Goal: Task Accomplishment & Management: Use online tool/utility

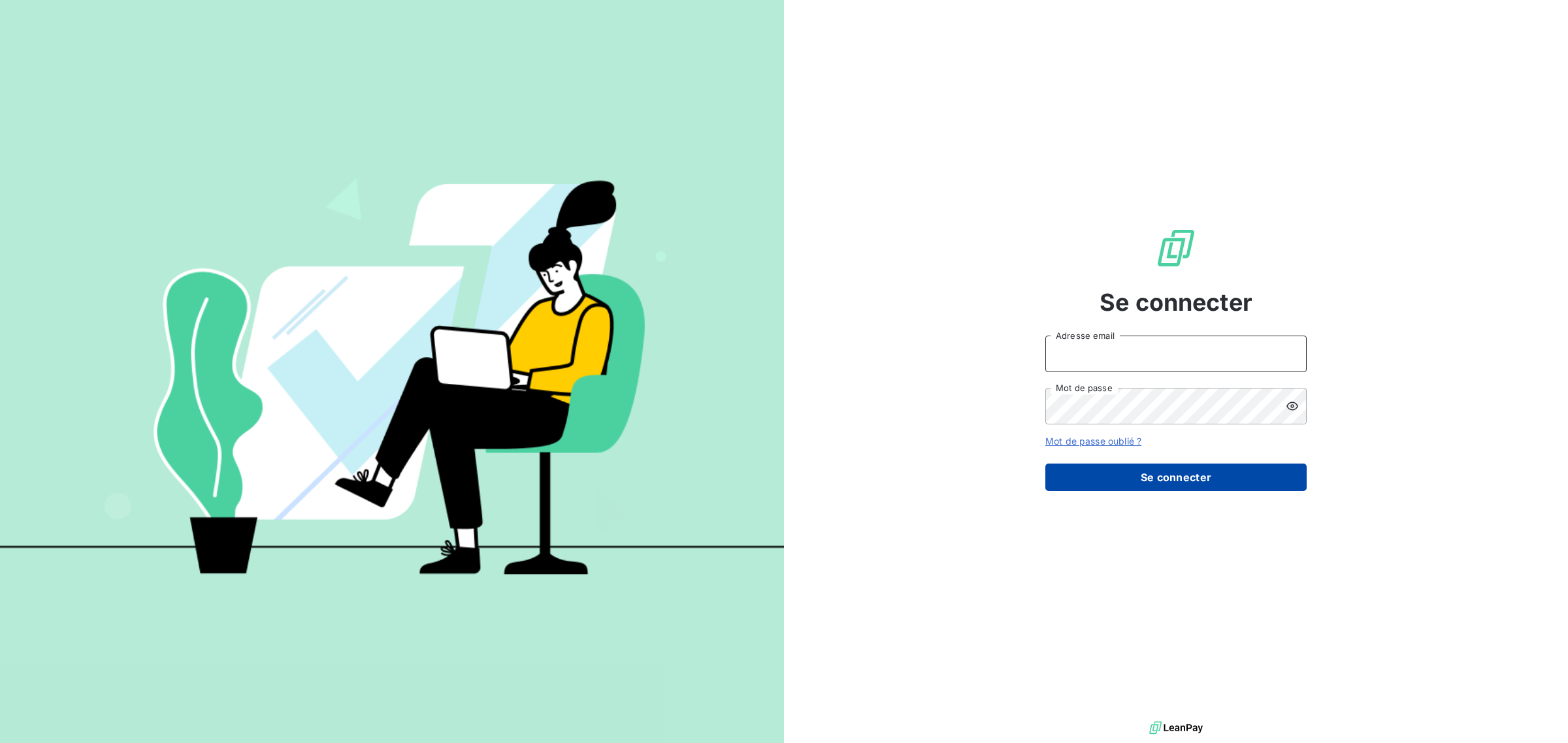
type input "[EMAIL_ADDRESS][DOMAIN_NAME]"
click at [1220, 473] on button "Se connecter" at bounding box center [1176, 478] width 261 height 27
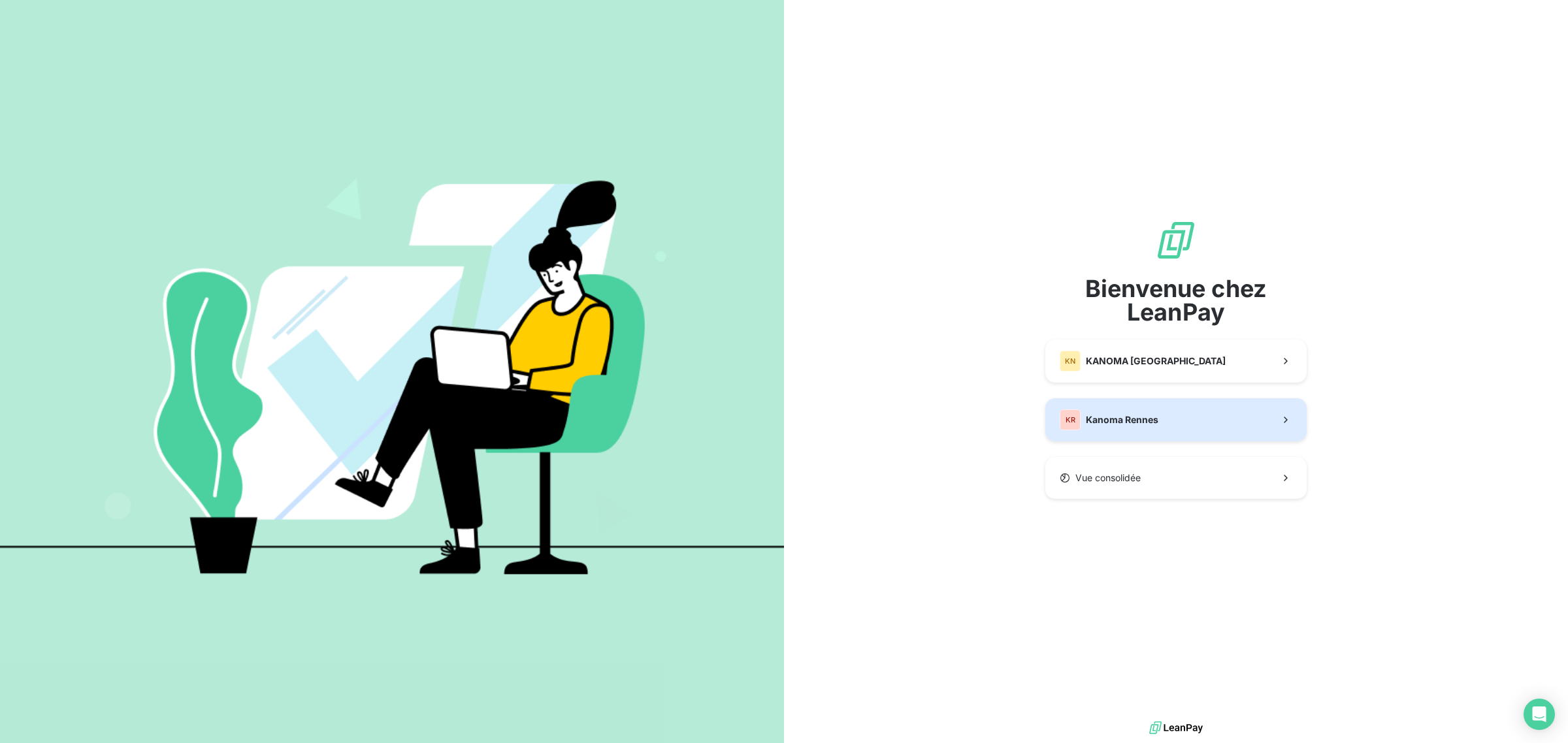
click at [1191, 417] on button "KR Kanoma Rennes" at bounding box center [1176, 420] width 261 height 43
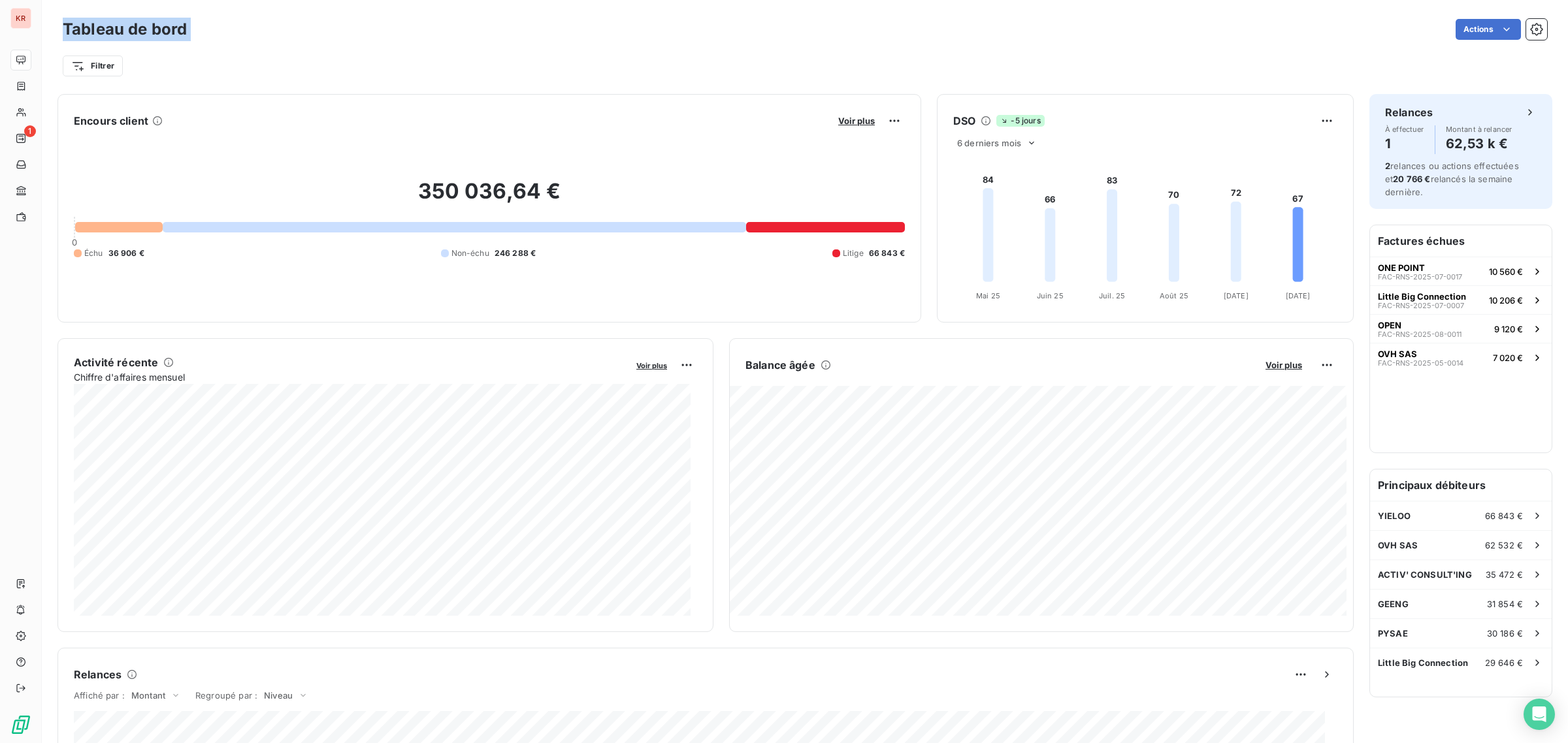
drag, startPoint x: 178, startPoint y: 33, endPoint x: 62, endPoint y: 3, distance: 119.8
click at [62, 3] on div "Tableau de bord Actions Filtrer" at bounding box center [805, 43] width 1527 height 86
click at [220, 62] on div "Filtrer" at bounding box center [805, 65] width 1485 height 25
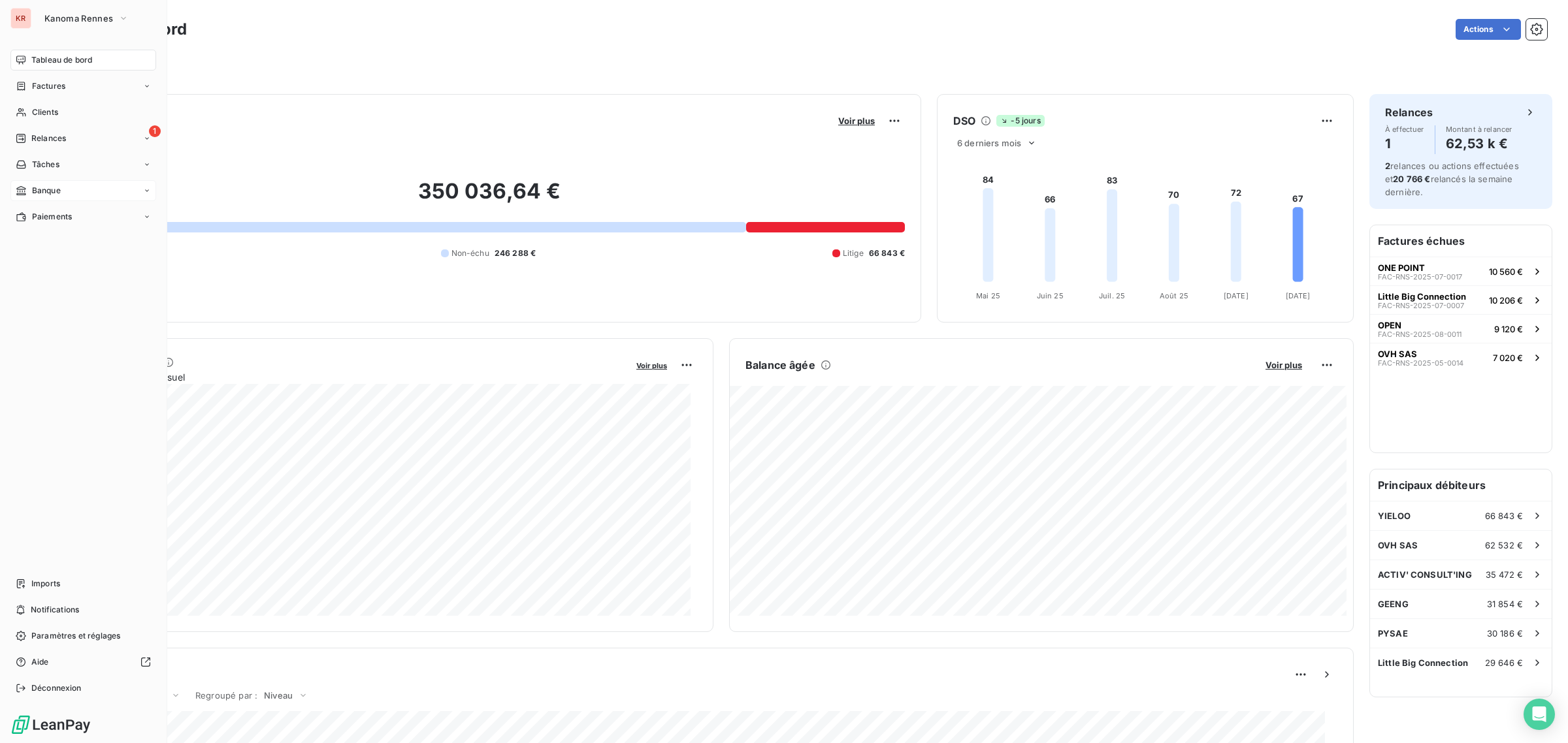
click at [82, 194] on div "Banque" at bounding box center [83, 191] width 146 height 21
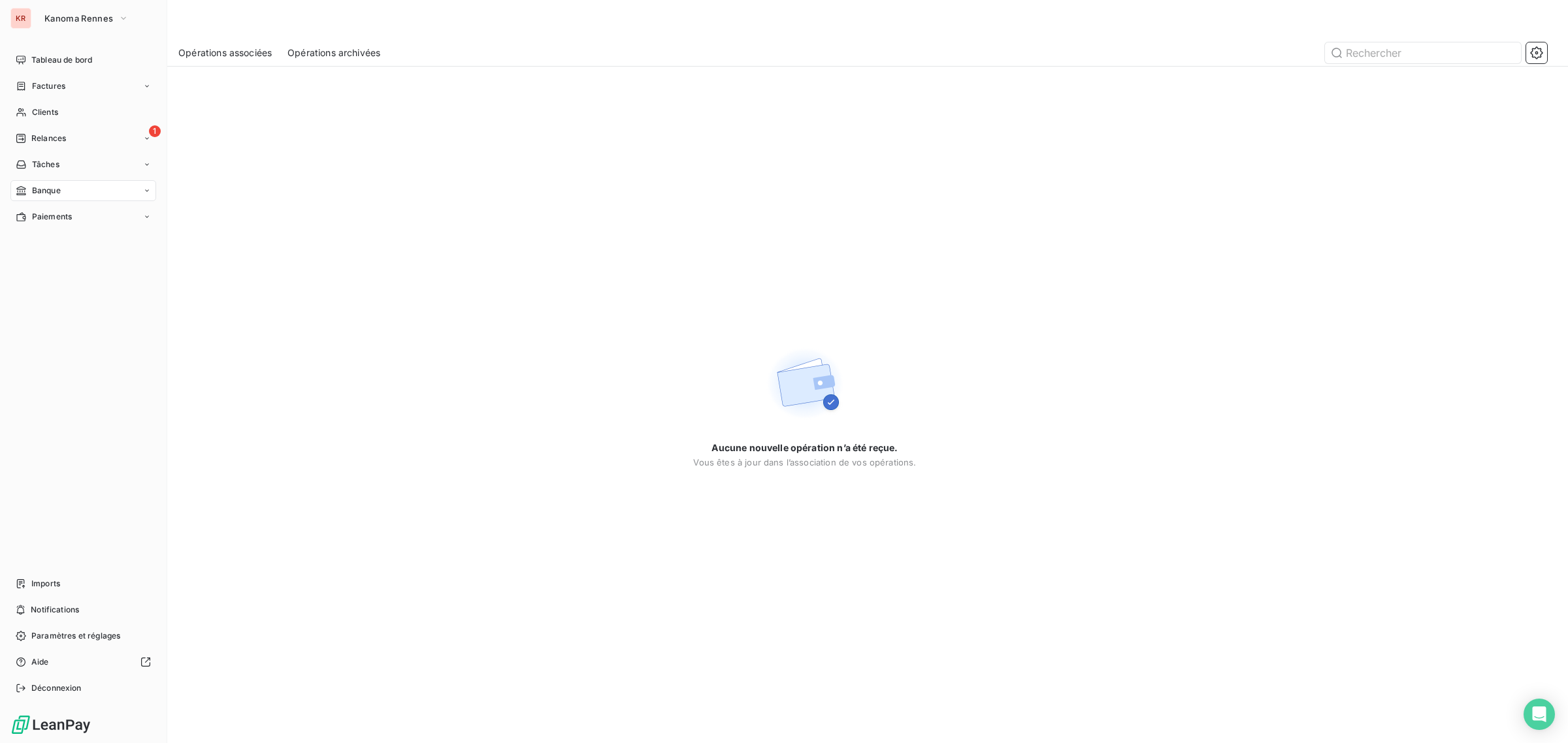
click at [26, 12] on div "KR" at bounding box center [21, 18] width 21 height 21
click at [69, 8] on button "Kanoma Rennes" at bounding box center [87, 18] width 100 height 21
click at [107, 79] on span "KANOMA [GEOGRAPHIC_DATA]" at bounding box center [133, 84] width 141 height 13
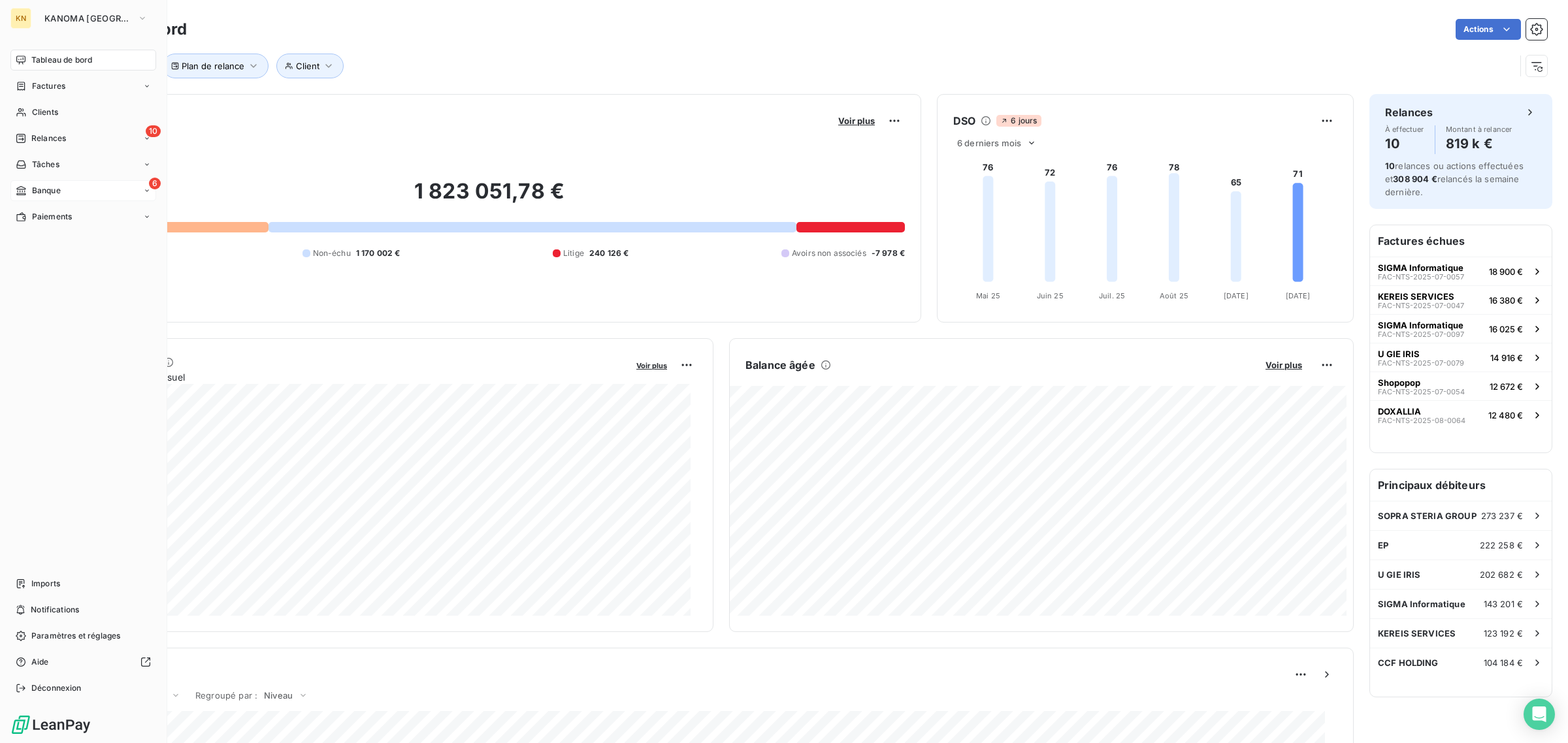
click at [73, 190] on div "6 Banque" at bounding box center [83, 191] width 146 height 21
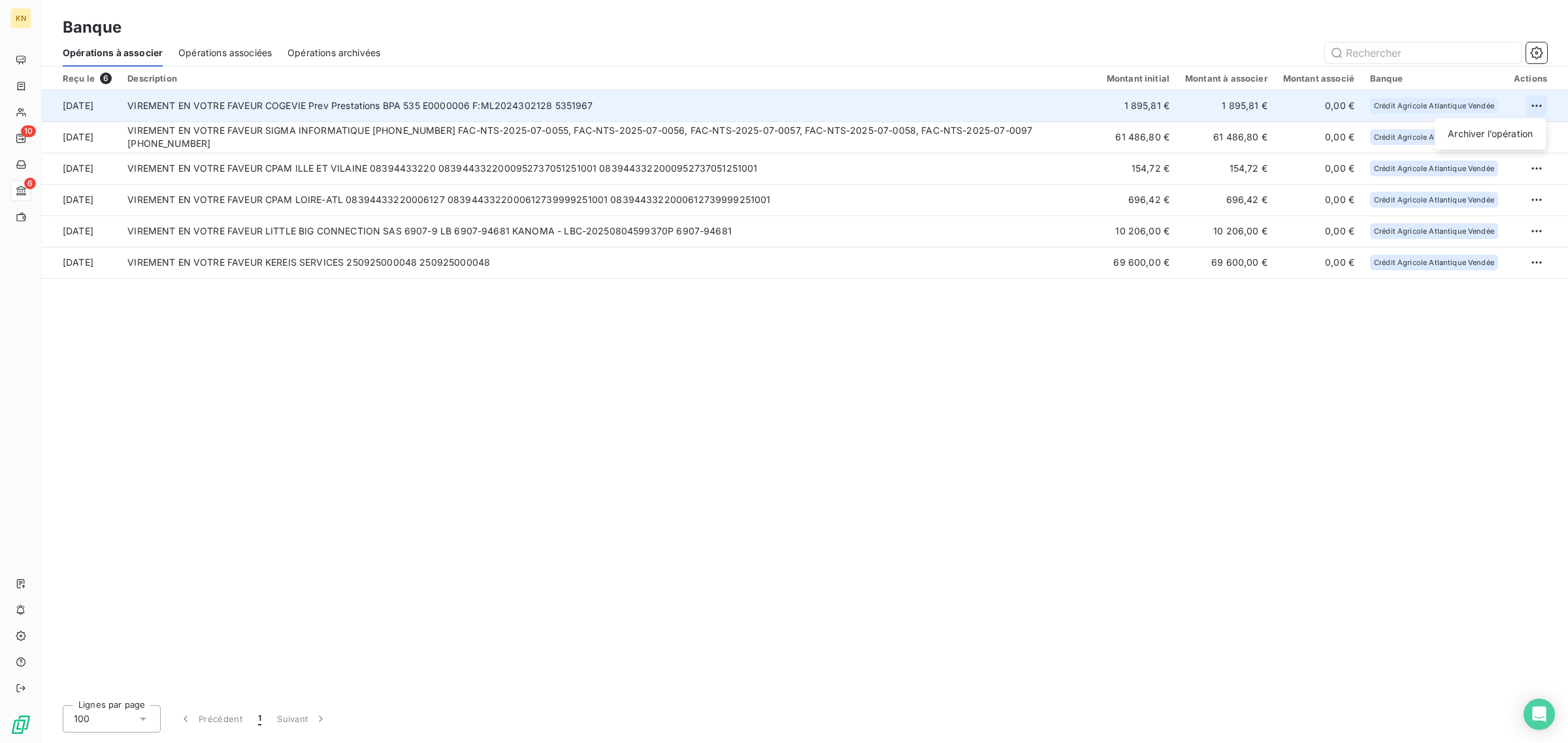
click at [1540, 107] on html "KN 10 6 Banque Opérations à associer Opérations associées Opérations archivées …" at bounding box center [784, 371] width 1568 height 743
click at [1504, 139] on div "Archiver l’opération" at bounding box center [1490, 134] width 101 height 21
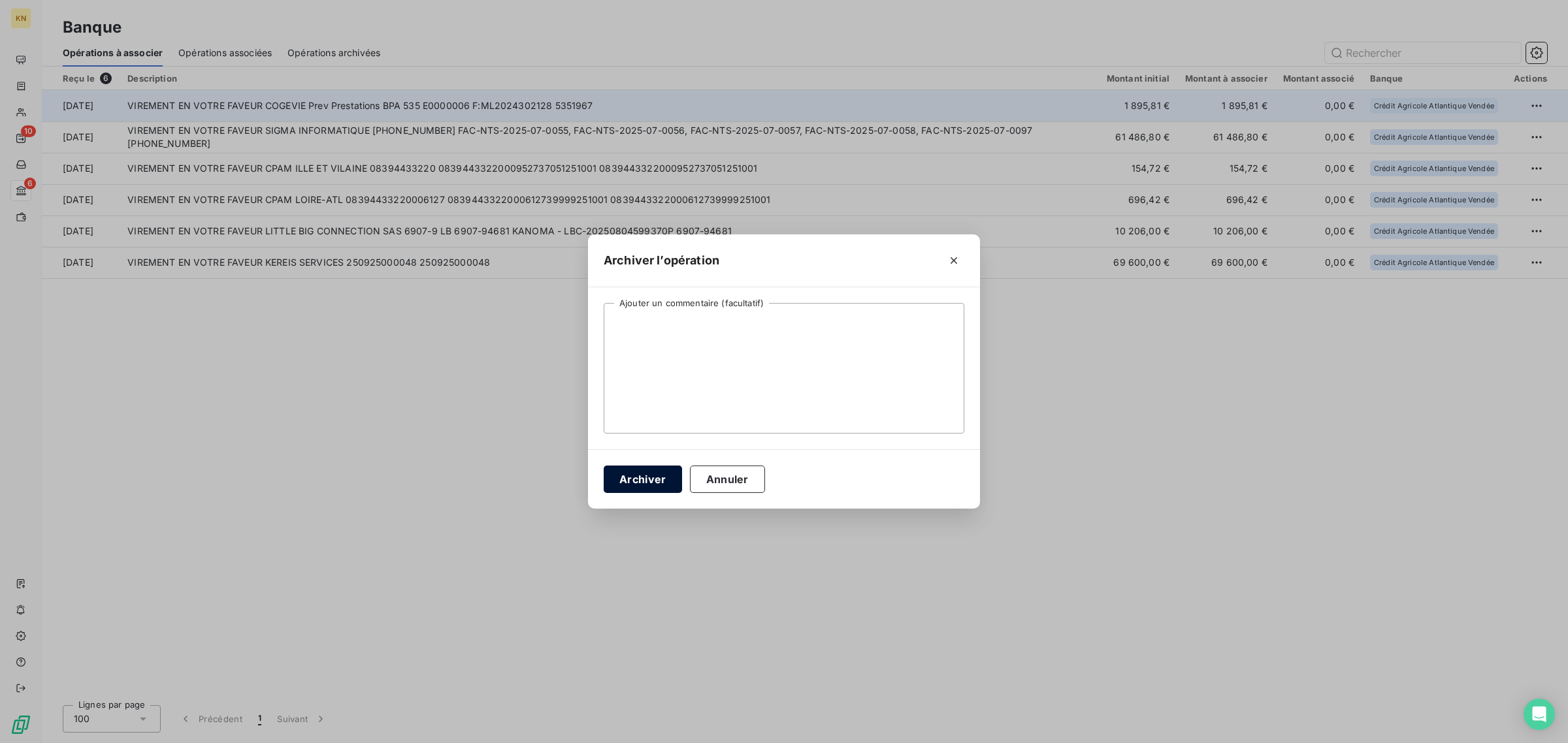
click at [635, 476] on button "Archiver" at bounding box center [643, 479] width 78 height 27
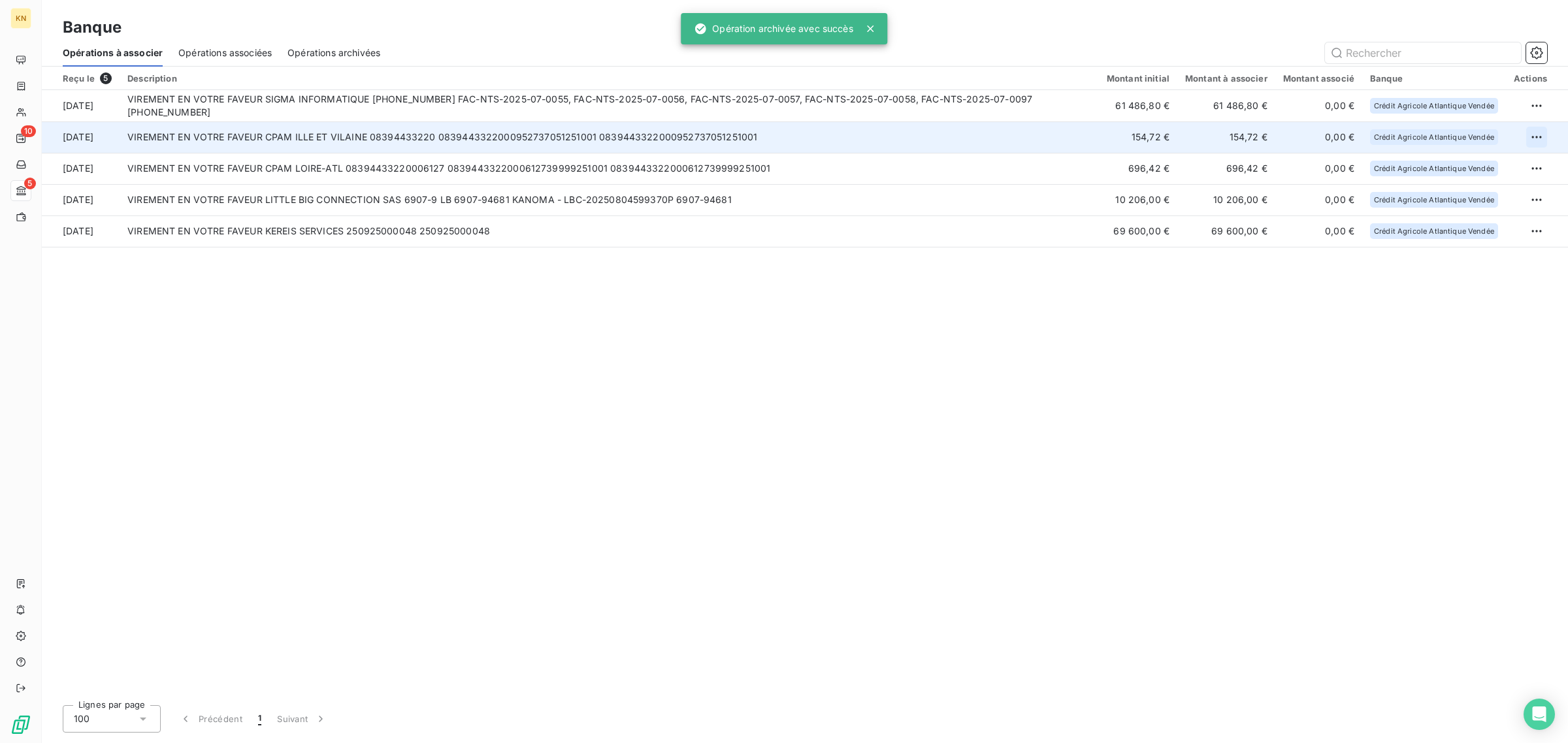
click at [1530, 135] on html "KN 10 5 Banque Opérations à associer Opérations associées Opérations archivées …" at bounding box center [784, 371] width 1568 height 743
click at [1469, 175] on div "Archiver l’opération" at bounding box center [1490, 166] width 101 height 21
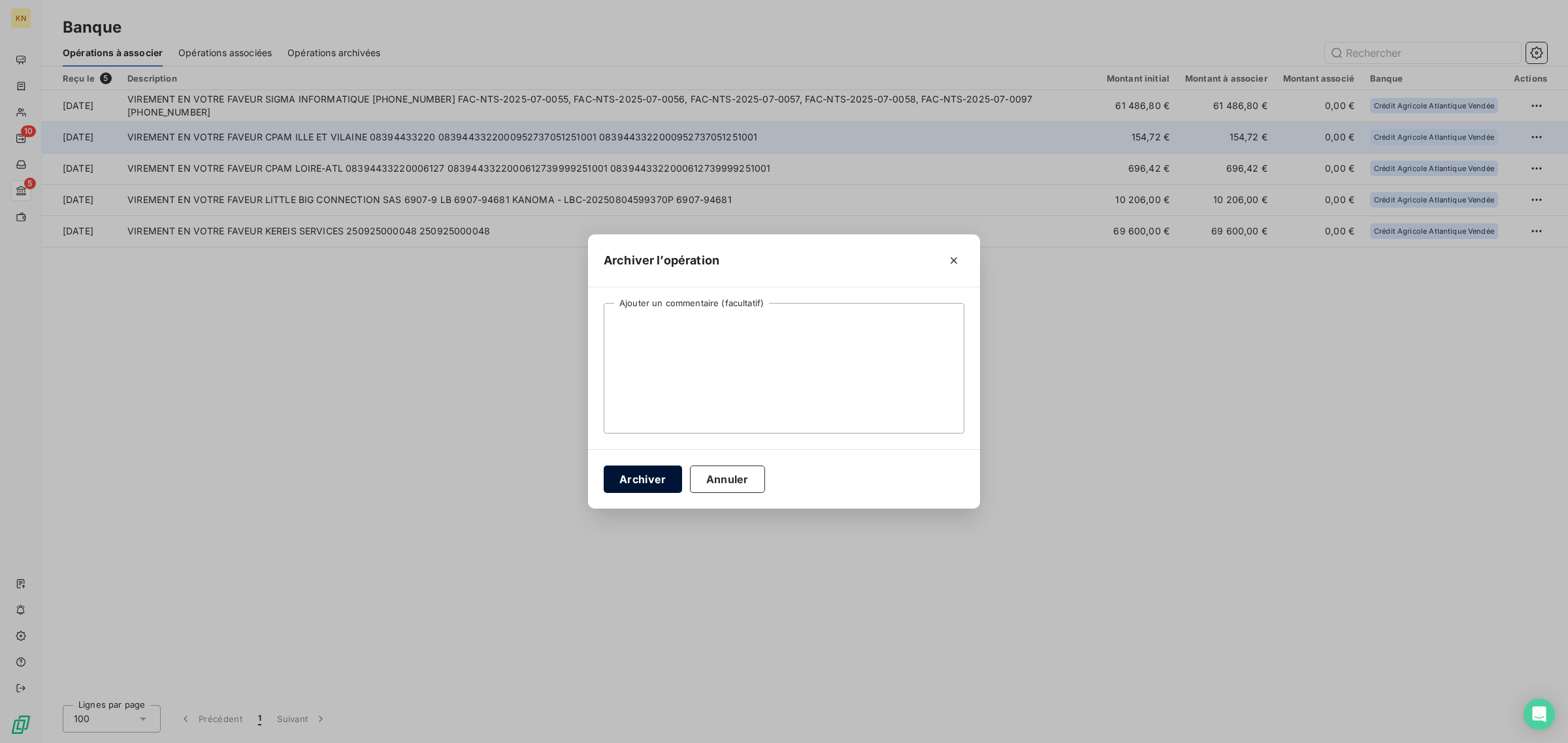
click at [638, 476] on button "Archiver" at bounding box center [643, 479] width 78 height 27
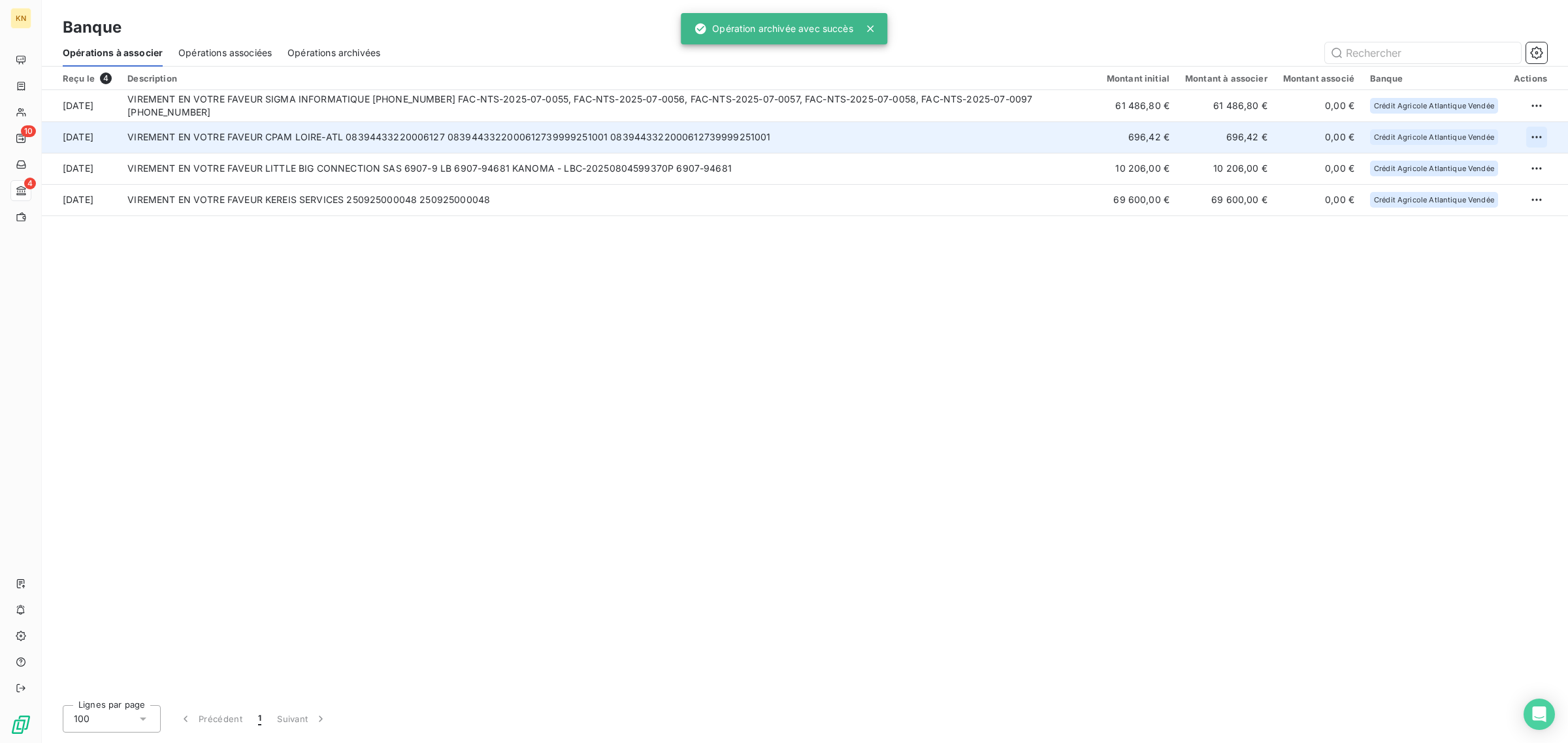
click at [1535, 135] on html "KN 10 4 Banque Opérations à associer Opérations associées Opérations archivées …" at bounding box center [784, 371] width 1568 height 743
click at [1462, 165] on div "Archiver l’opération" at bounding box center [1490, 166] width 101 height 21
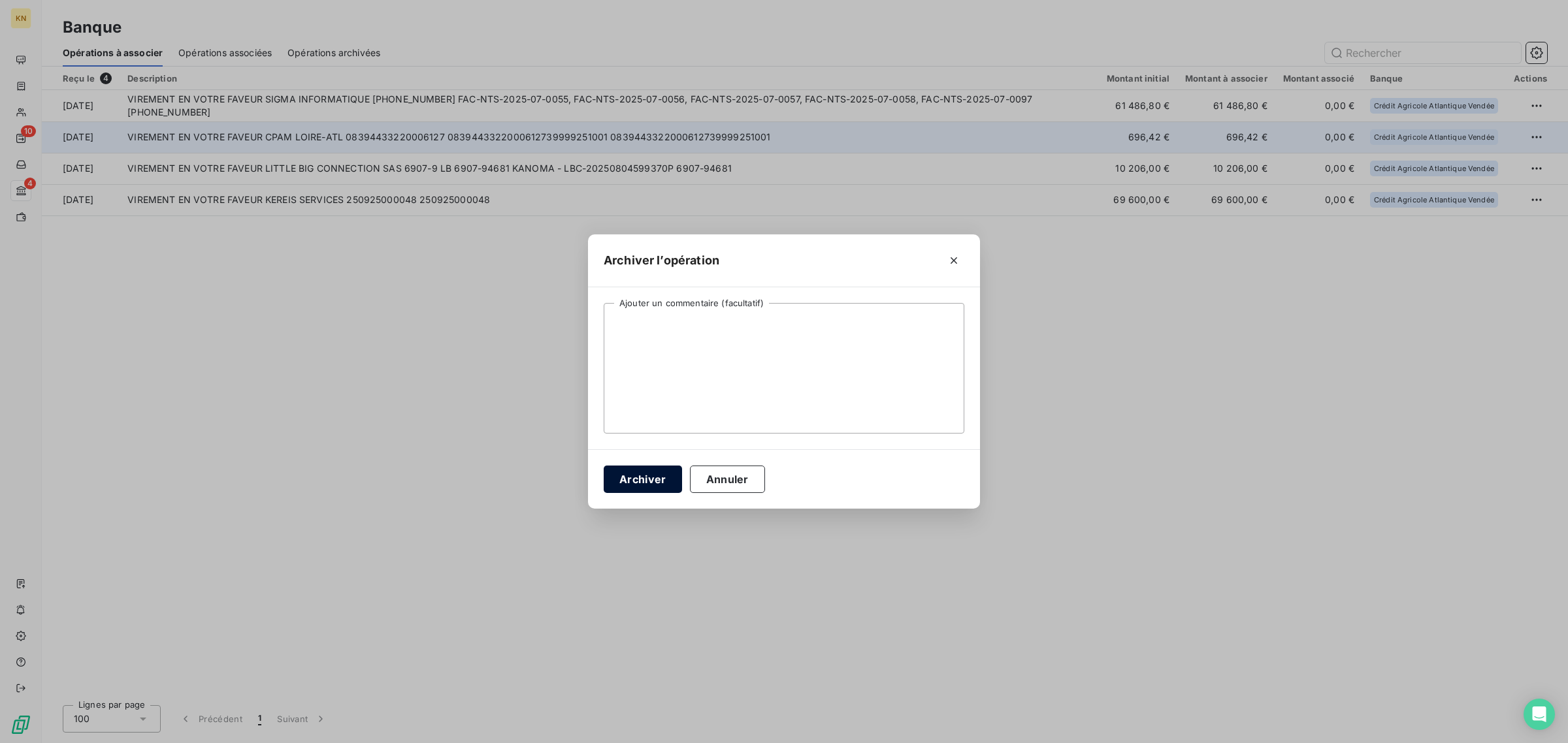
click at [645, 491] on button "Archiver" at bounding box center [643, 479] width 78 height 27
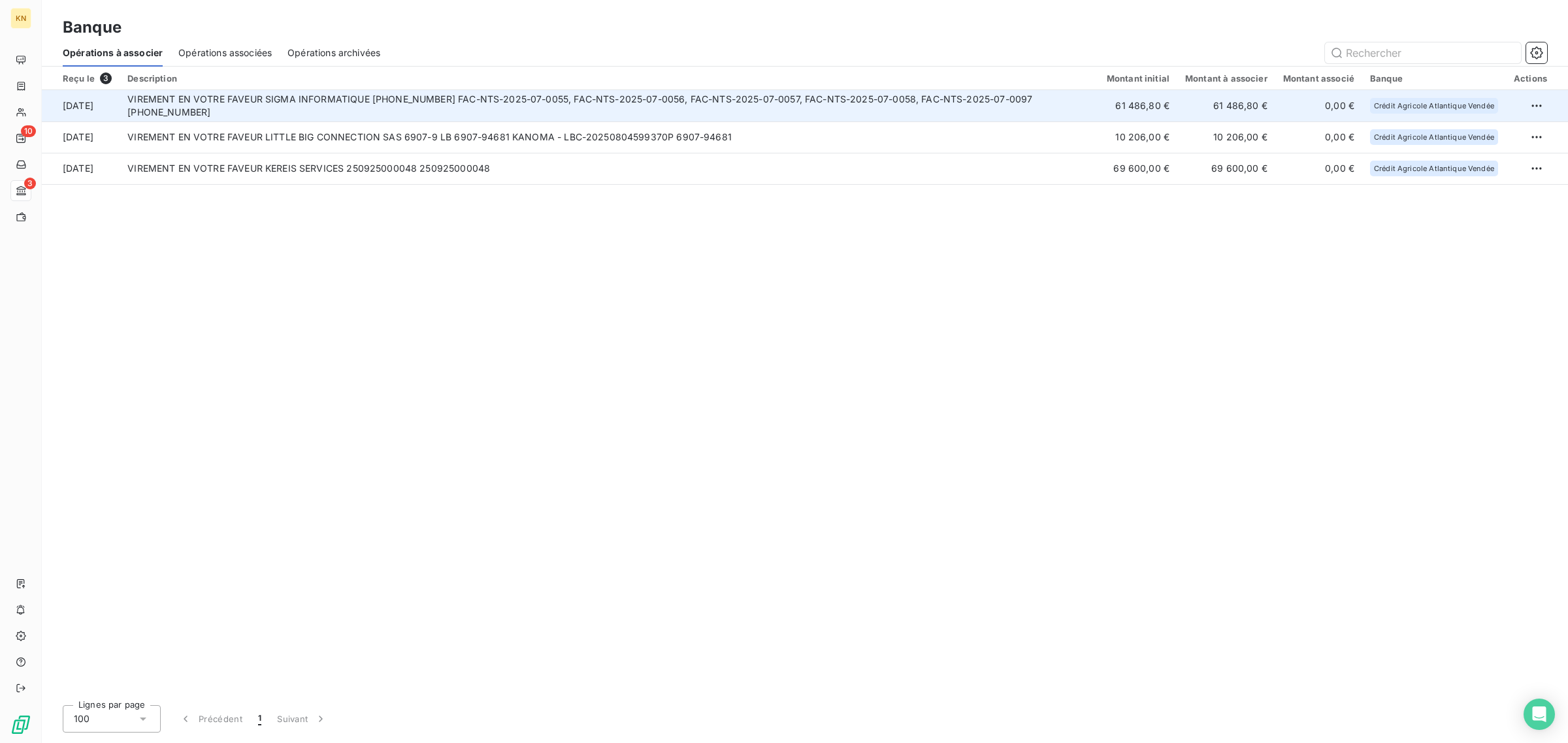
click at [452, 114] on td "VIREMENT EN VOTRE FAVEUR SIGMA INFORMATIQUE [PHONE_NUMBER] FAC-NTS-2025-07-0055…" at bounding box center [609, 106] width 979 height 32
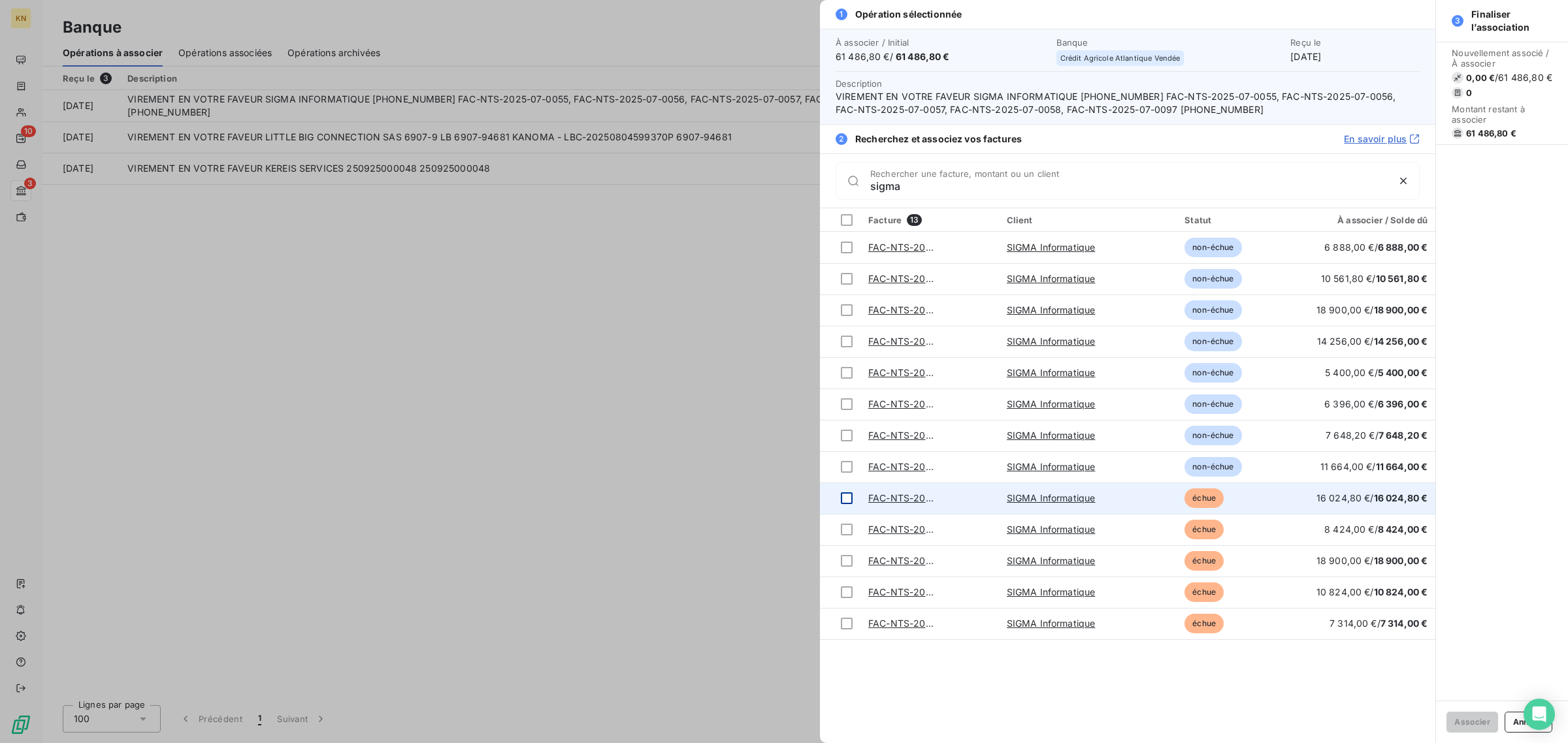
type input "sigma"
click at [846, 501] on div at bounding box center [847, 498] width 12 height 12
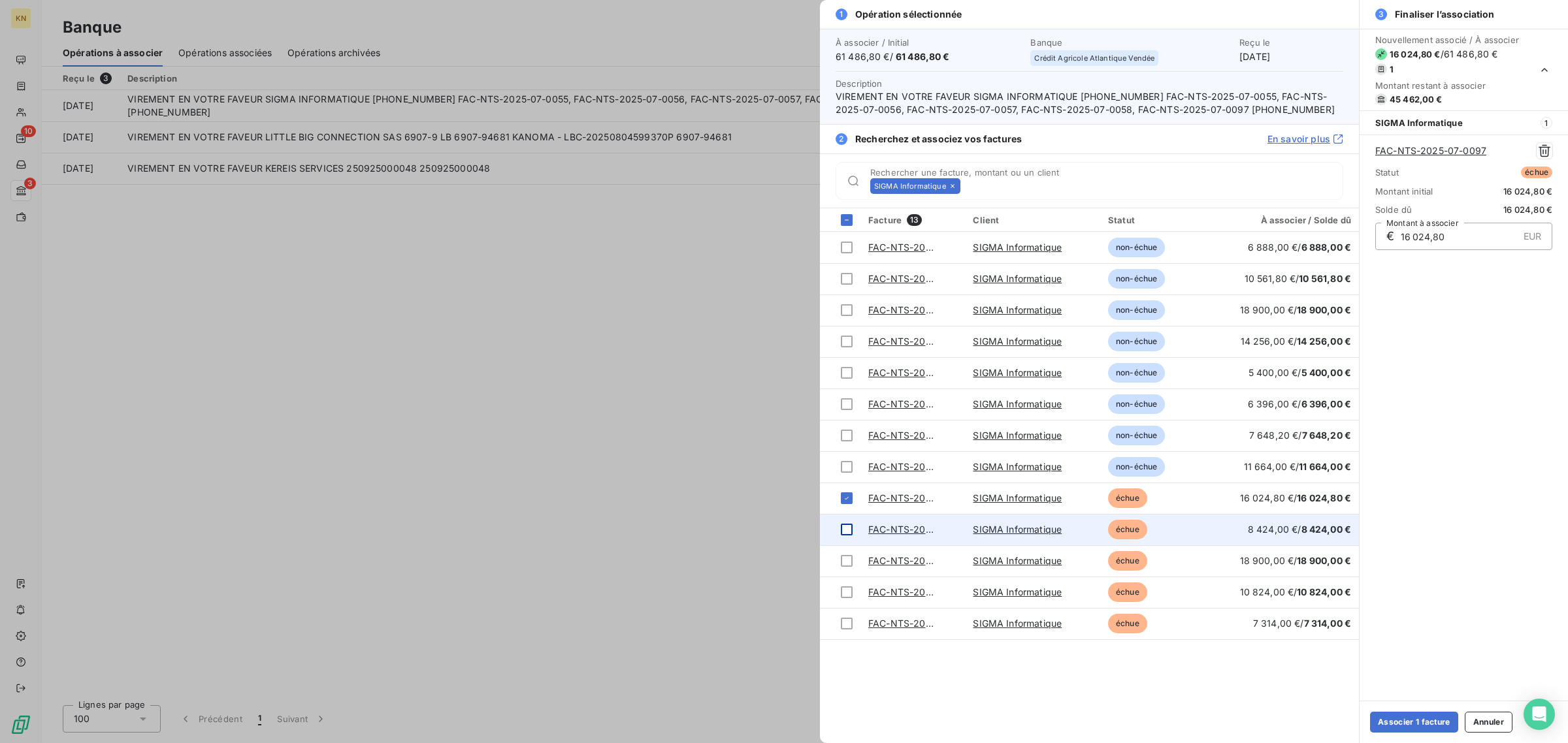
click at [846, 536] on div at bounding box center [847, 530] width 12 height 12
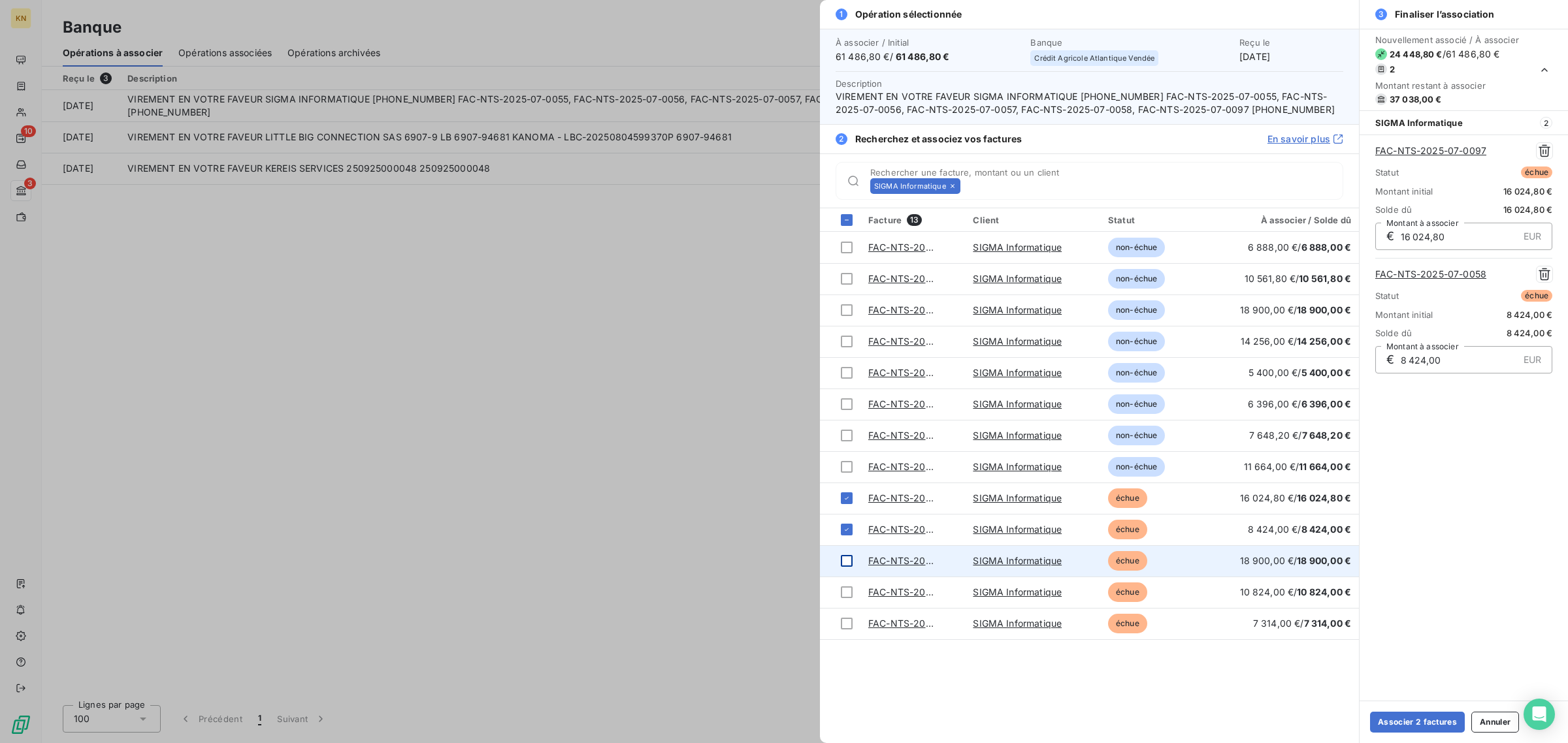
click at [845, 567] on div at bounding box center [847, 561] width 12 height 12
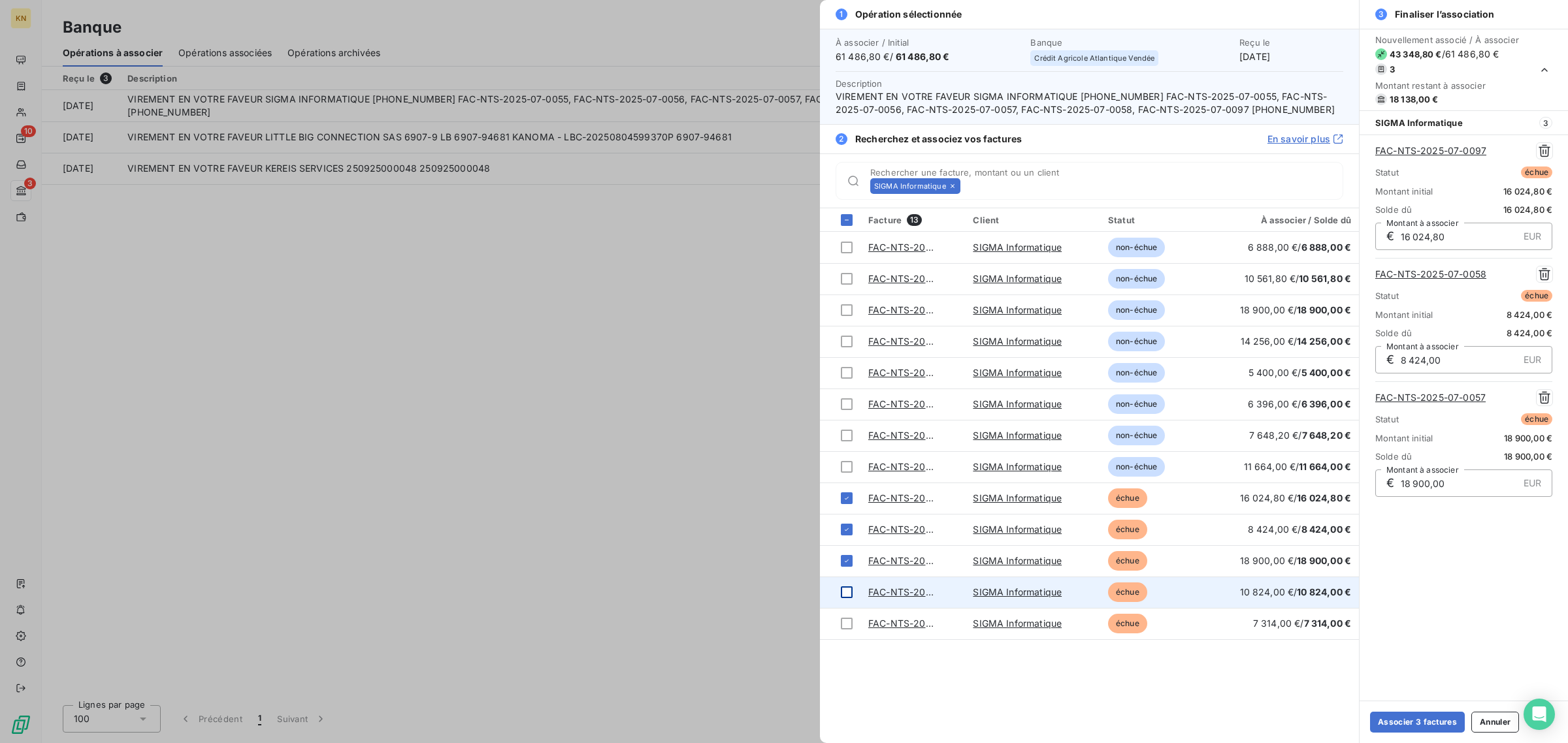
click at [847, 599] on div at bounding box center [847, 593] width 12 height 12
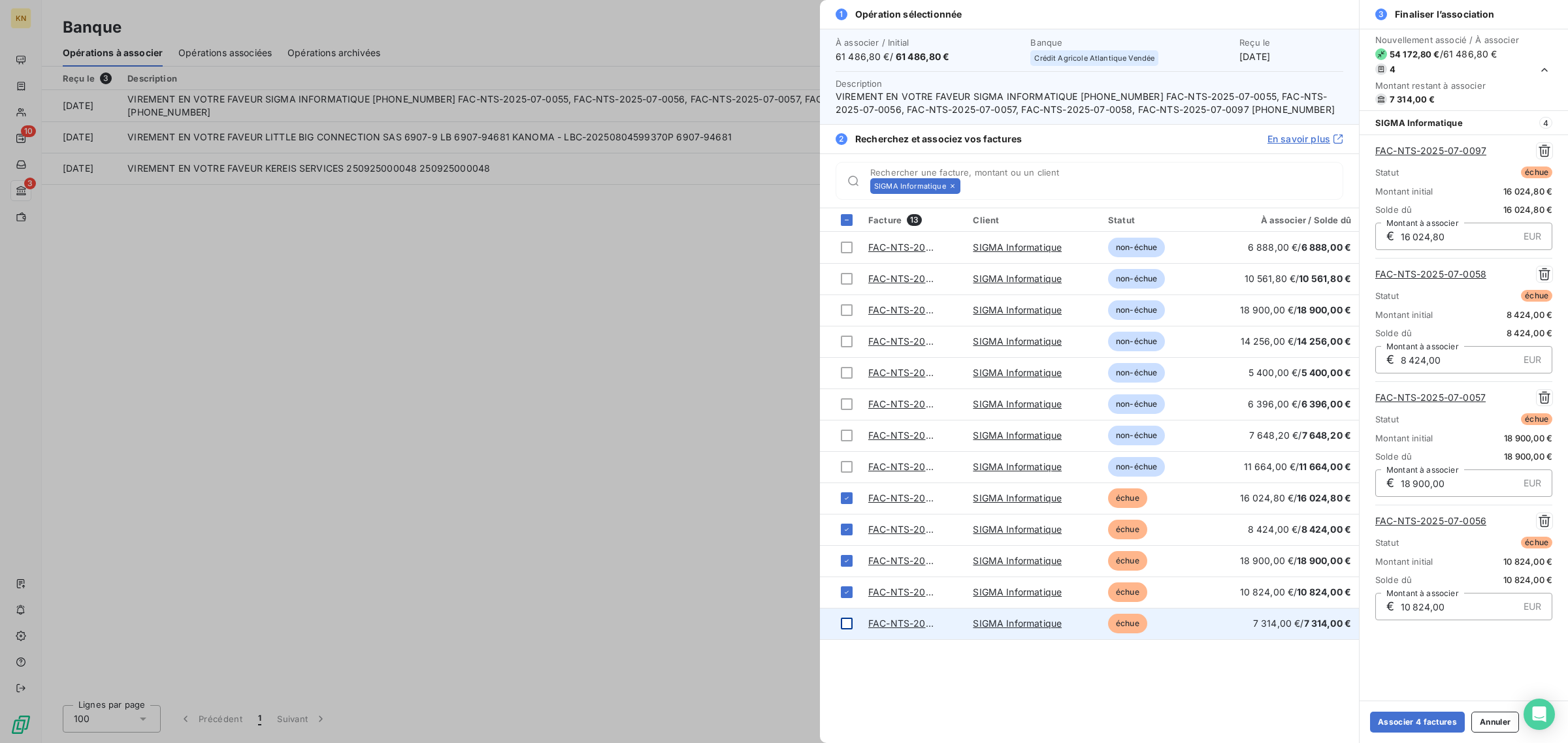
click at [848, 630] on div at bounding box center [847, 624] width 12 height 12
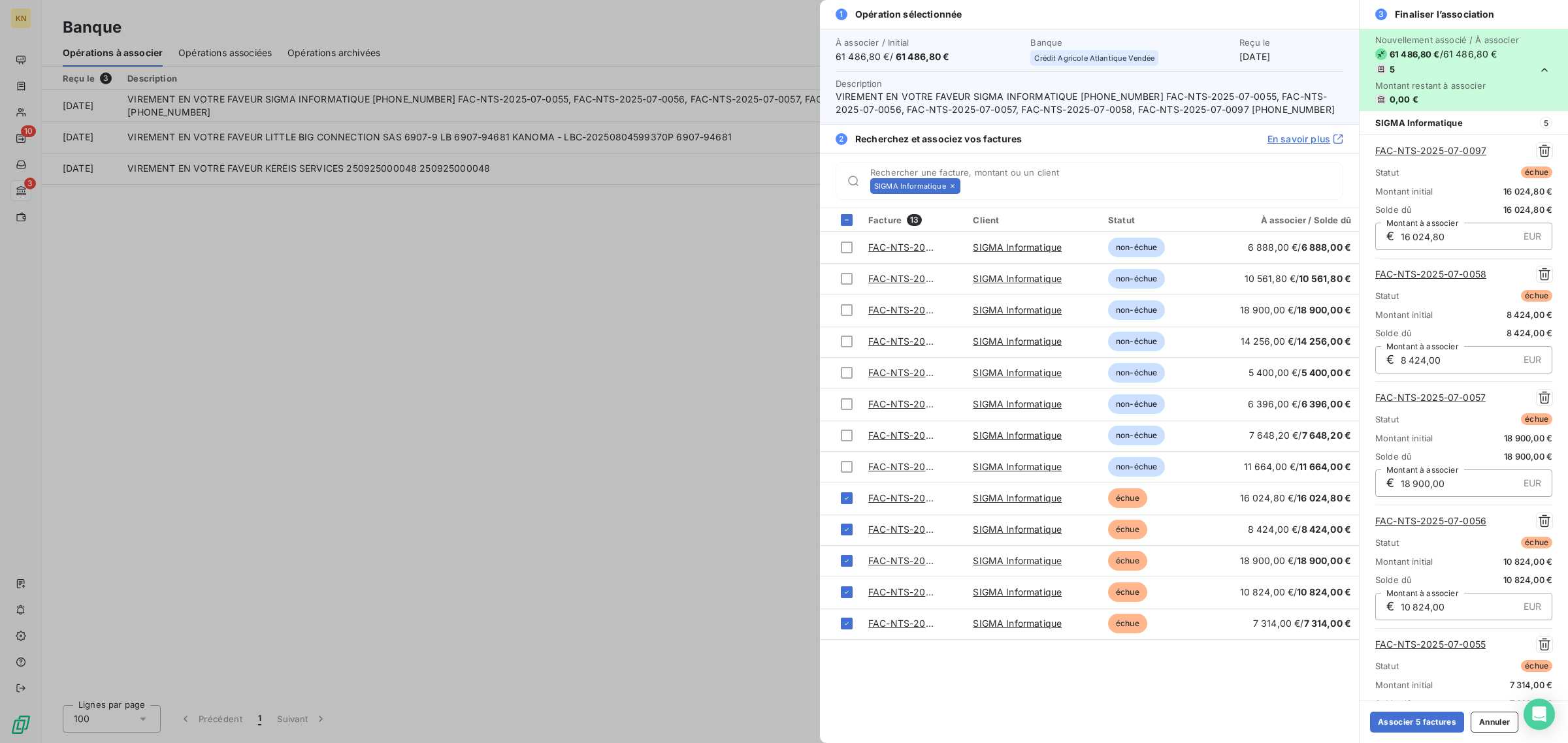
scroll to position [51, 0]
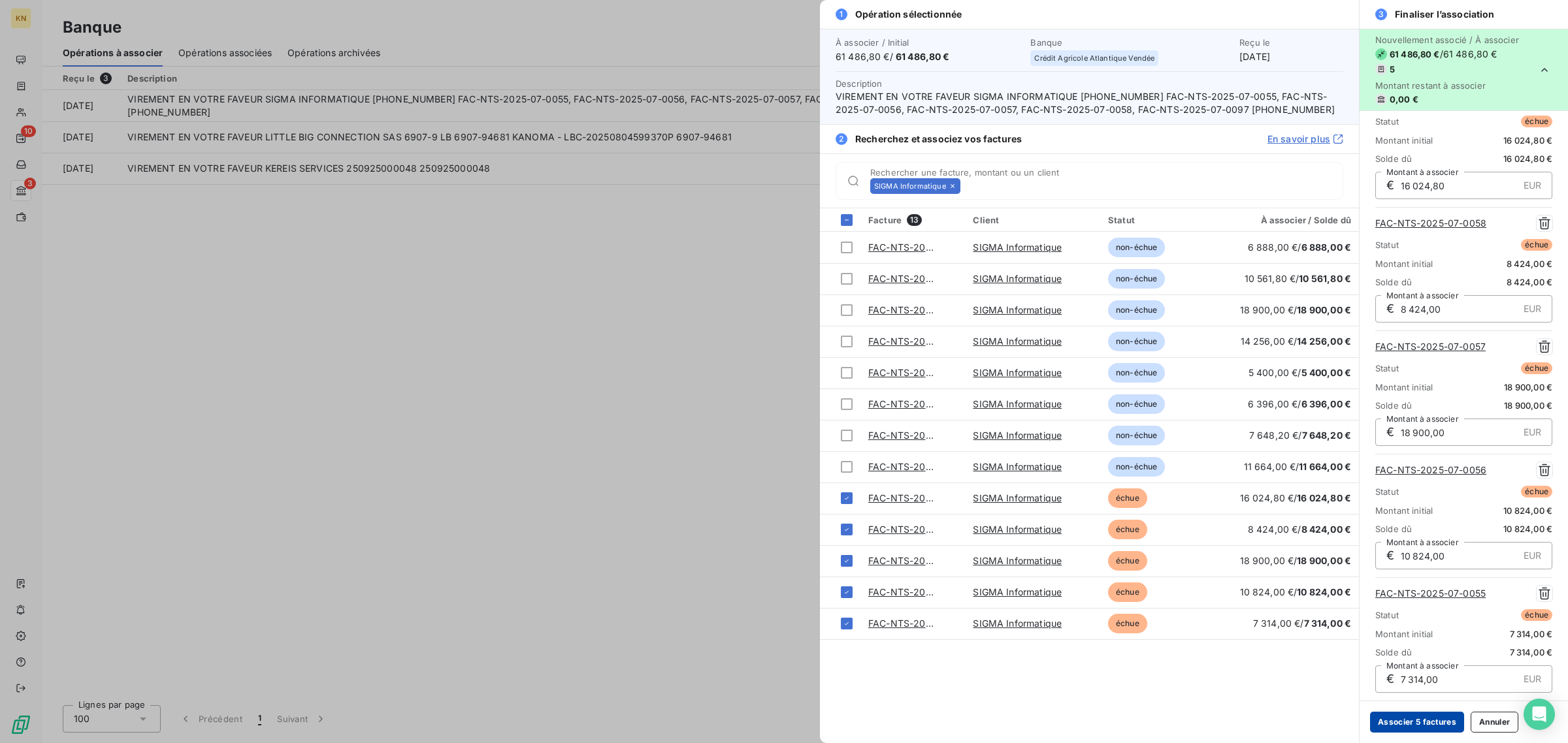
click at [1433, 724] on button "Associer 5 factures" at bounding box center [1418, 722] width 95 height 21
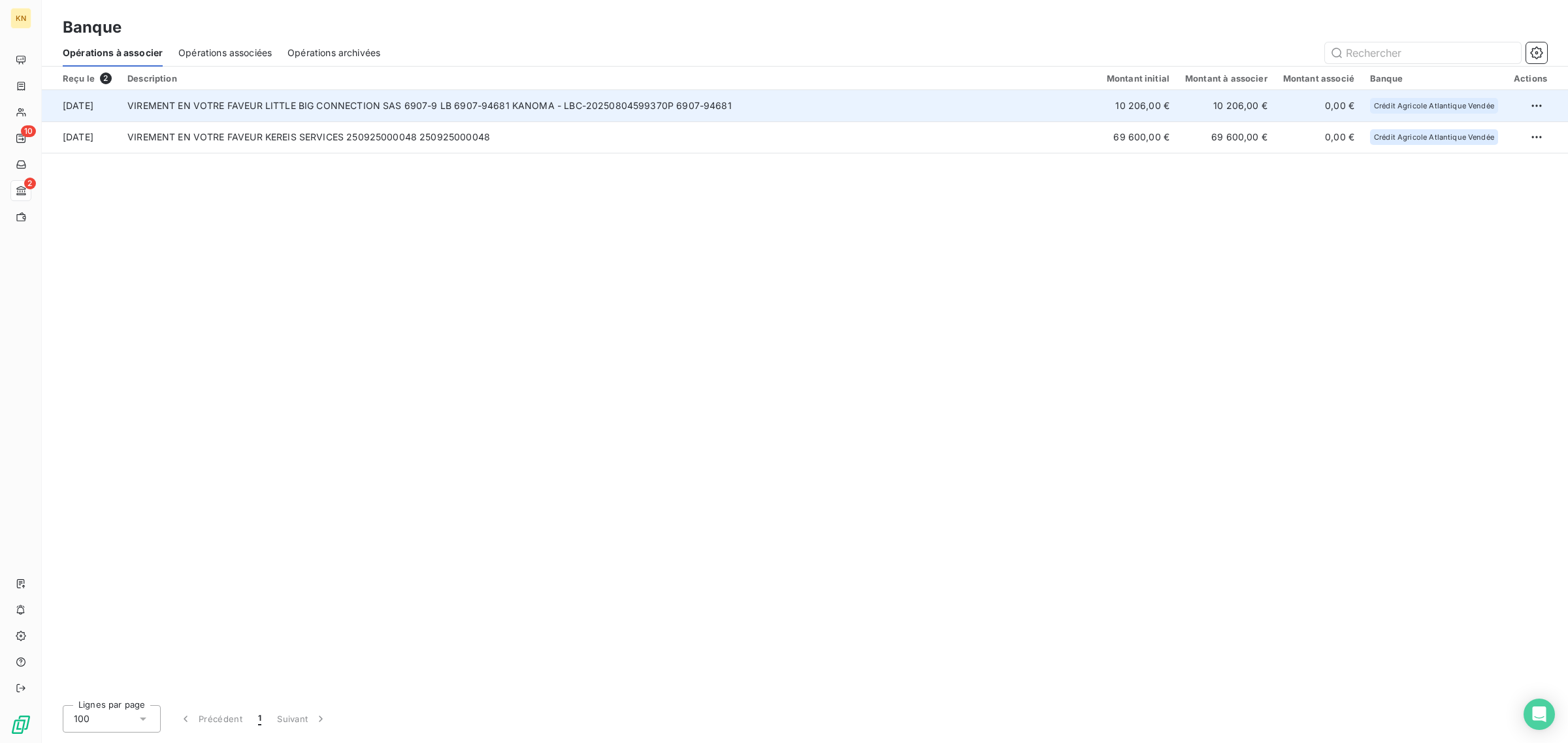
click at [305, 111] on td "VIREMENT EN VOTRE FAVEUR LITTLE BIG CONNECTION SAS 6907-9 LB 6907-94681 KANOMA …" at bounding box center [609, 106] width 979 height 32
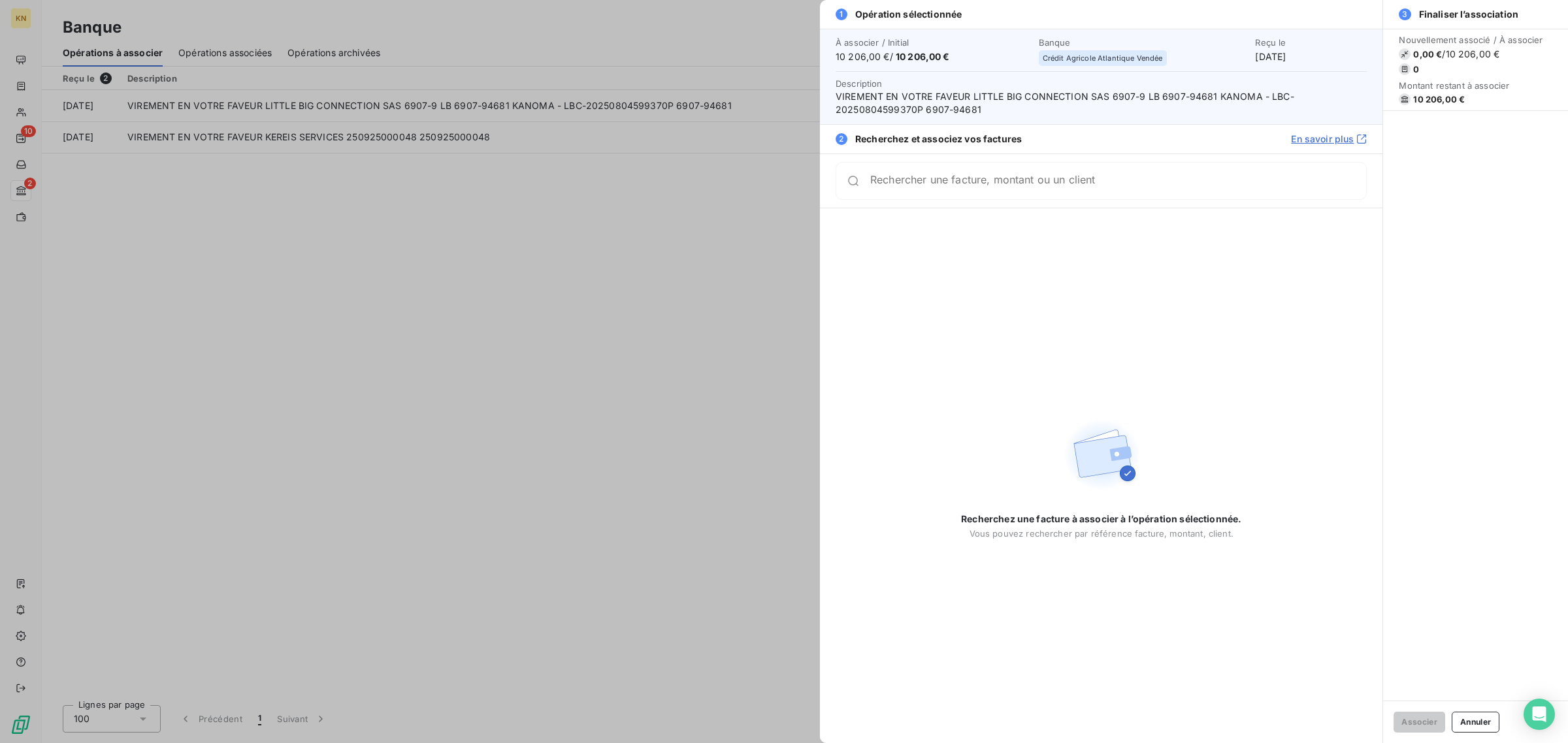
click at [921, 187] on input "Rechercher une facture, montant ou un client" at bounding box center [1118, 180] width 496 height 13
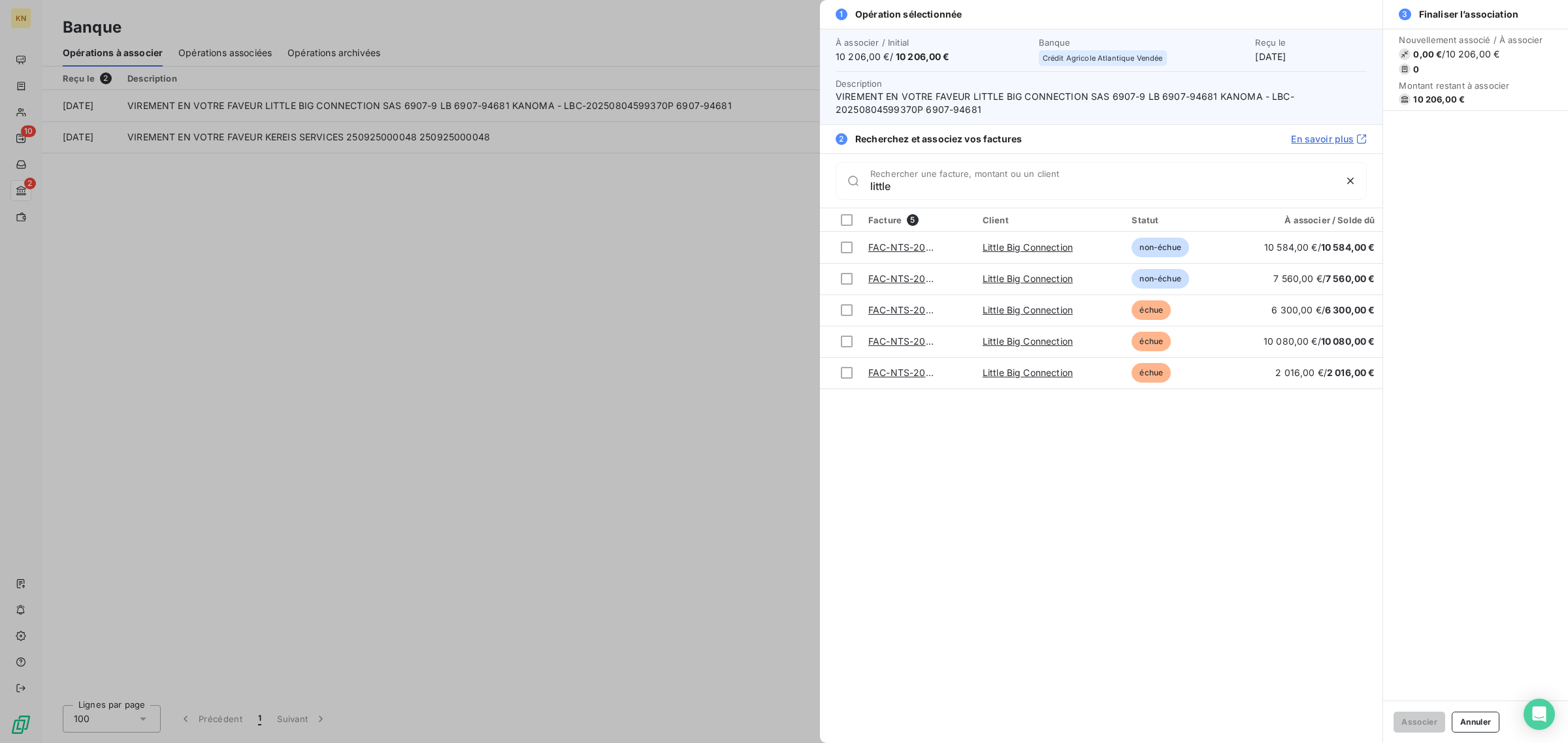
type input "little"
click at [708, 197] on div at bounding box center [784, 371] width 1568 height 743
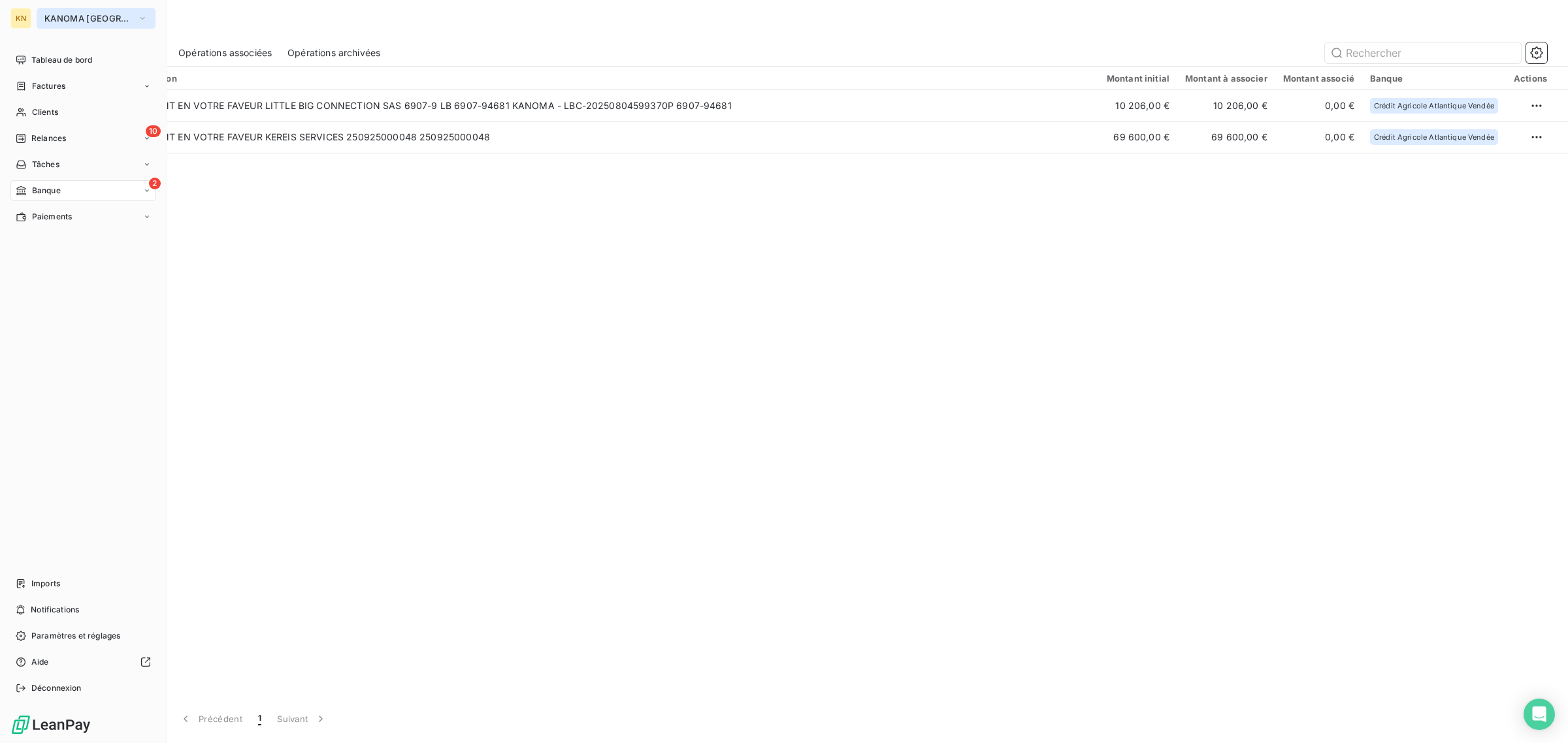
click at [37, 16] on button "KANOMA [GEOGRAPHIC_DATA]" at bounding box center [96, 18] width 119 height 21
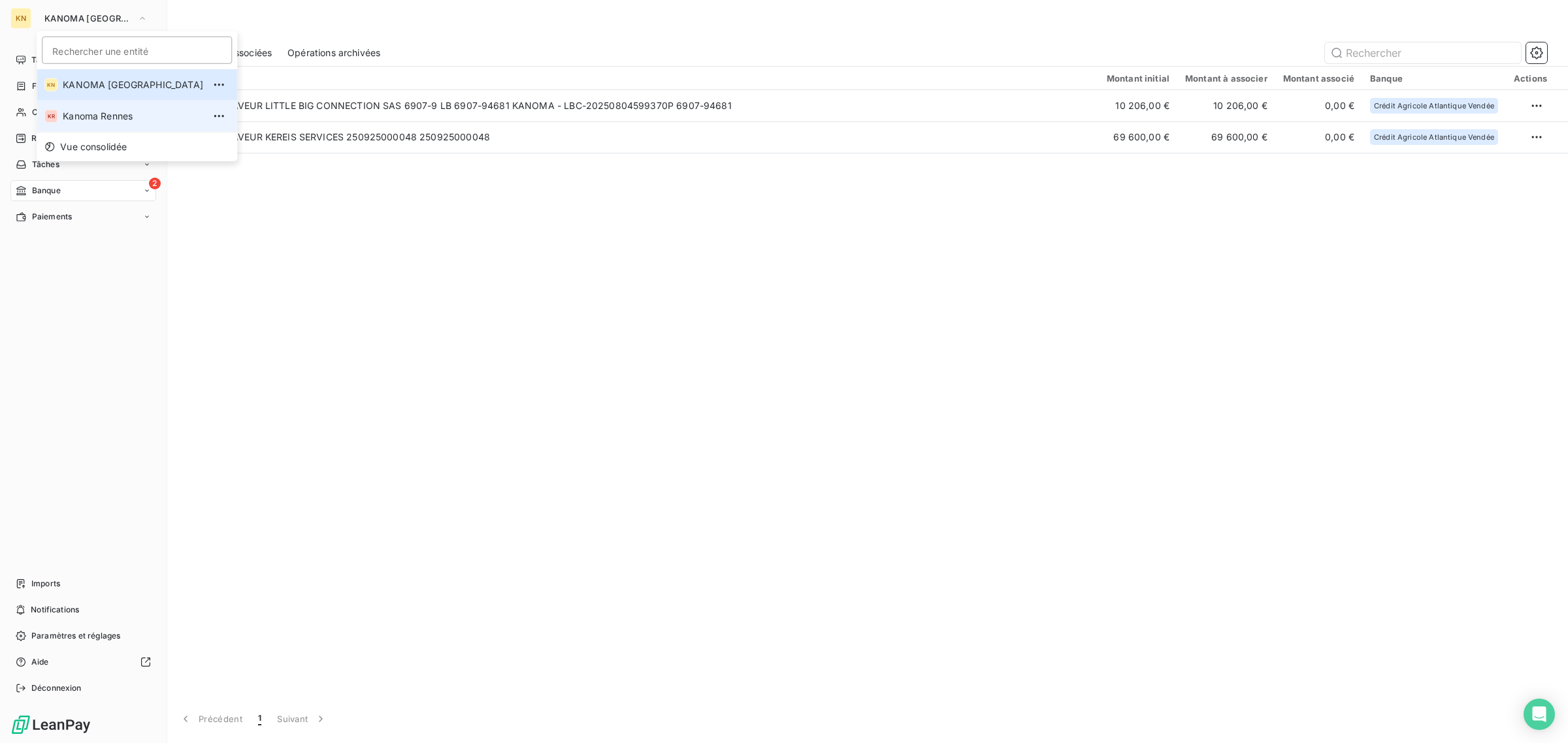
click at [105, 127] on li "KR Kanoma Rennes" at bounding box center [137, 116] width 200 height 32
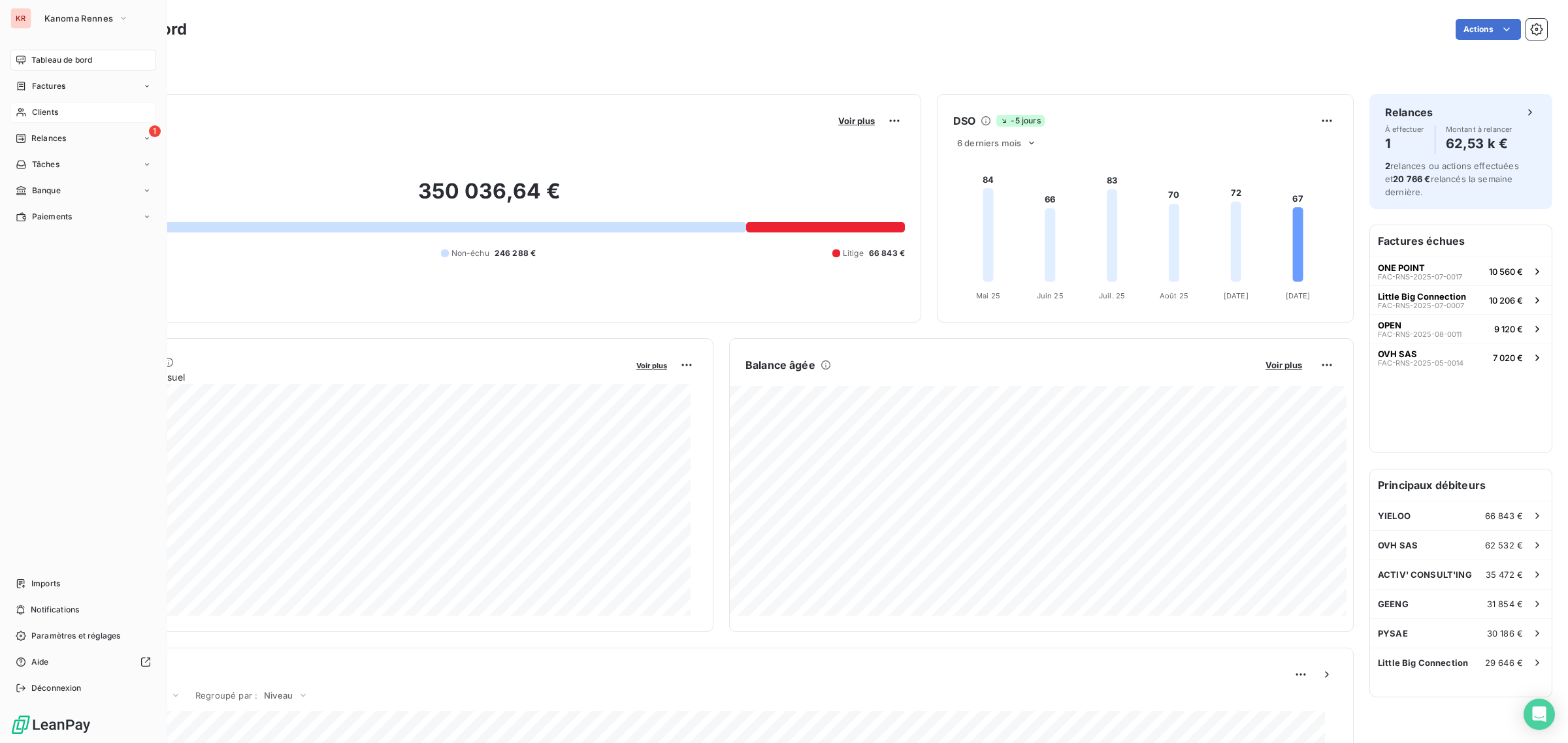
click at [85, 110] on div "Clients" at bounding box center [83, 113] width 146 height 21
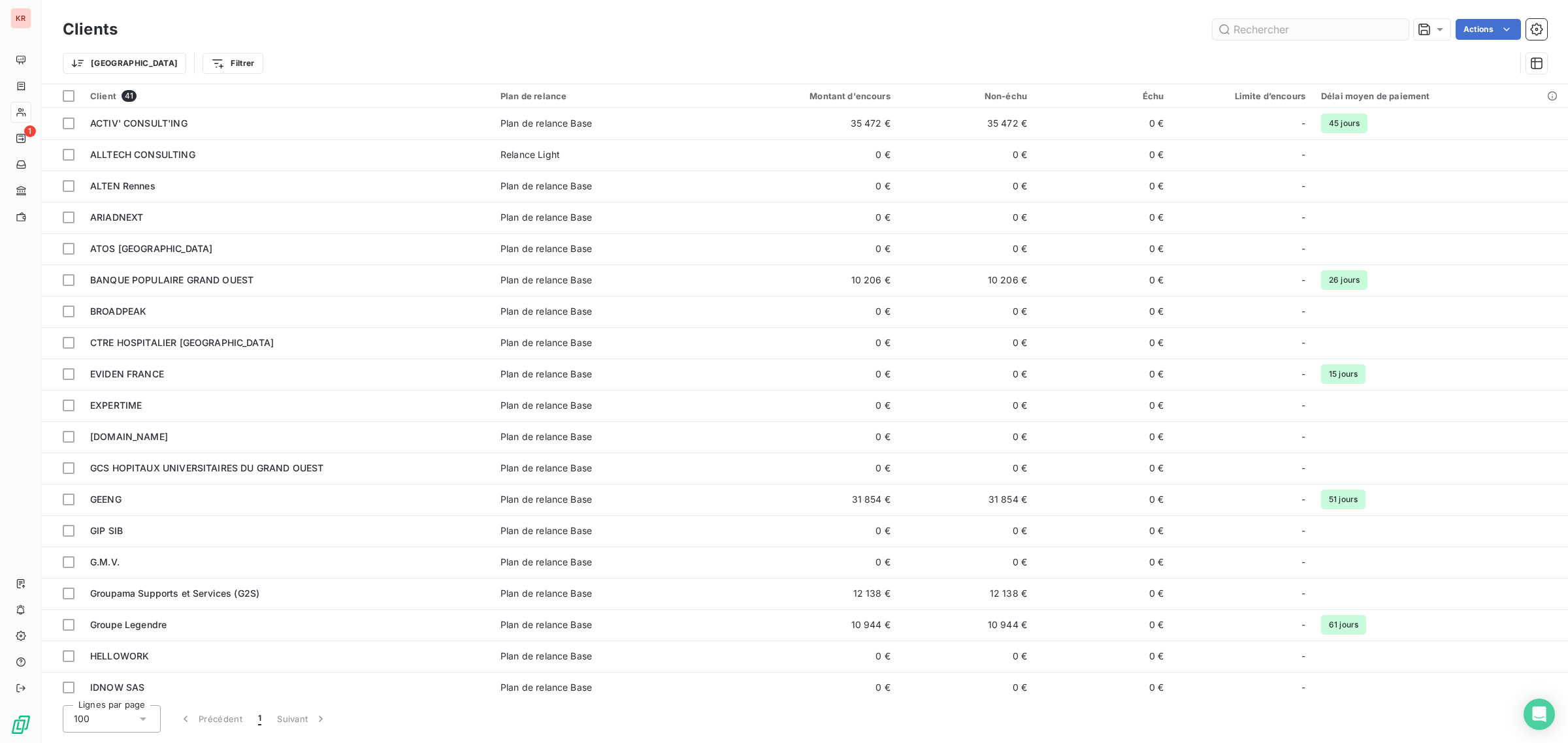
click at [1243, 25] on input "text" at bounding box center [1310, 29] width 196 height 21
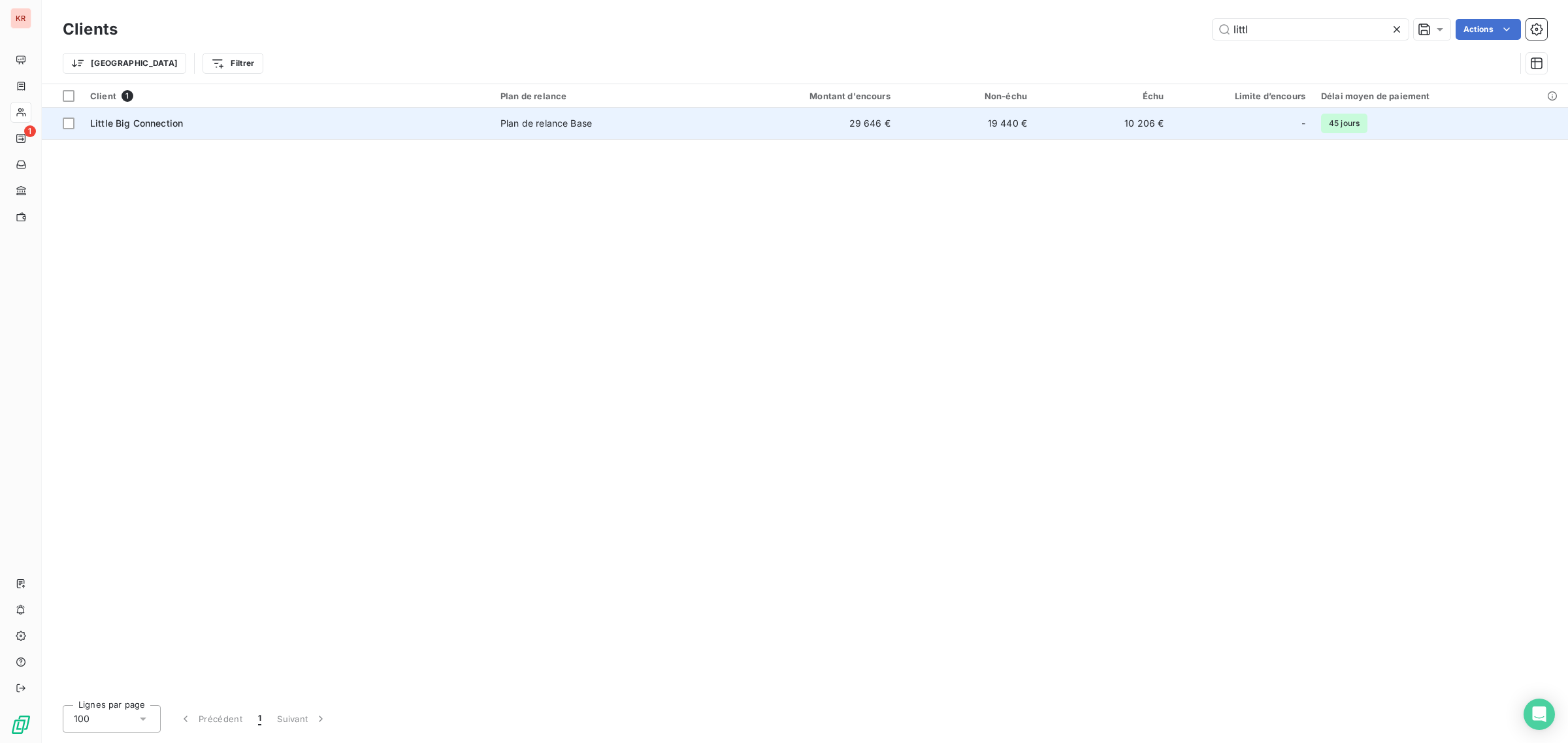
type input "littl"
click at [326, 134] on td "Little Big Connection" at bounding box center [288, 123] width 411 height 32
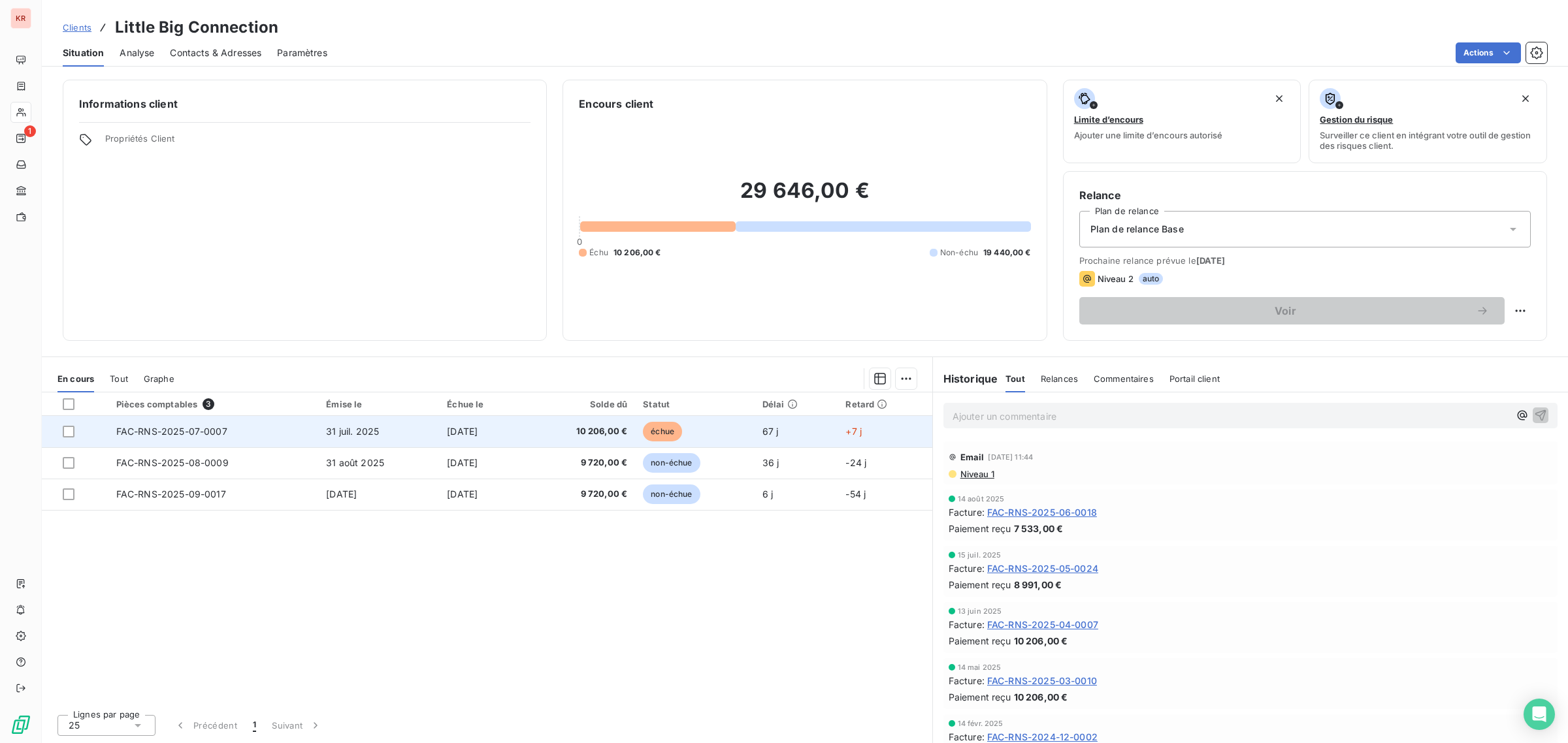
click at [611, 423] on td "10 206,00 €" at bounding box center [580, 431] width 110 height 32
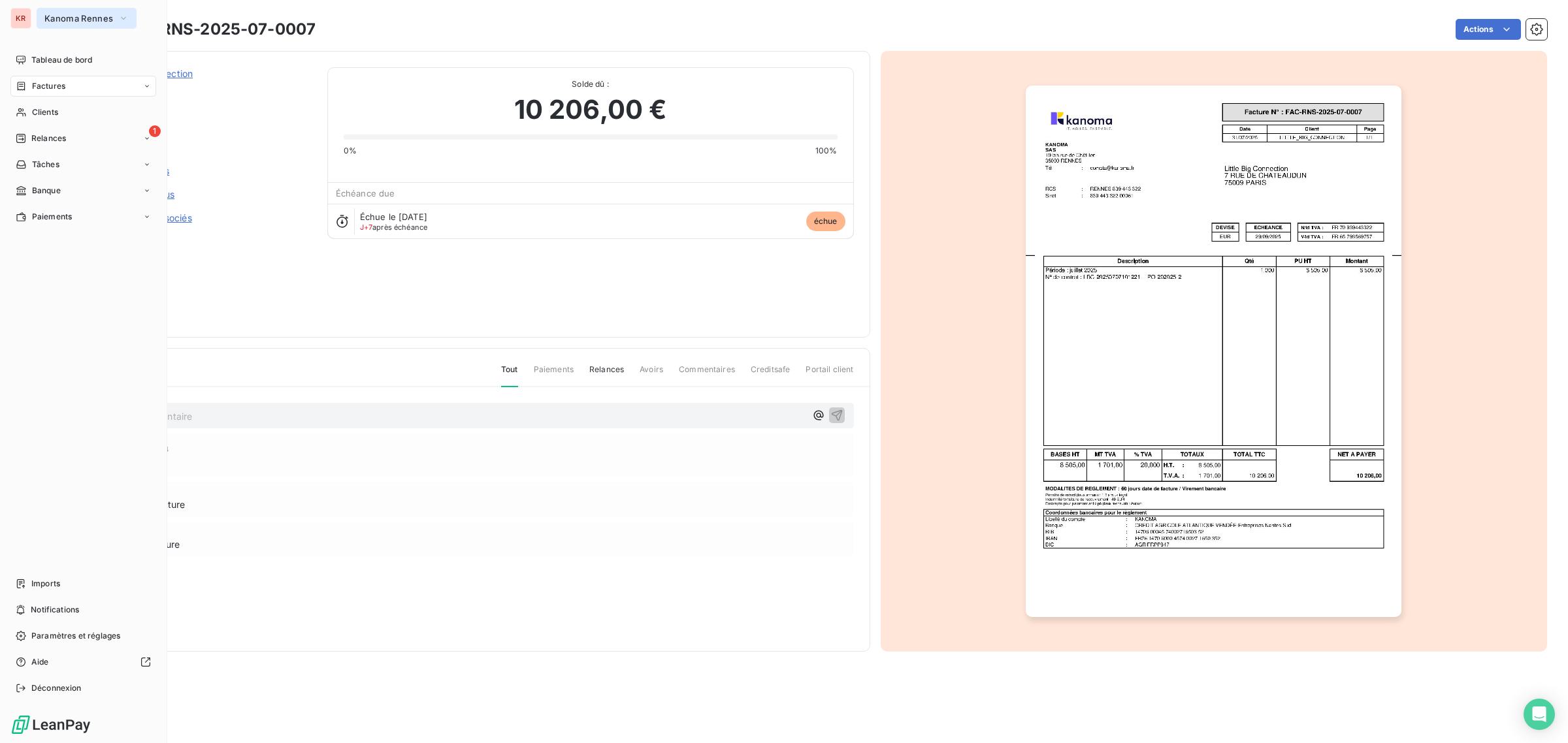
click at [64, 26] on button "Kanoma Rennes" at bounding box center [87, 18] width 100 height 21
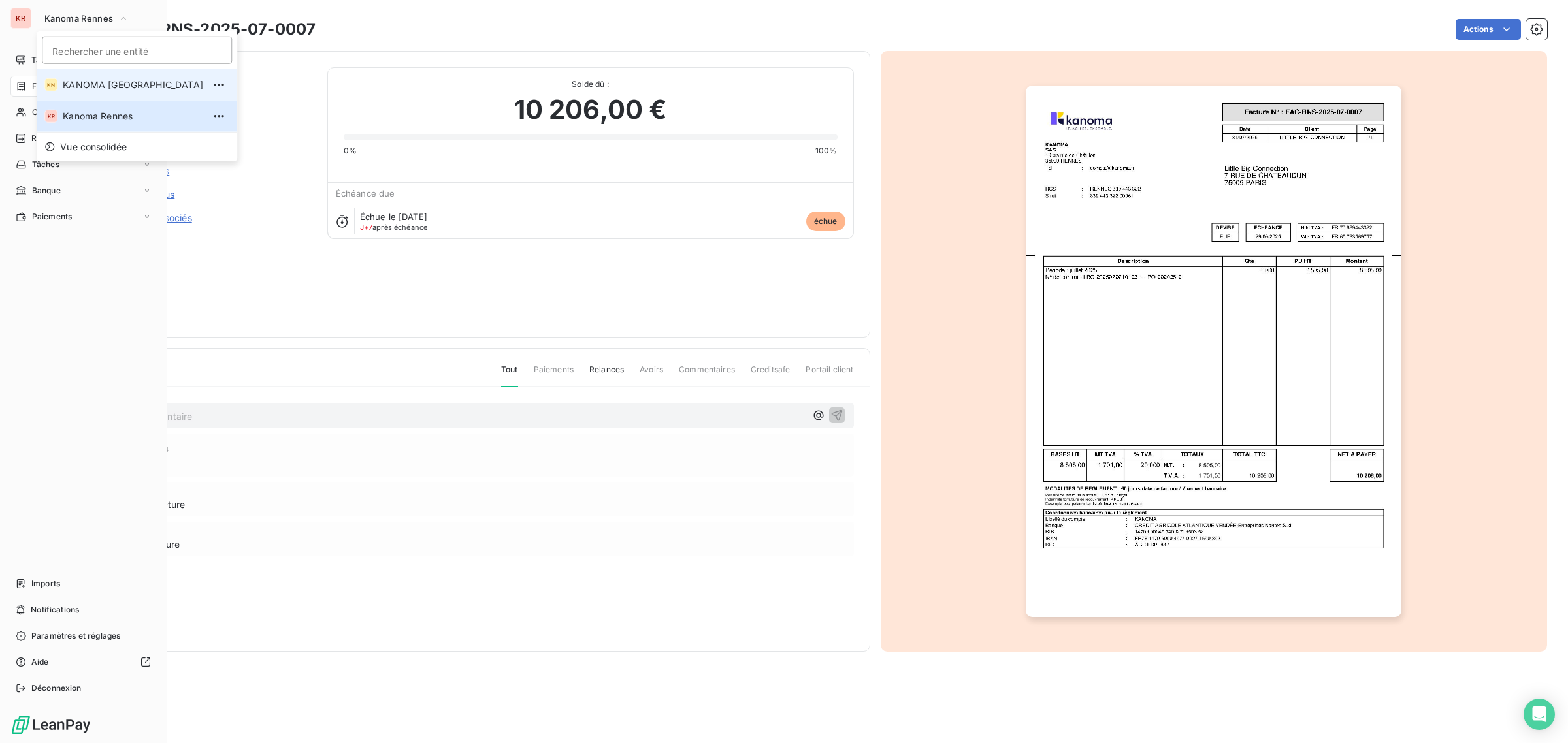
click at [94, 85] on span "KANOMA [GEOGRAPHIC_DATA]" at bounding box center [133, 84] width 141 height 13
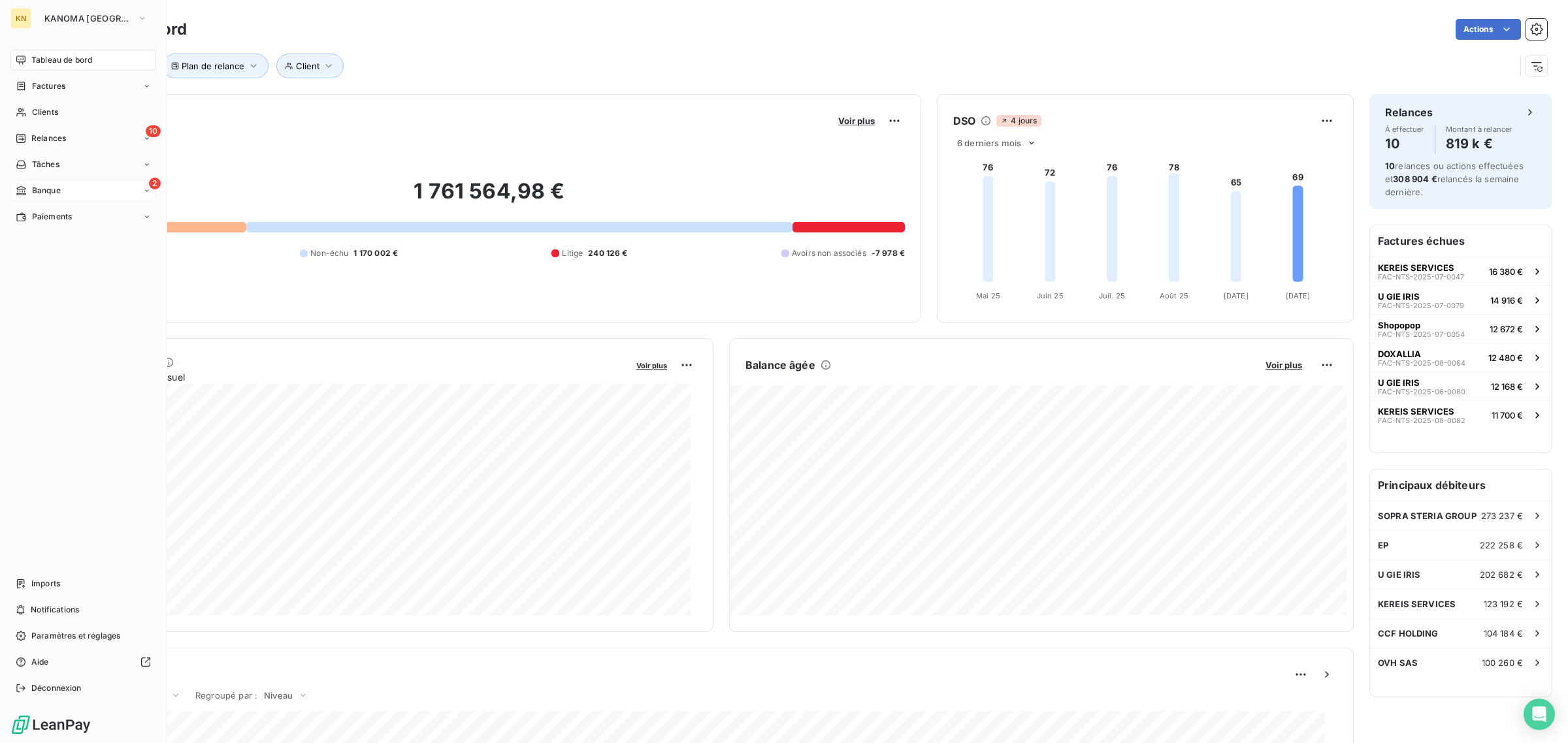
click at [78, 194] on div "2 Banque" at bounding box center [83, 191] width 146 height 21
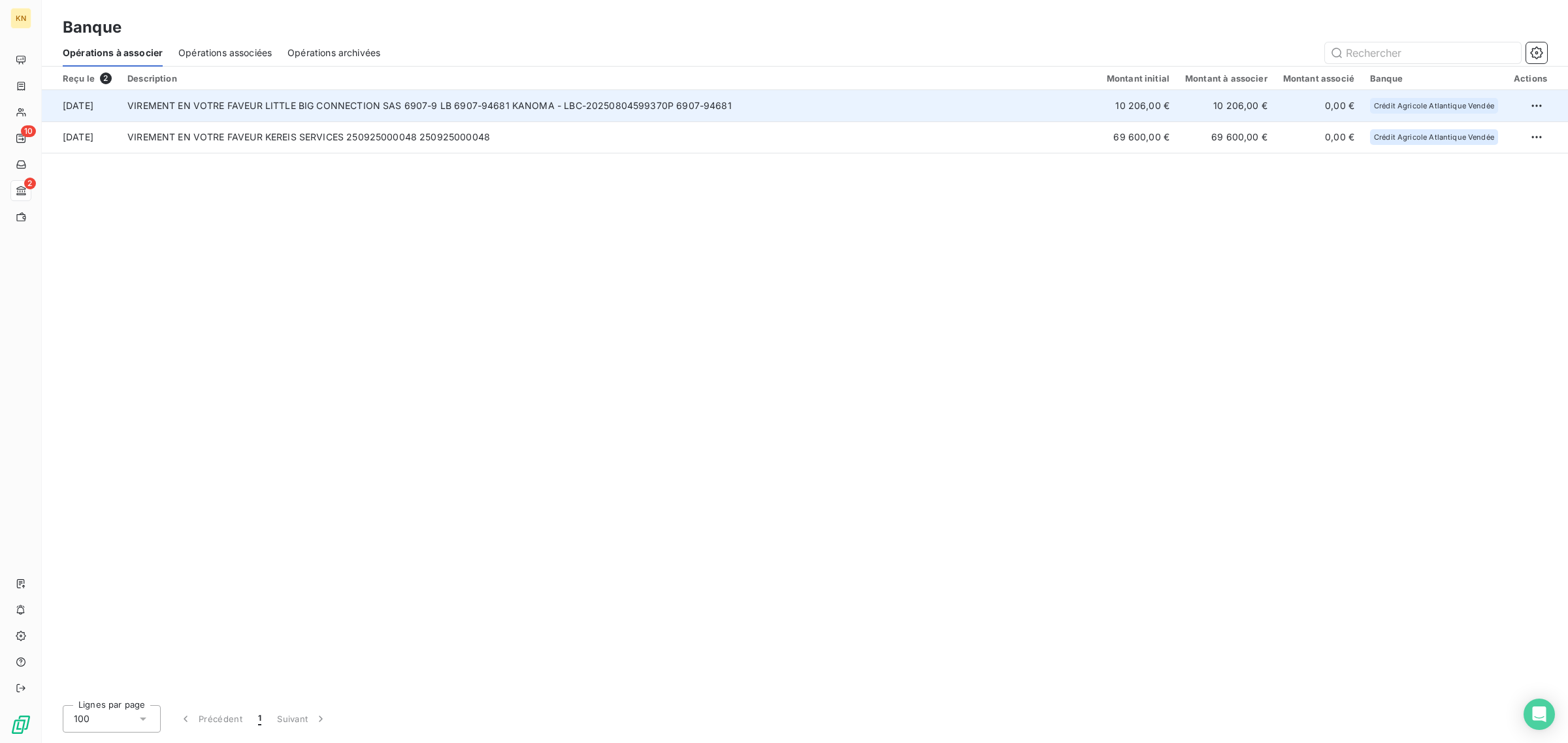
click at [292, 105] on td "VIREMENT EN VOTRE FAVEUR LITTLE BIG CONNECTION SAS 6907-9 LB 6907-94681 KANOMA …" at bounding box center [609, 106] width 979 height 32
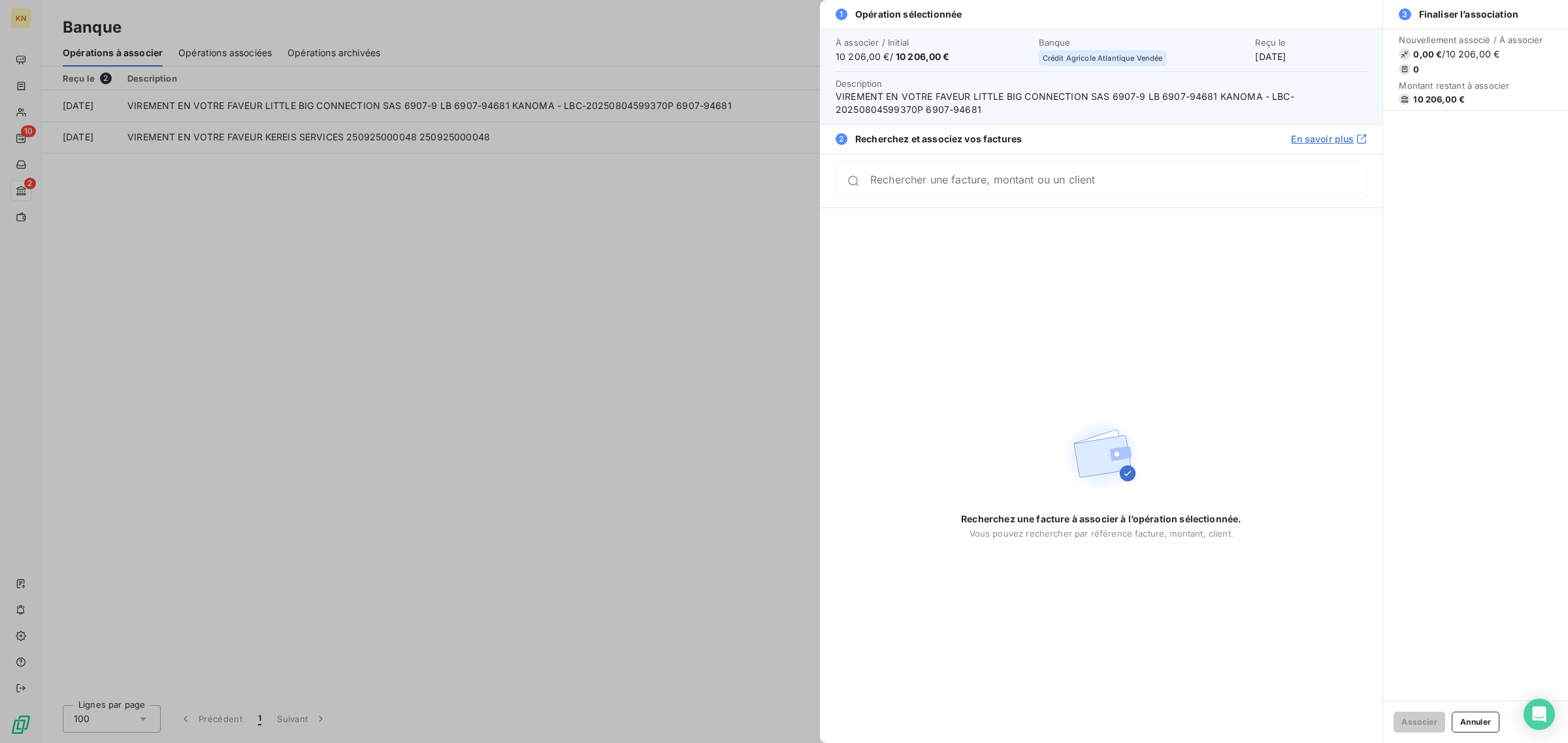
drag, startPoint x: 554, startPoint y: 220, endPoint x: 507, endPoint y: 195, distance: 53.2
click at [554, 219] on div at bounding box center [784, 371] width 1568 height 743
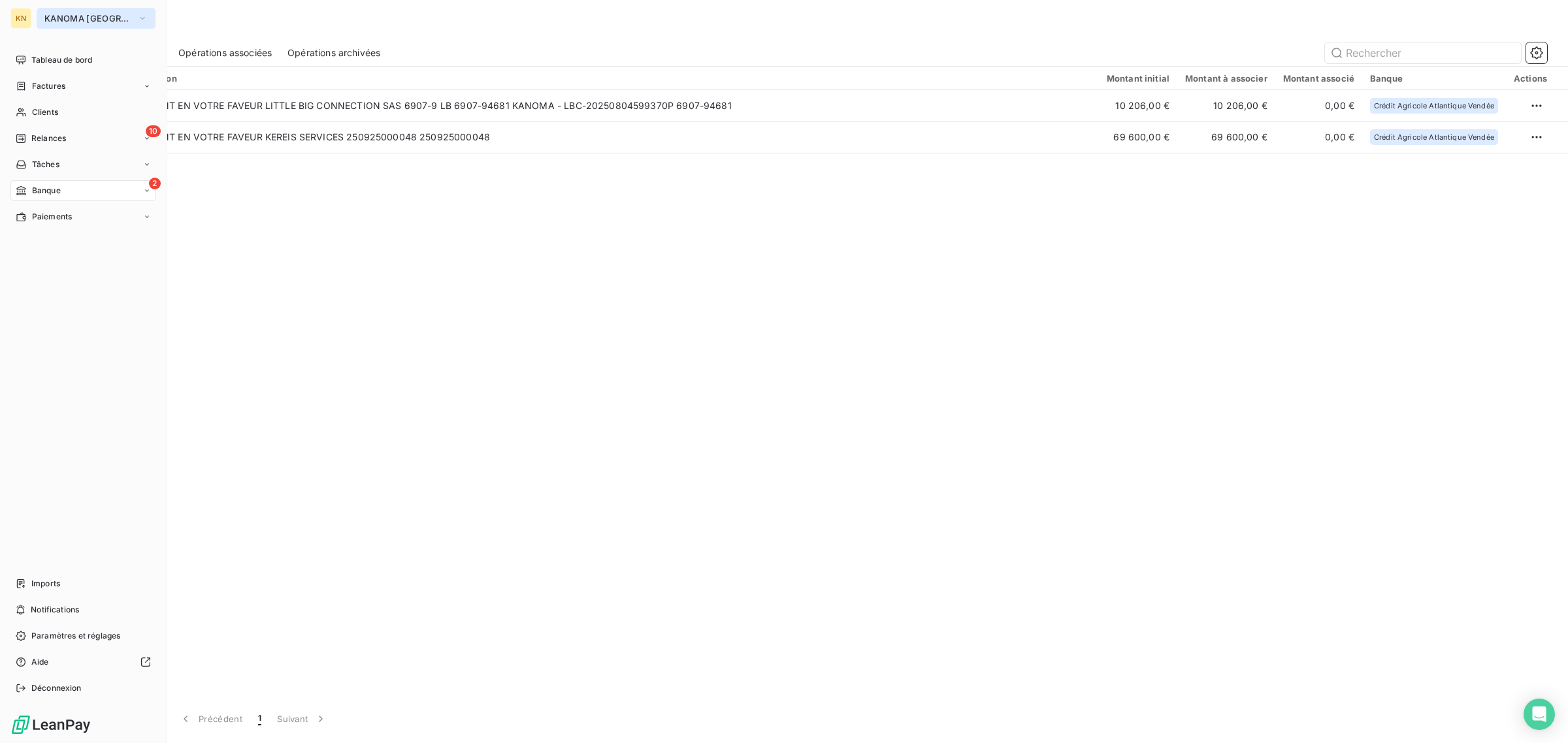
click at [43, 9] on button "KANOMA [GEOGRAPHIC_DATA]" at bounding box center [96, 18] width 119 height 21
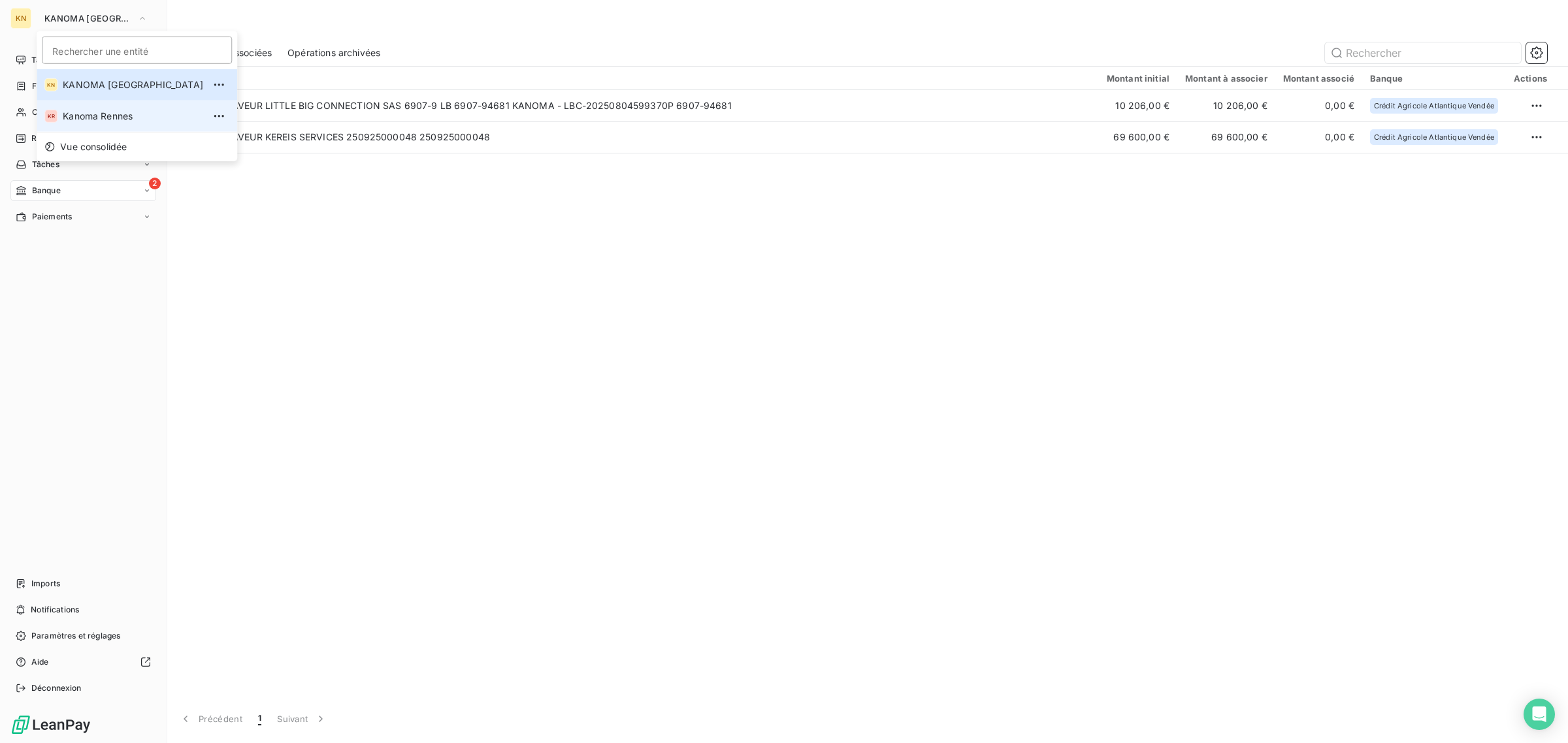
click at [124, 121] on span "Kanoma Rennes" at bounding box center [133, 116] width 141 height 13
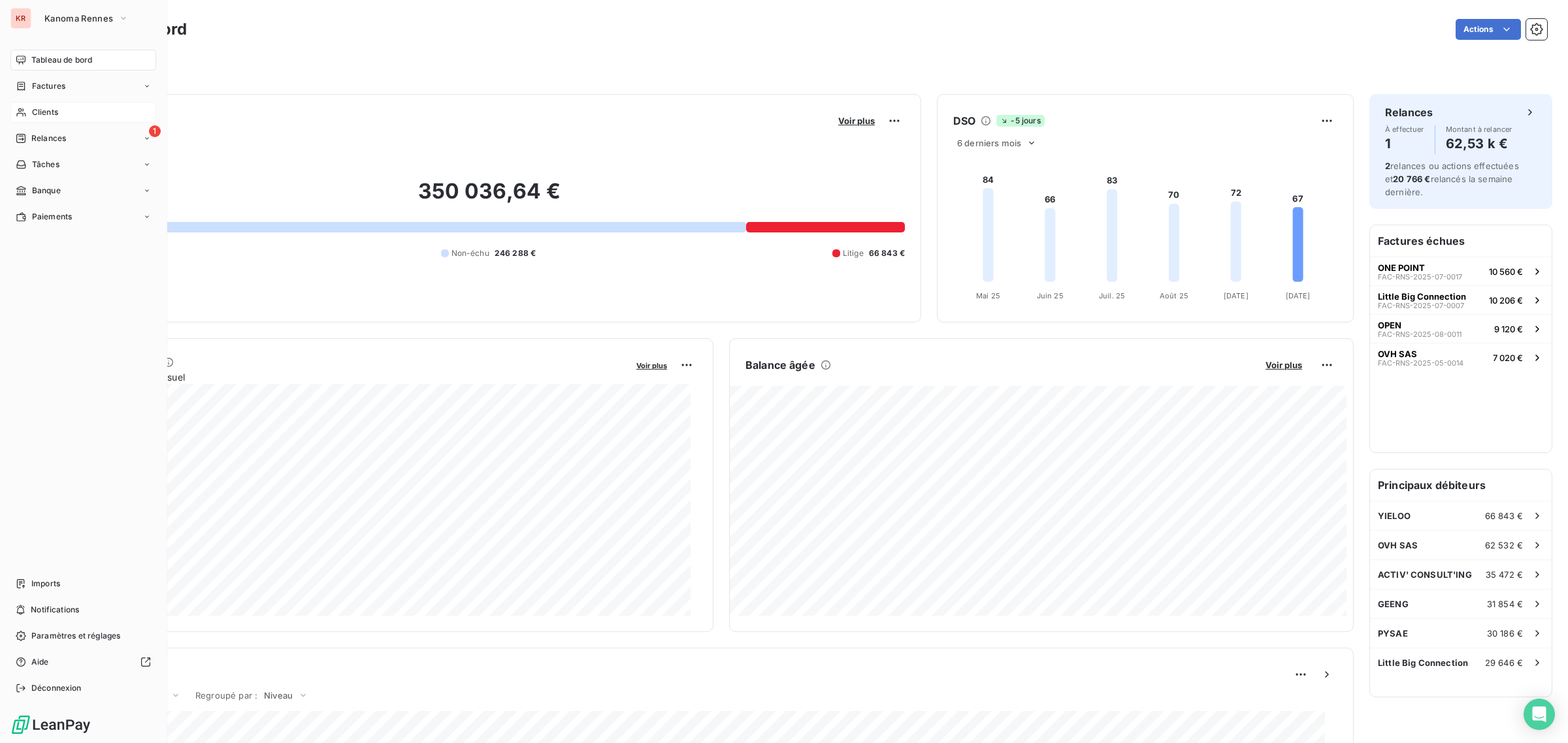
click at [46, 112] on span "Clients" at bounding box center [45, 113] width 26 height 12
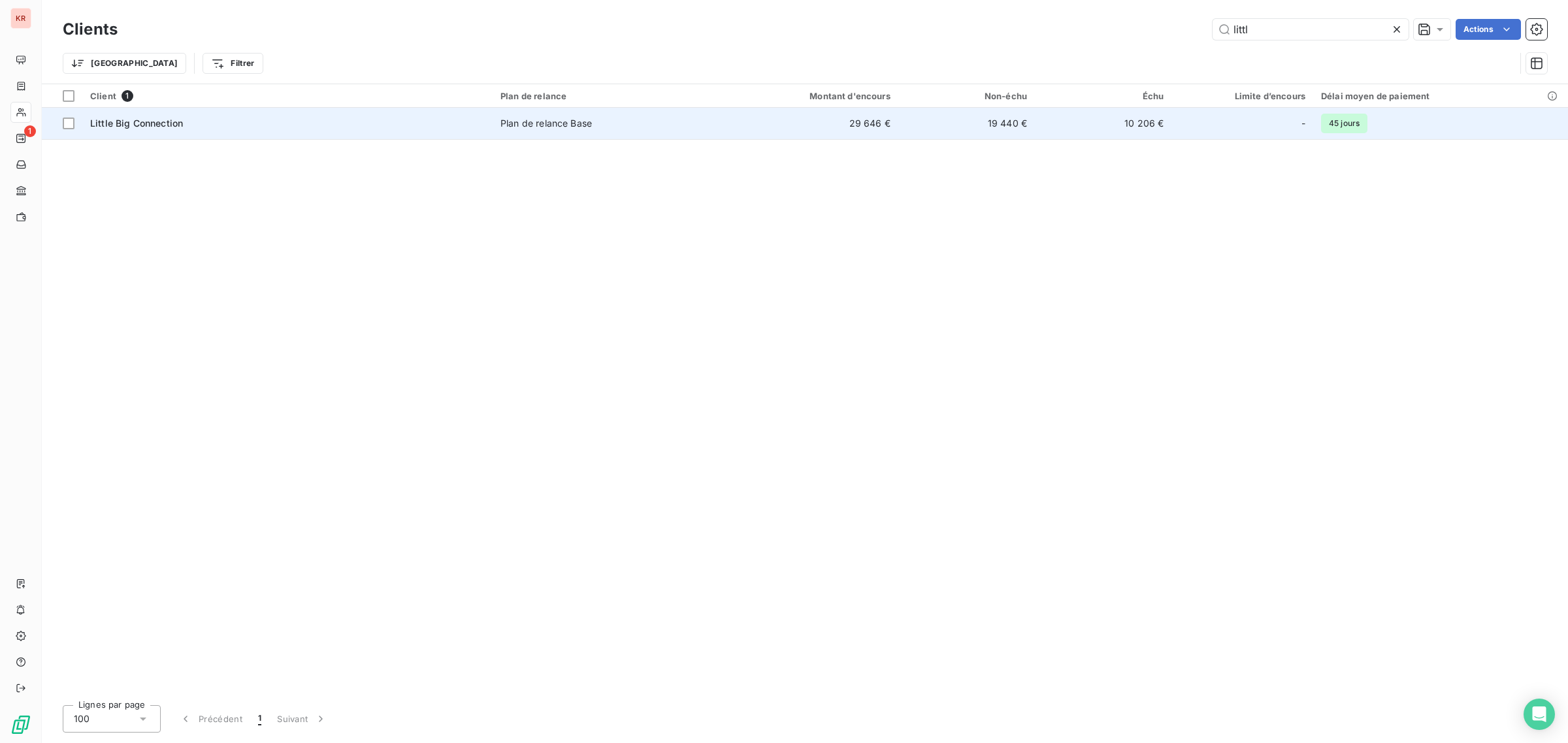
click at [1131, 119] on td "10 206 €" at bounding box center [1103, 123] width 137 height 32
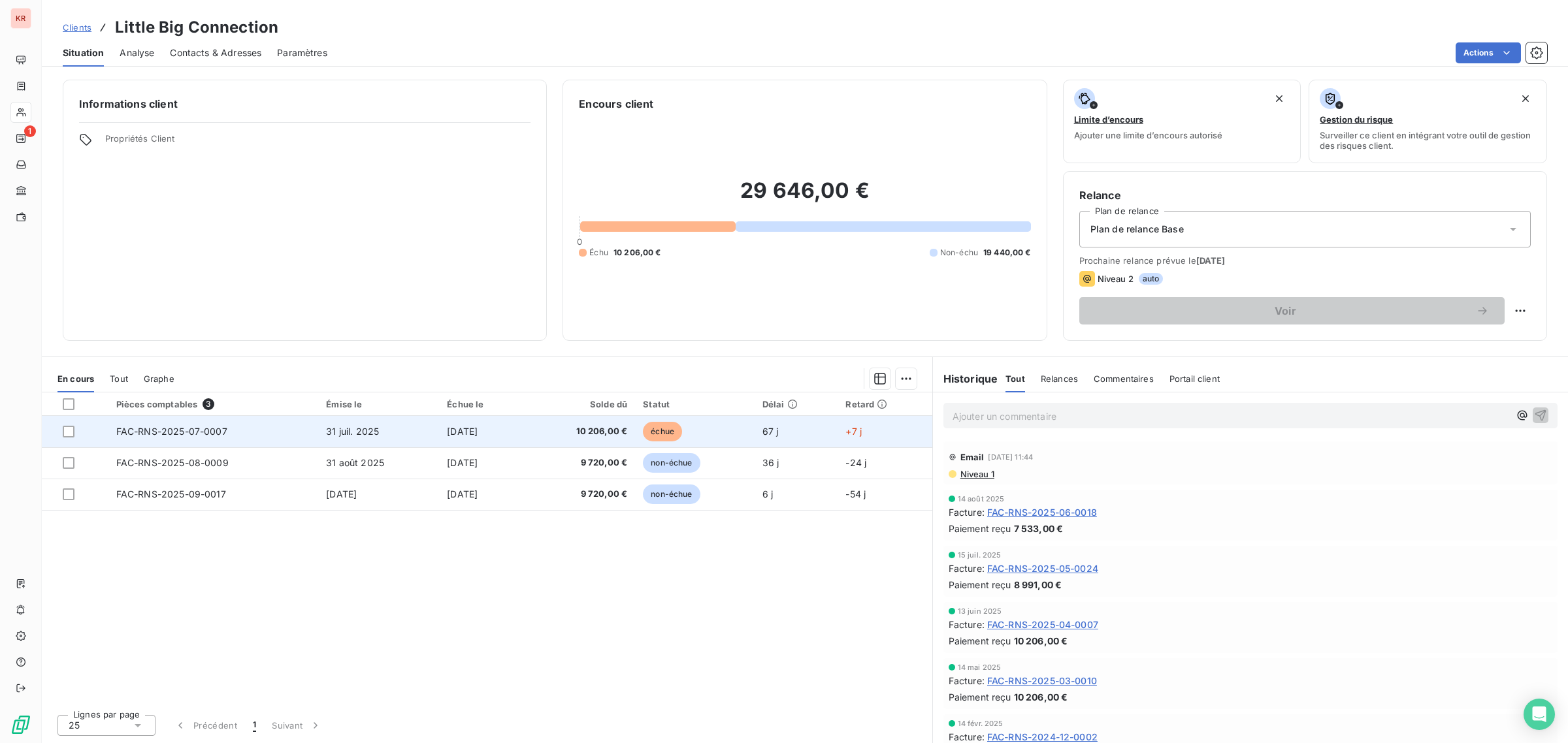
click at [824, 429] on td "67 j" at bounding box center [796, 431] width 83 height 32
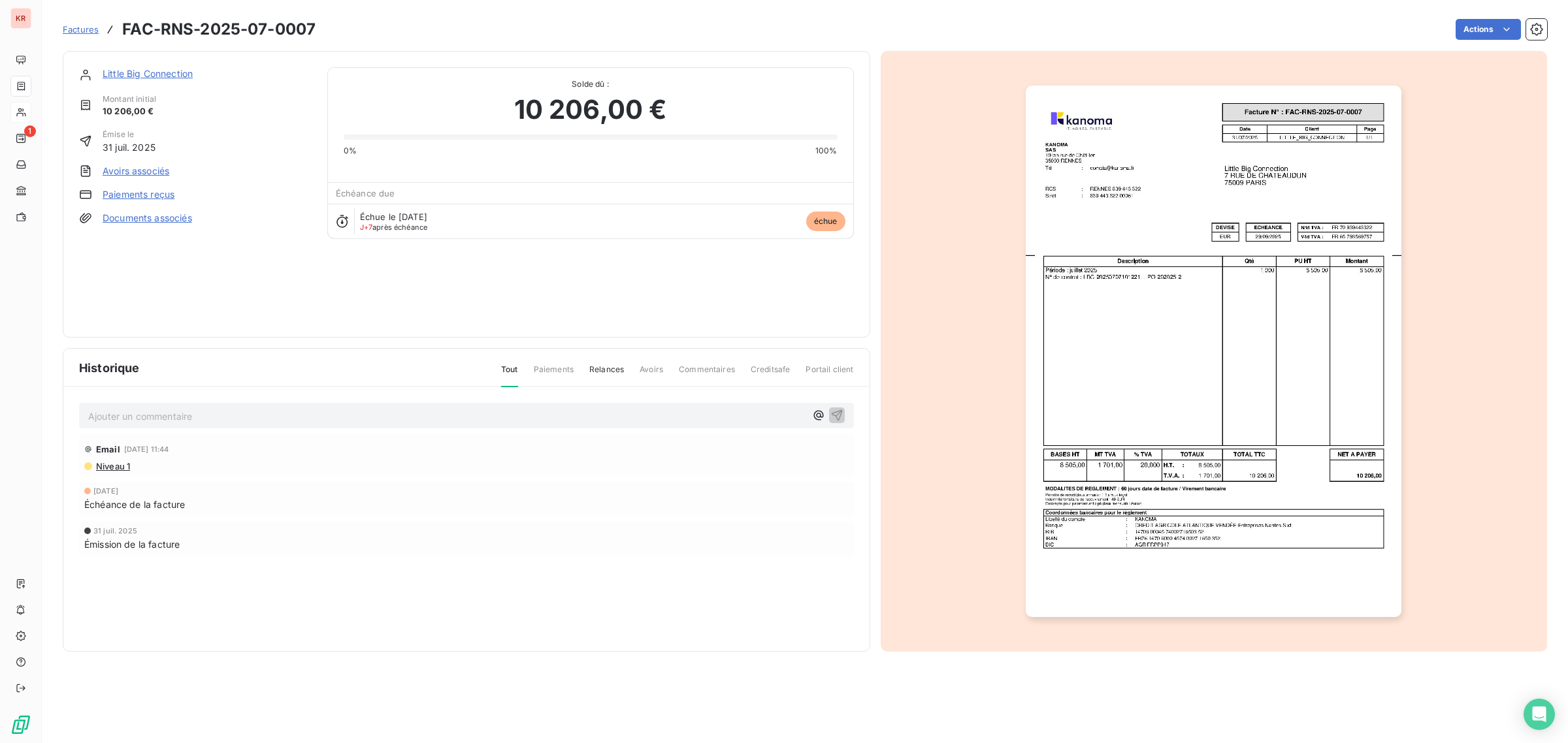
click at [147, 194] on link "Paiements reçus" at bounding box center [138, 194] width 72 height 13
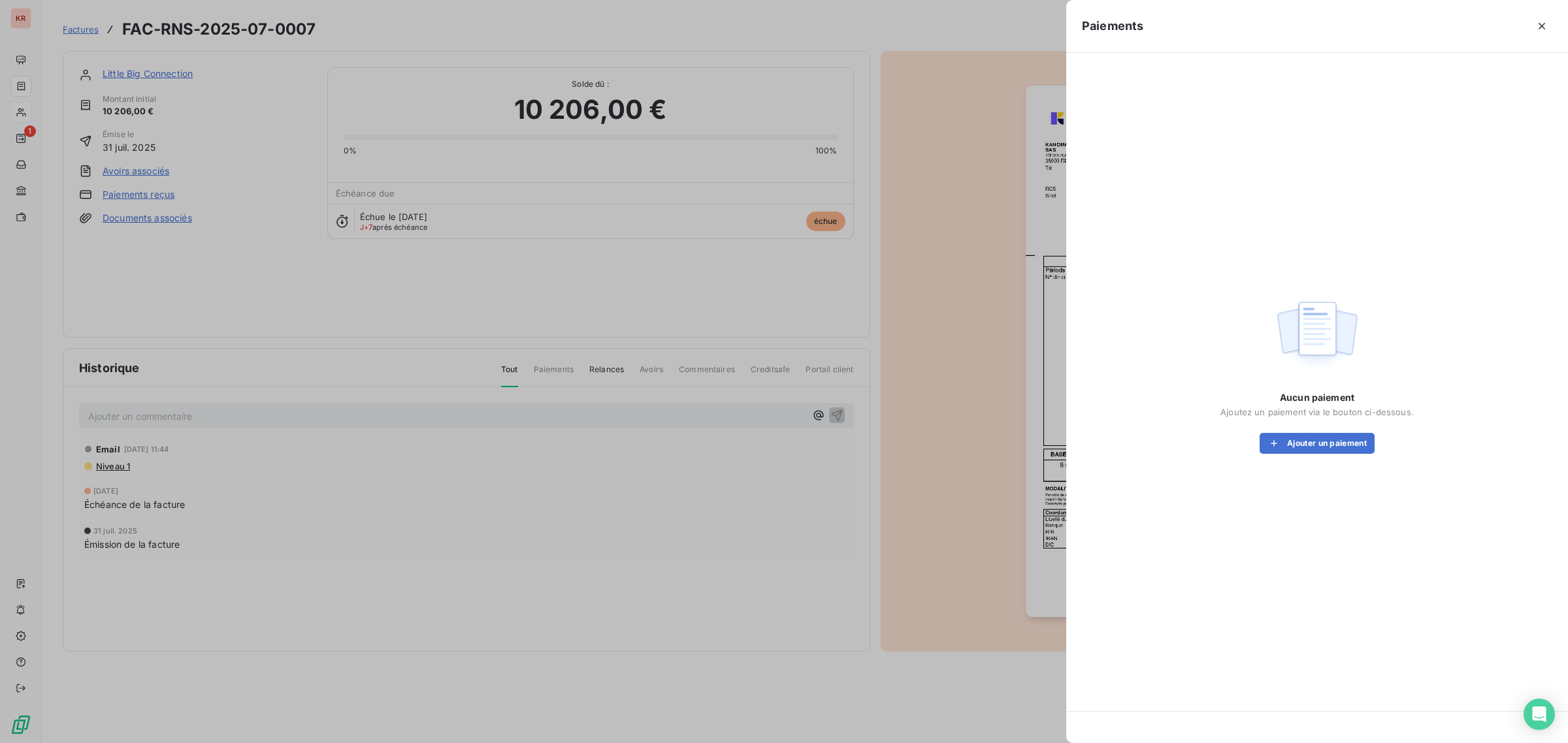
click at [1311, 454] on div "Aucun paiement Ajoutez un paiement via le bouton ci-dessous. Ajouter un paiement" at bounding box center [1317, 375] width 471 height 612
click at [1312, 445] on button "Ajouter un paiement" at bounding box center [1317, 443] width 115 height 21
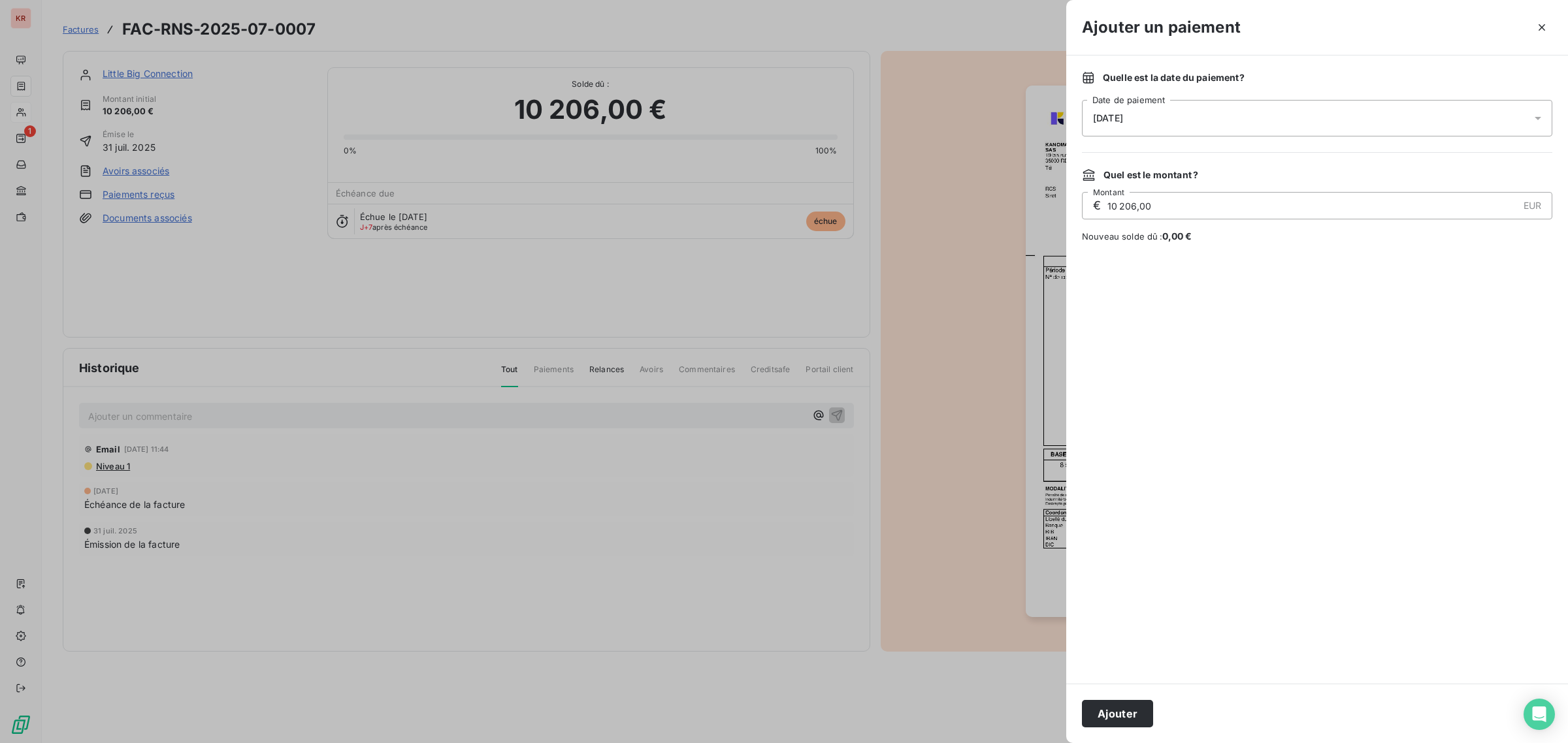
click at [1144, 124] on div "06/10/2025" at bounding box center [1317, 118] width 471 height 37
click at [1174, 222] on button "1" at bounding box center [1172, 227] width 26 height 26
click at [1470, 383] on div at bounding box center [1317, 463] width 471 height 410
click at [1135, 720] on button "Ajouter" at bounding box center [1117, 714] width 71 height 27
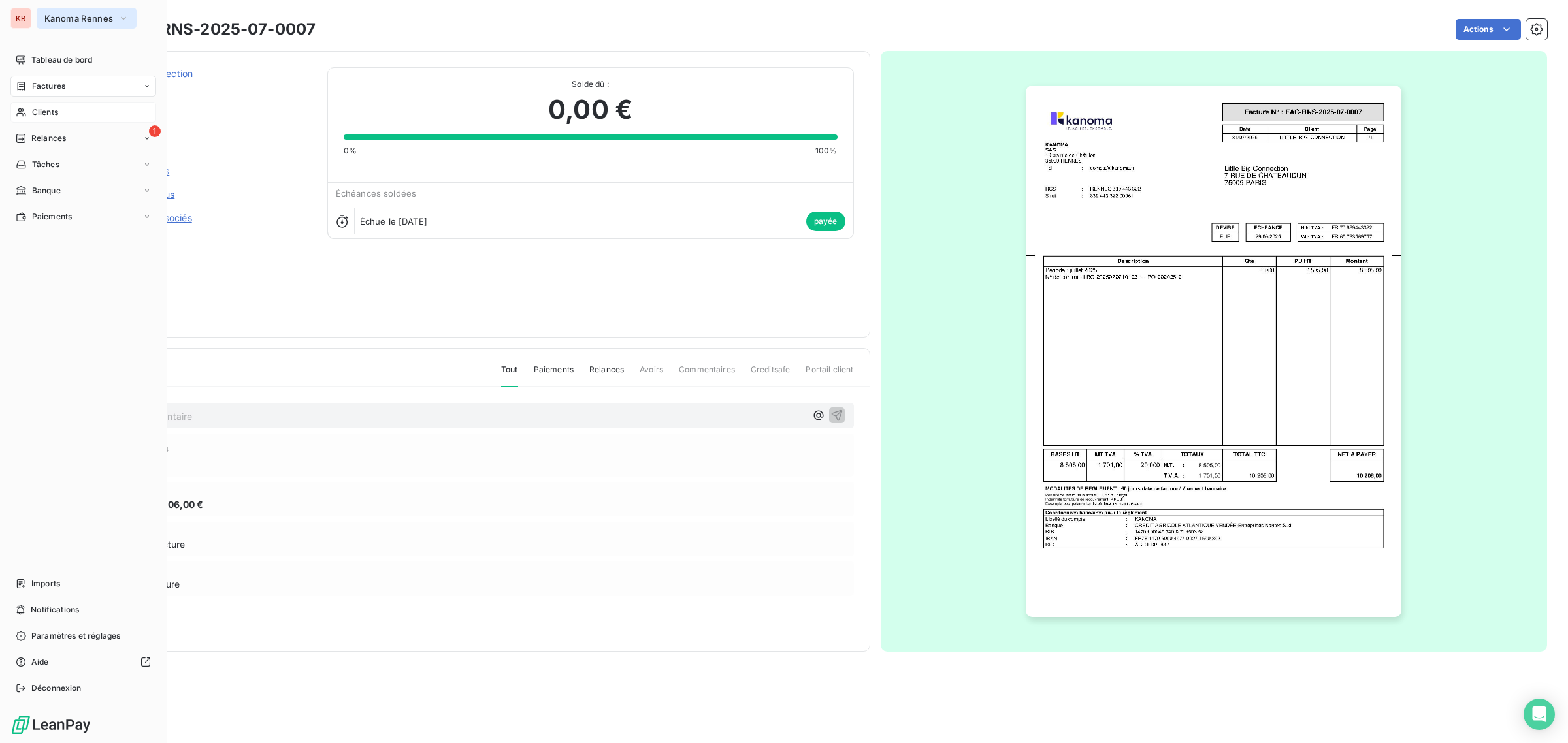
click at [74, 18] on span "Kanoma Rennes" at bounding box center [79, 18] width 69 height 10
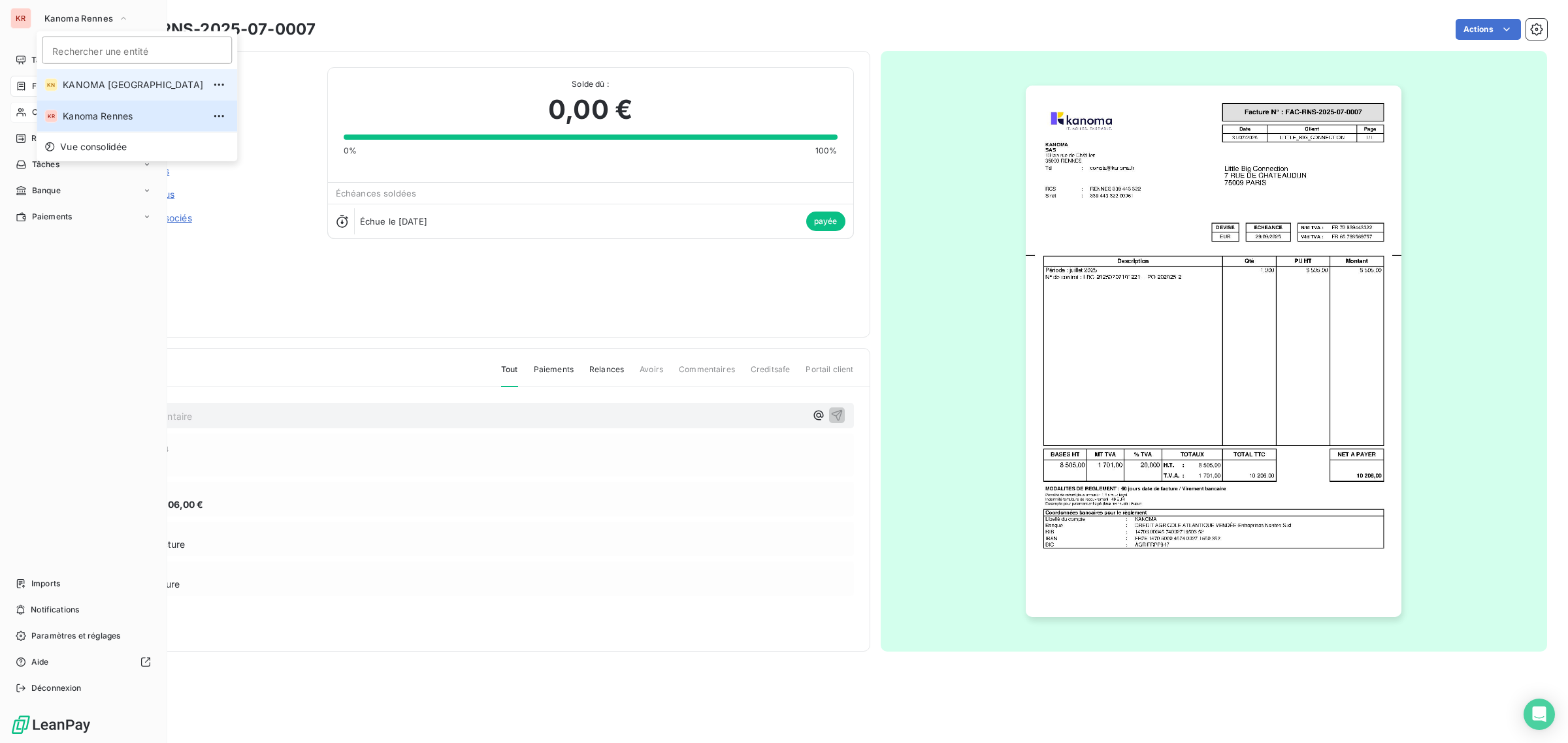
click at [83, 82] on span "KANOMA [GEOGRAPHIC_DATA]" at bounding box center [133, 84] width 141 height 13
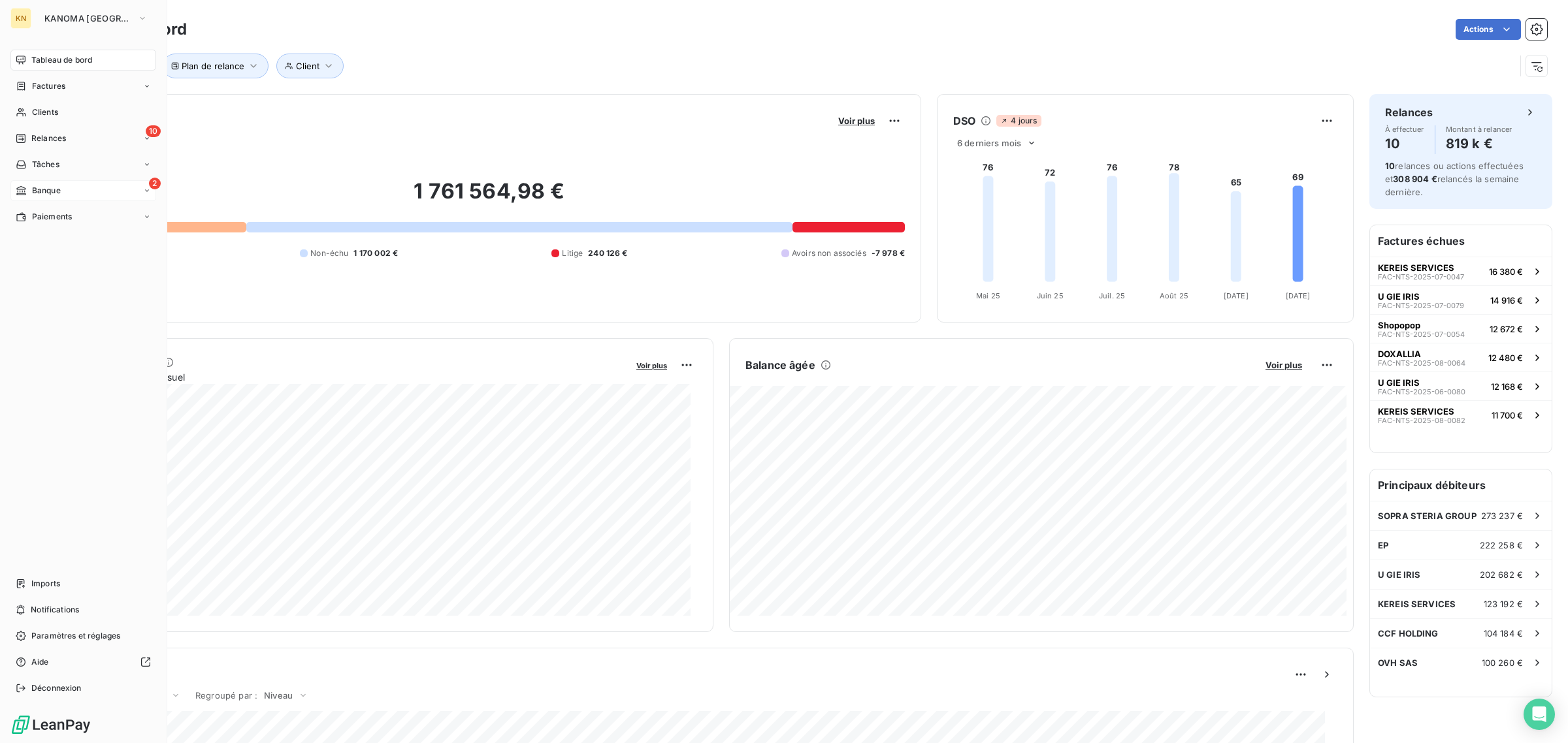
click at [57, 185] on span "Banque" at bounding box center [46, 191] width 28 height 12
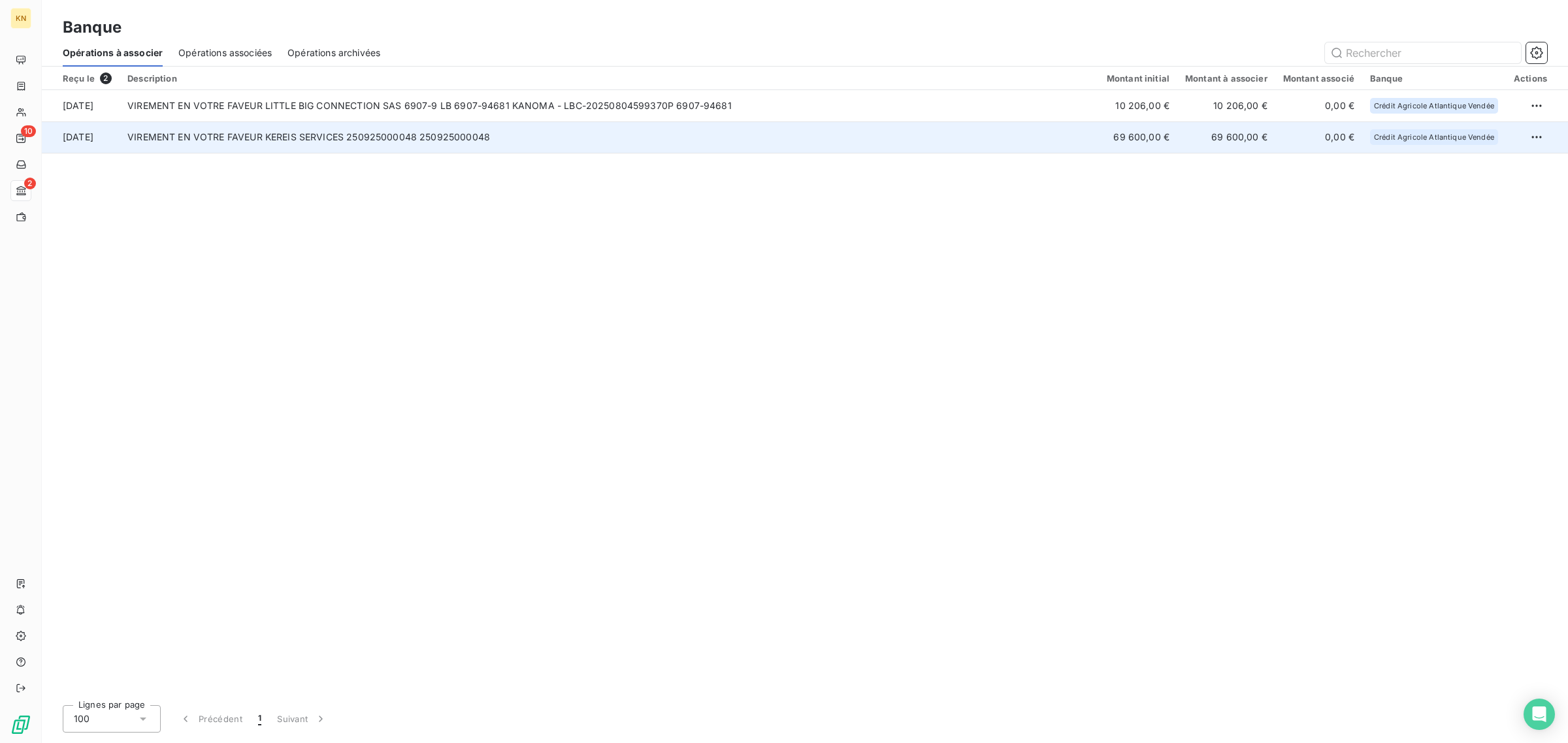
click at [1524, 150] on td at bounding box center [1537, 137] width 62 height 32
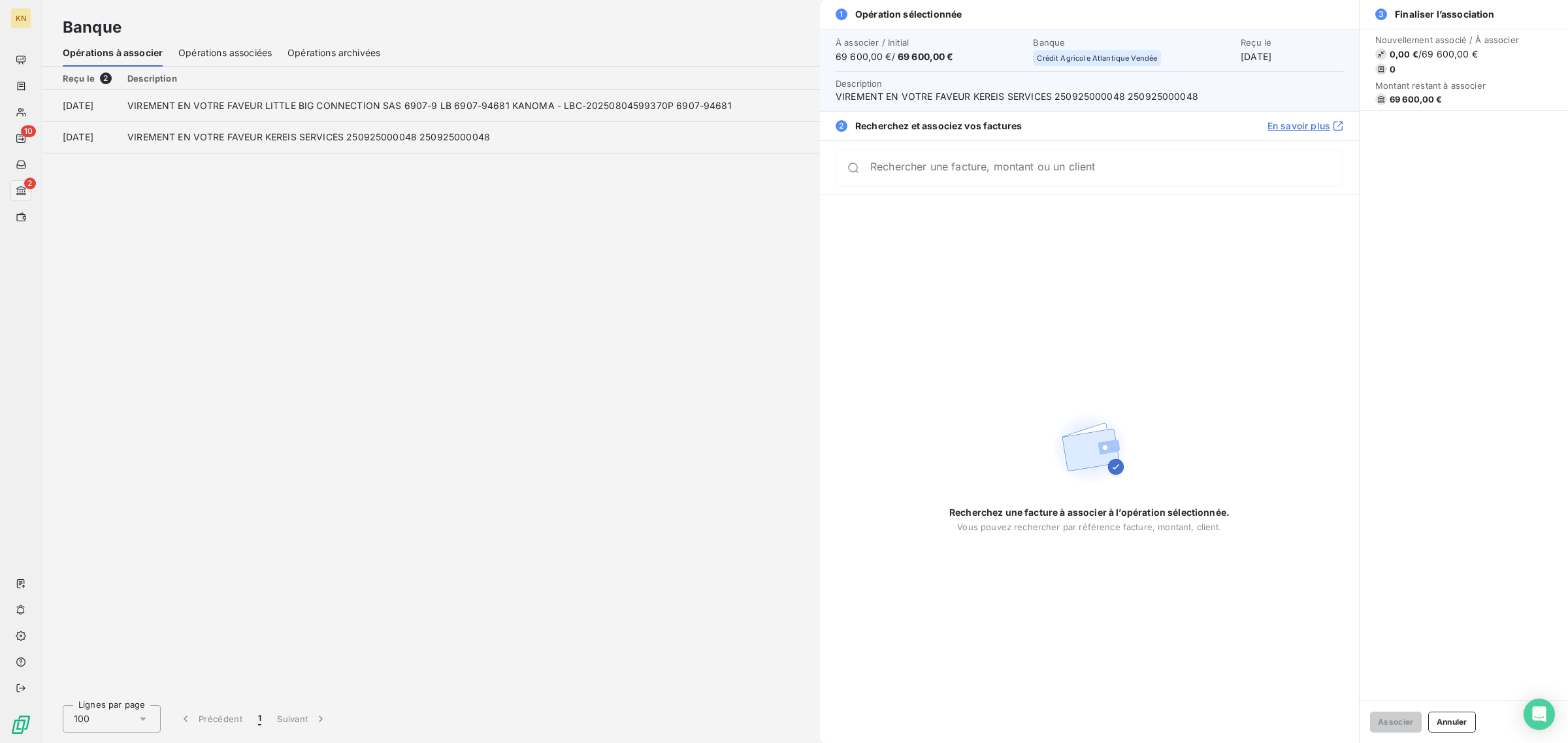
click at [1531, 143] on div "Nouvellement associé / À associer 0,00 € / 69 600,00 € 0 Montant restant à asso…" at bounding box center [1464, 364] width 209 height 673
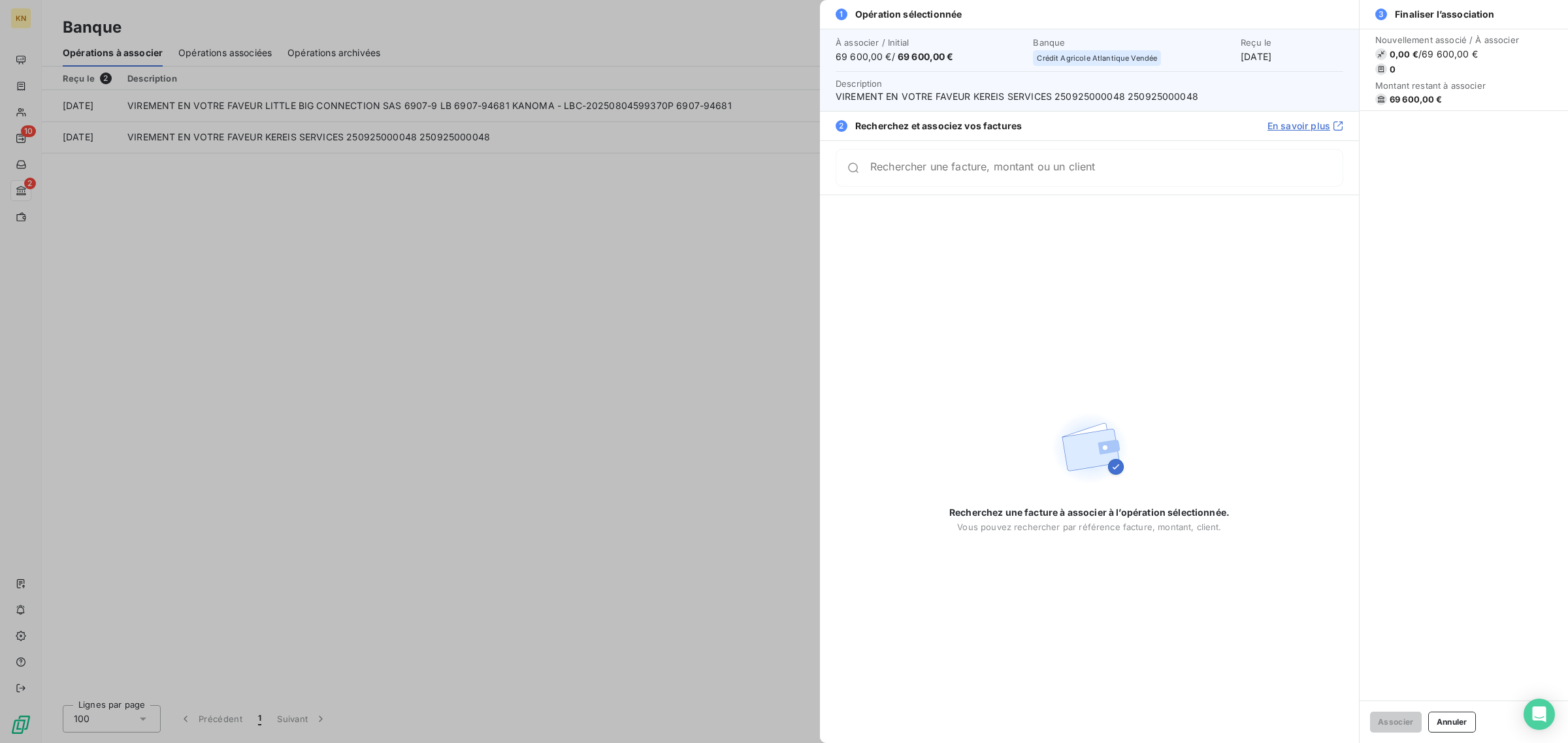
click at [558, 152] on div at bounding box center [784, 371] width 1568 height 743
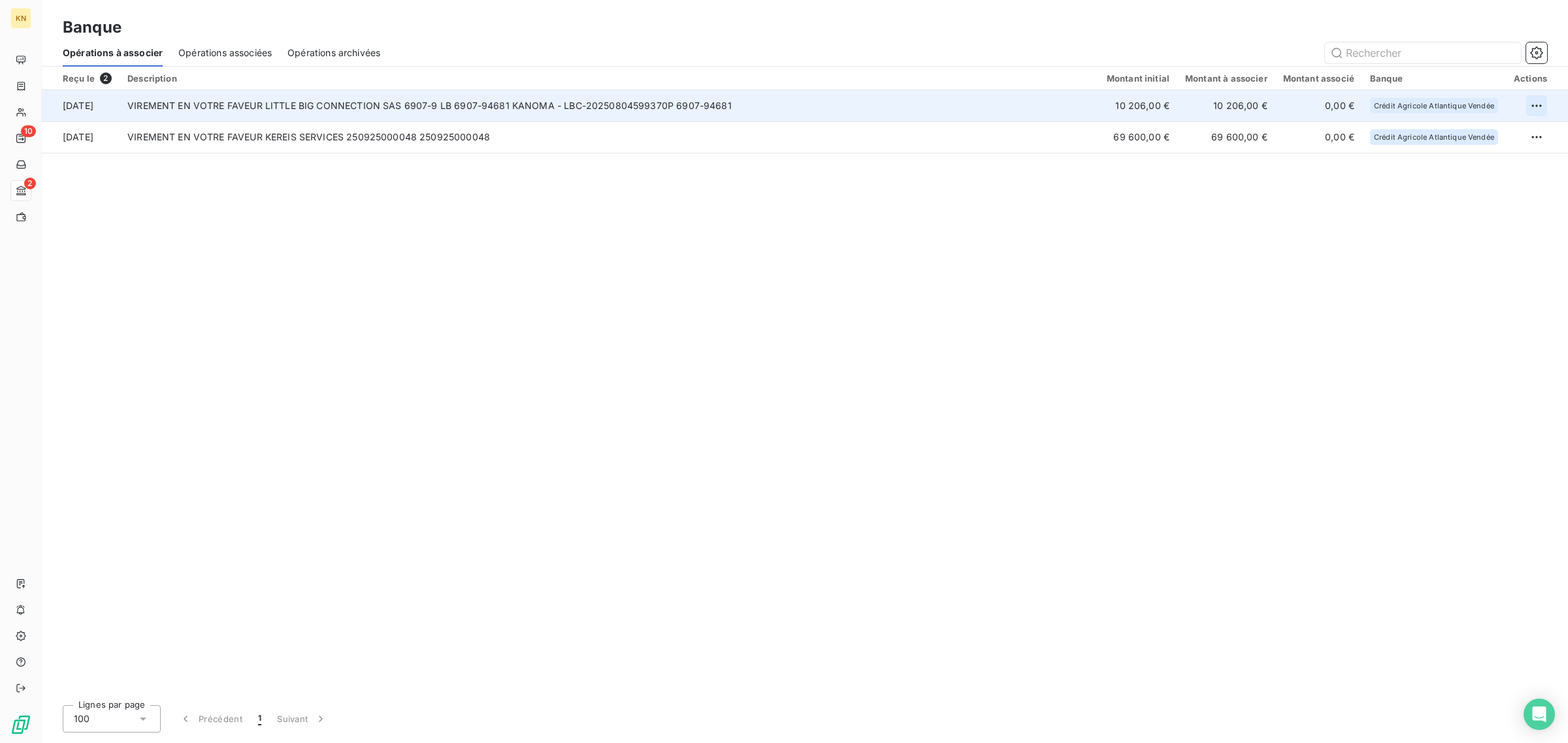
click at [1534, 107] on html "KN 10 2 Banque Opérations à associer Opérations associées Opérations archivées …" at bounding box center [784, 371] width 1568 height 743
click at [1499, 126] on div "Archiver l’opération" at bounding box center [1490, 134] width 101 height 21
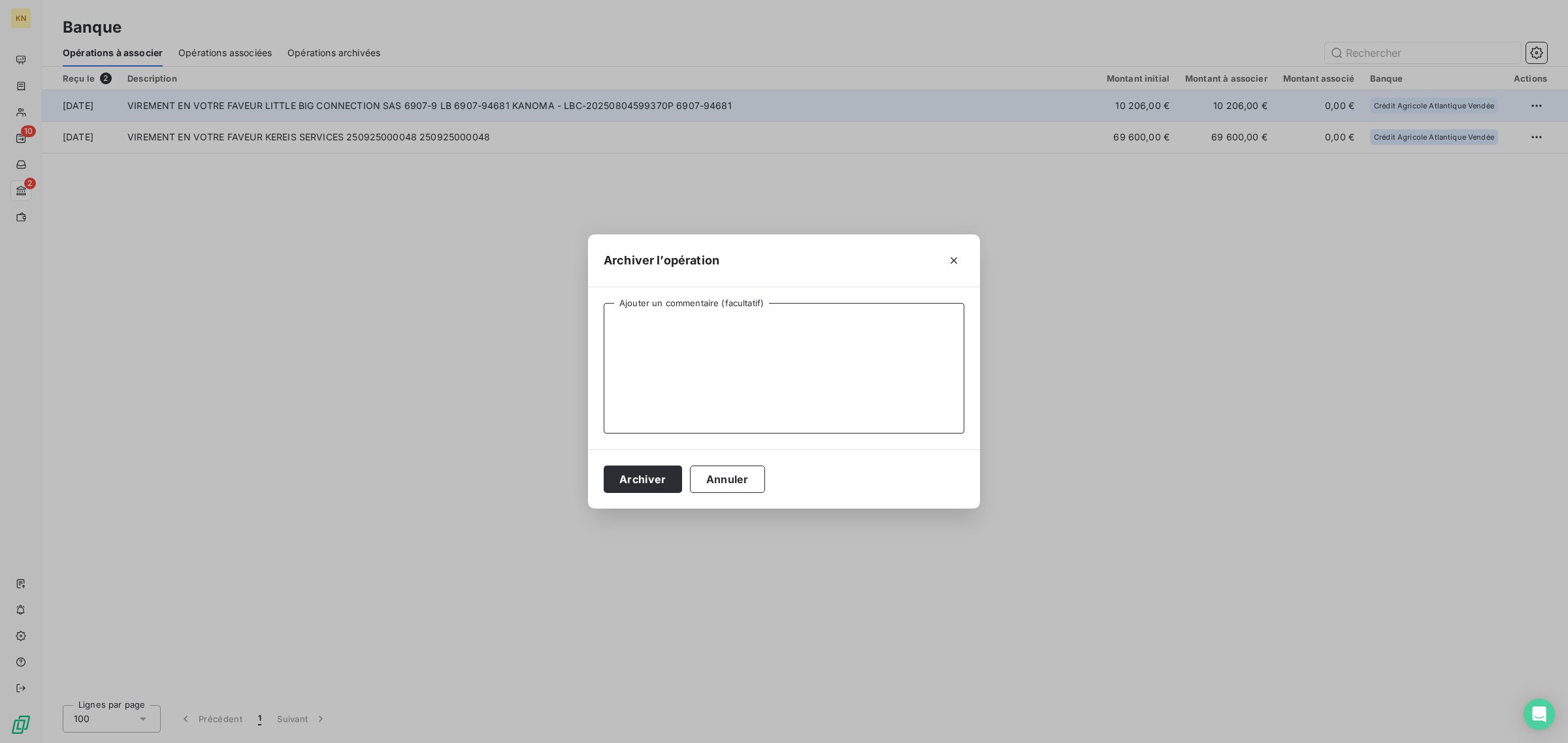
click at [749, 319] on textarea "Ajouter un commentaire (facultatif)" at bounding box center [784, 368] width 361 height 131
type textarea "FACTURE RENNES"
click at [645, 481] on button "Archiver" at bounding box center [643, 479] width 78 height 27
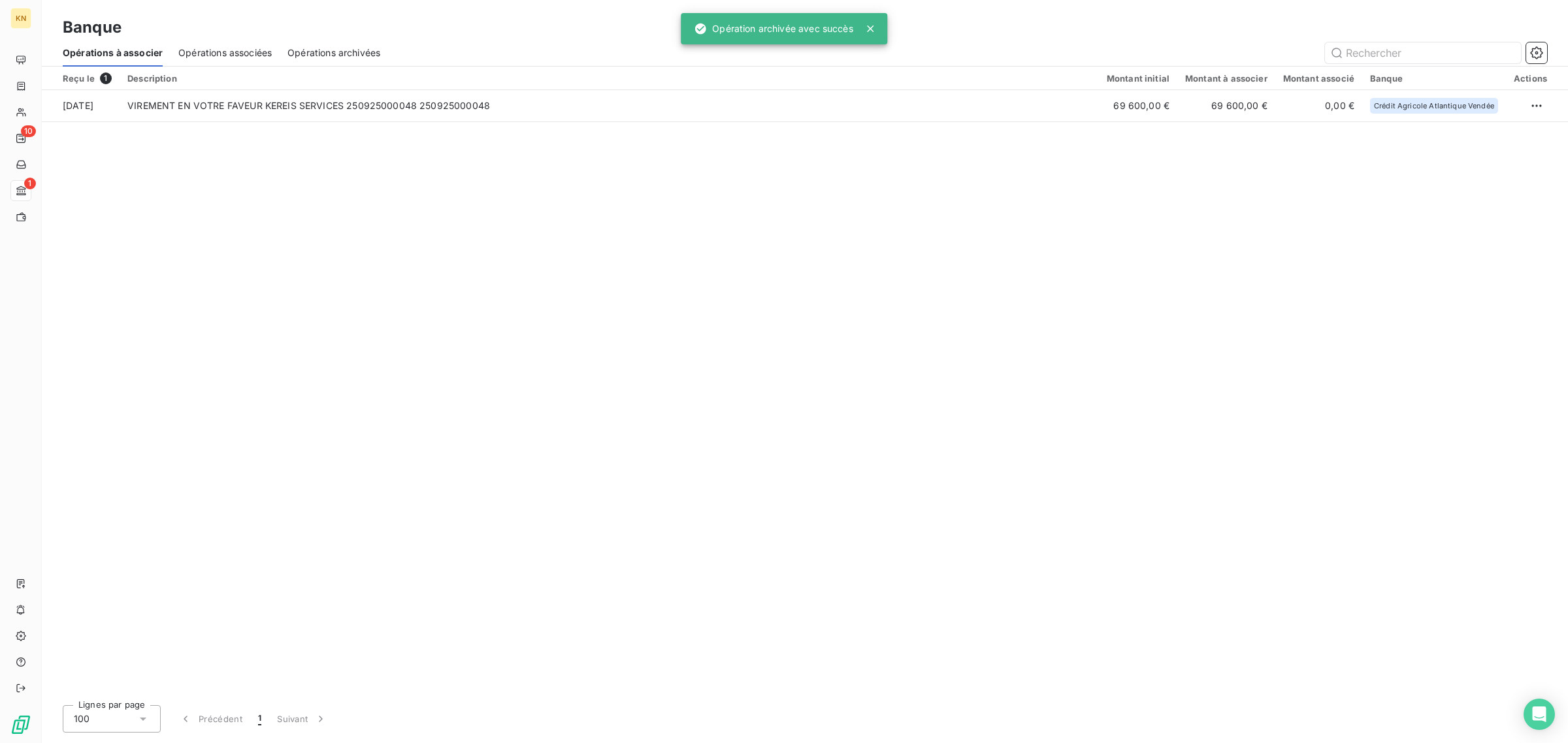
click at [339, 76] on div "Description" at bounding box center [609, 78] width 964 height 10
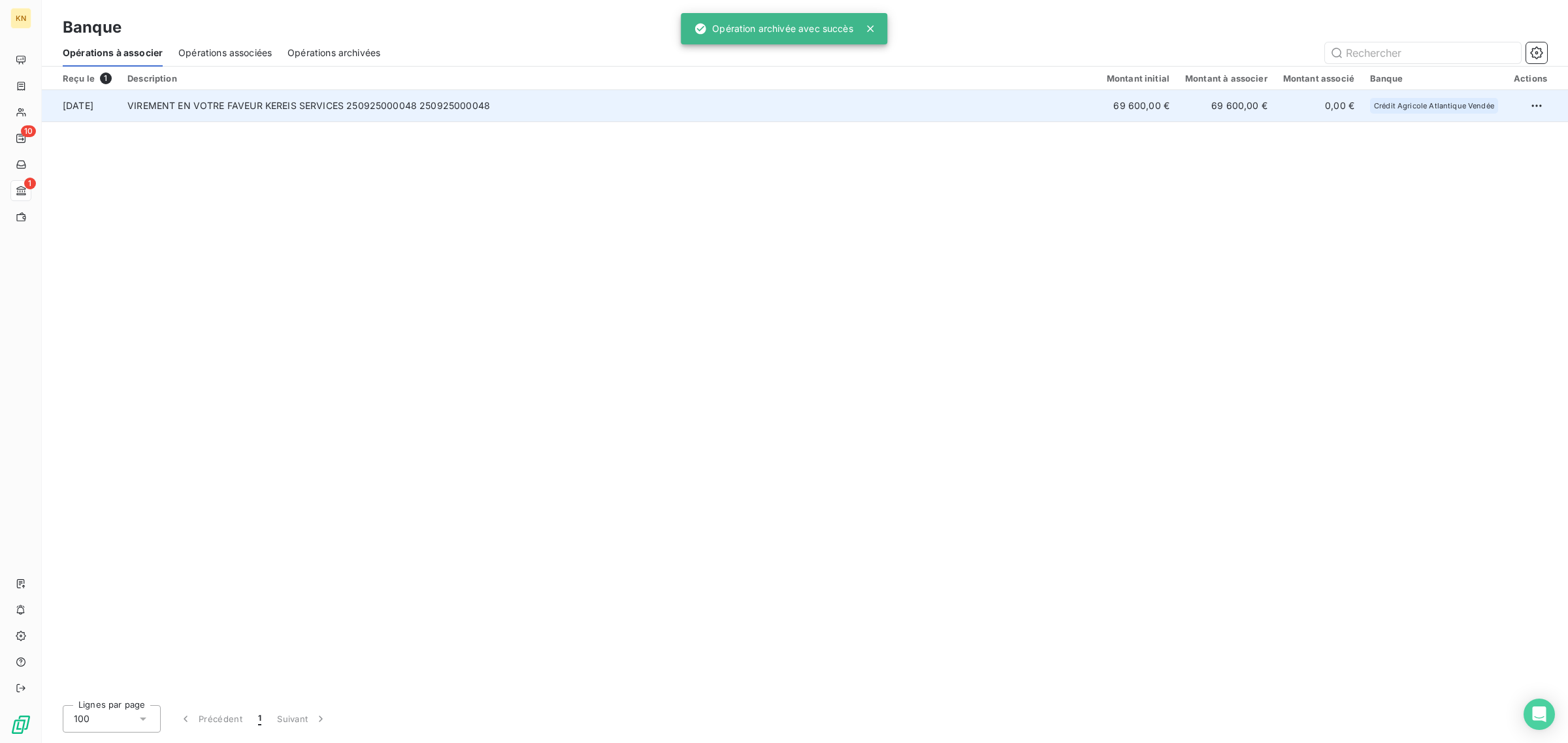
click at [350, 102] on td "VIREMENT EN VOTRE FAVEUR KEREIS SERVICES 250925000048 250925000048" at bounding box center [609, 106] width 979 height 32
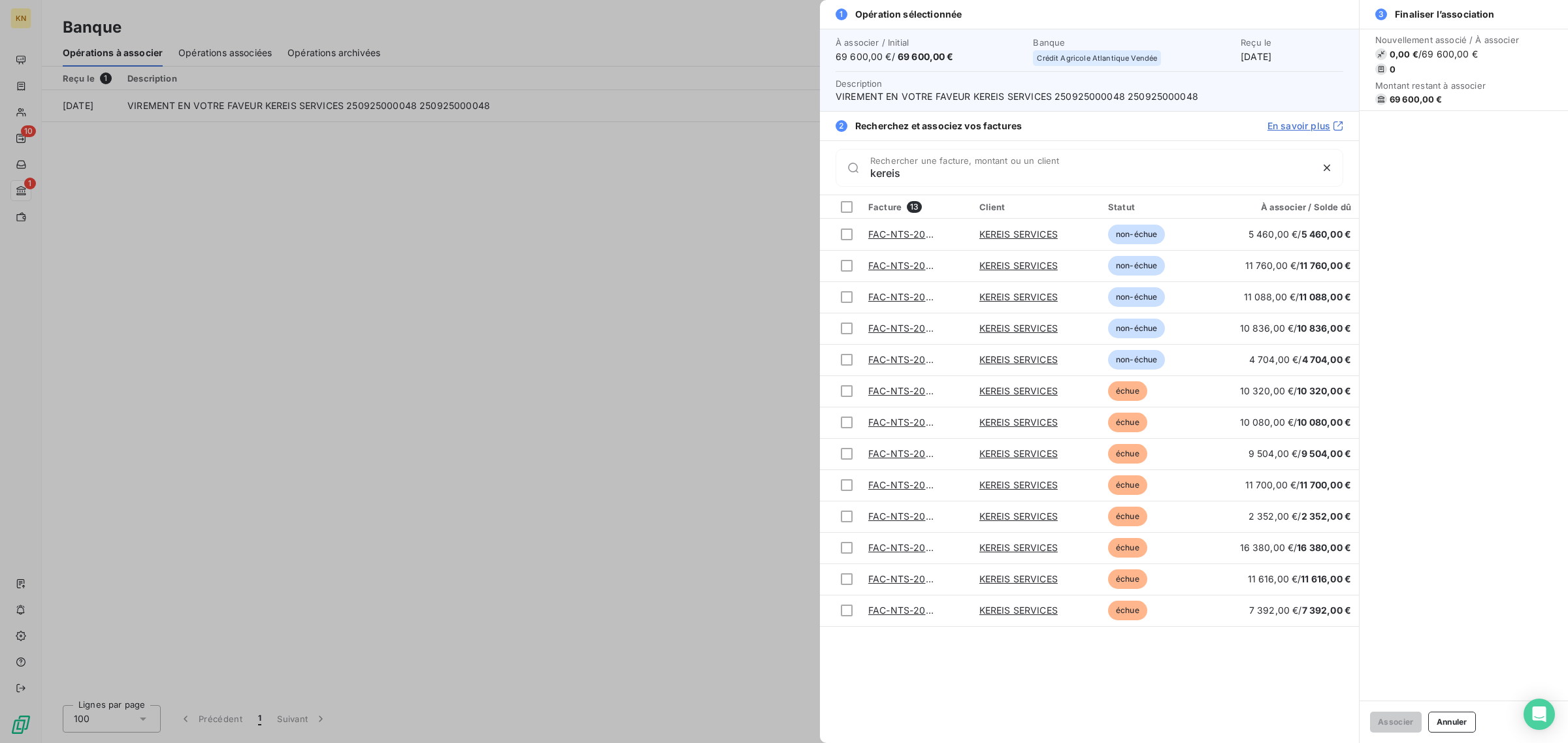
type input "kereis"
click at [838, 389] on td at bounding box center [839, 391] width 40 height 32
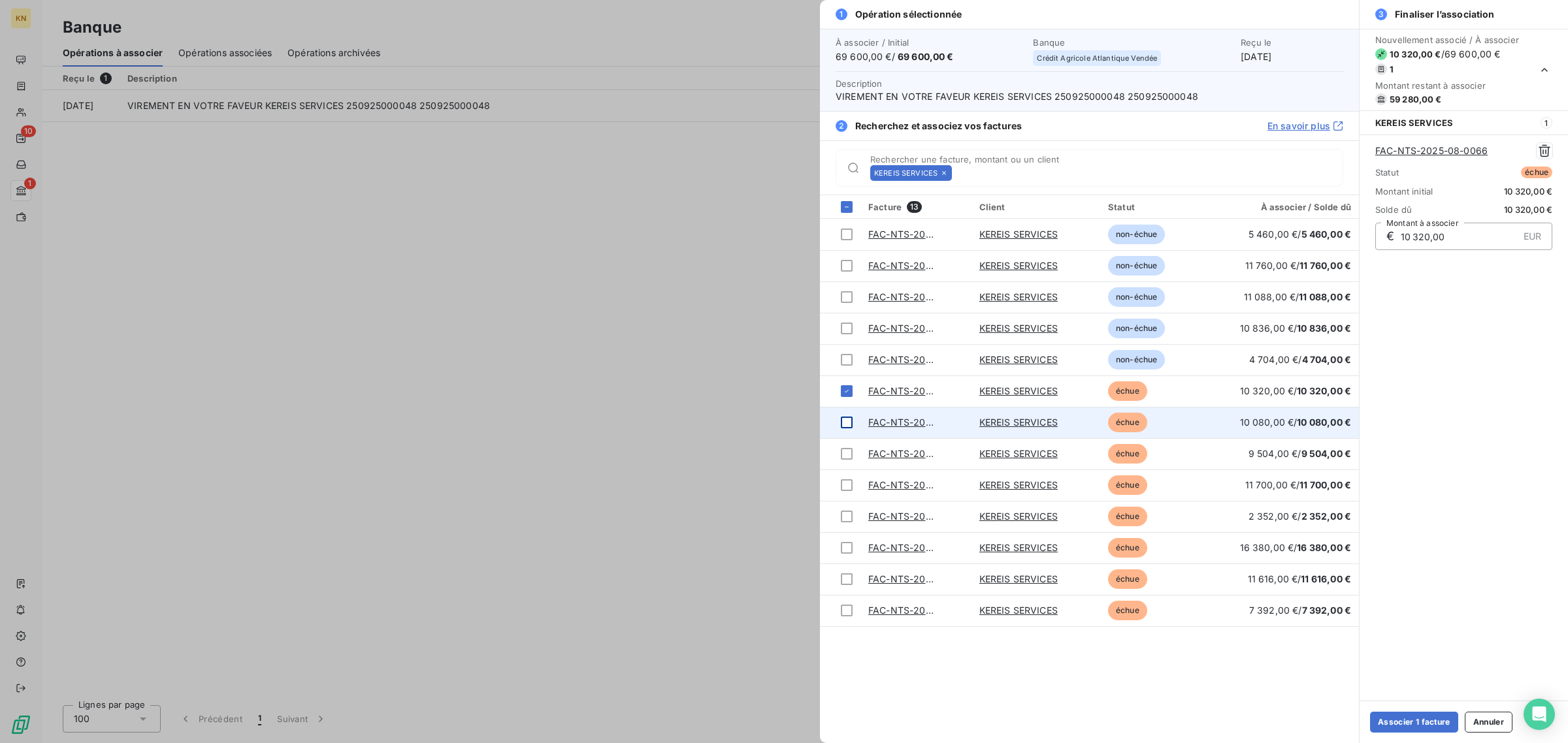
click at [845, 428] on div at bounding box center [847, 423] width 12 height 12
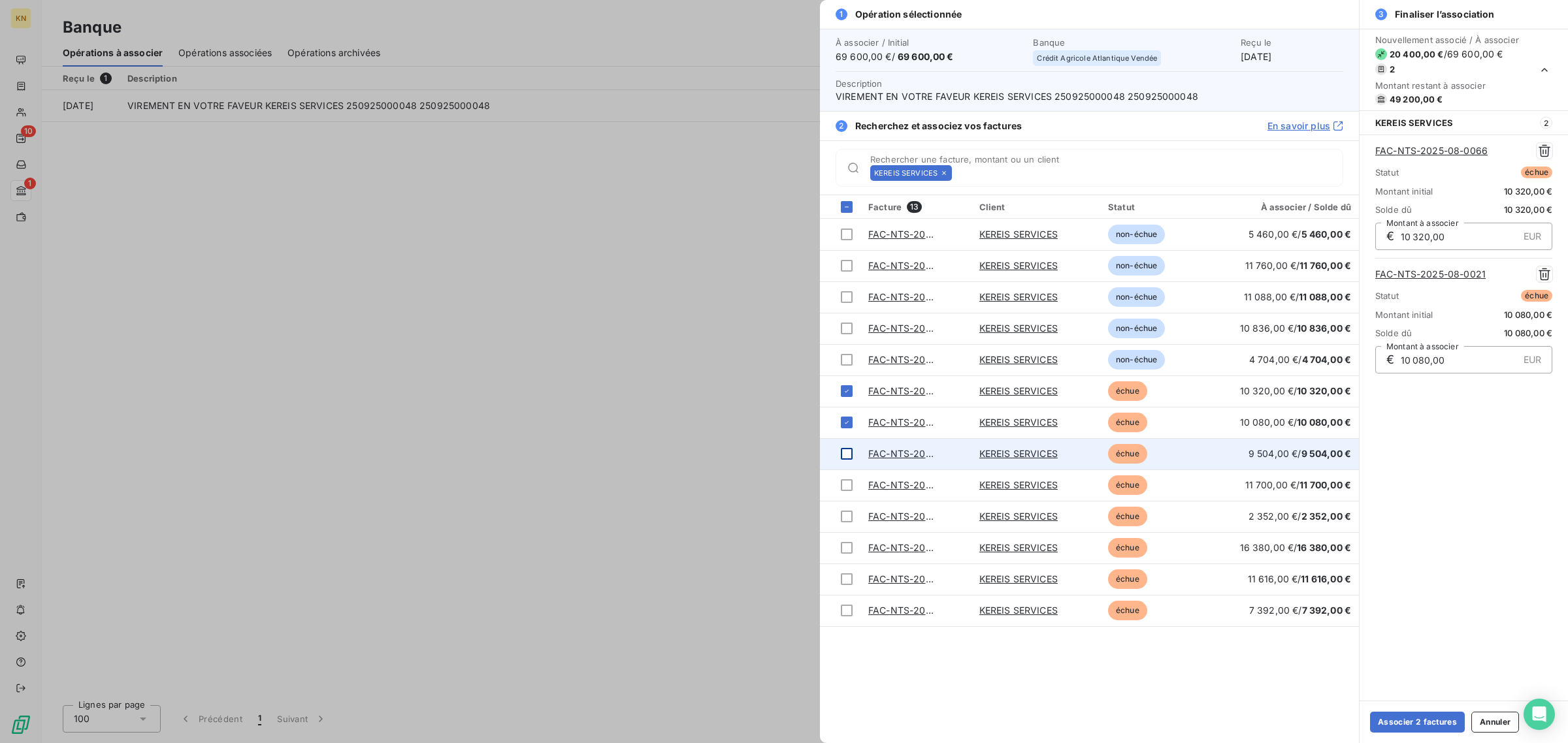
click at [855, 453] on td at bounding box center [839, 454] width 40 height 32
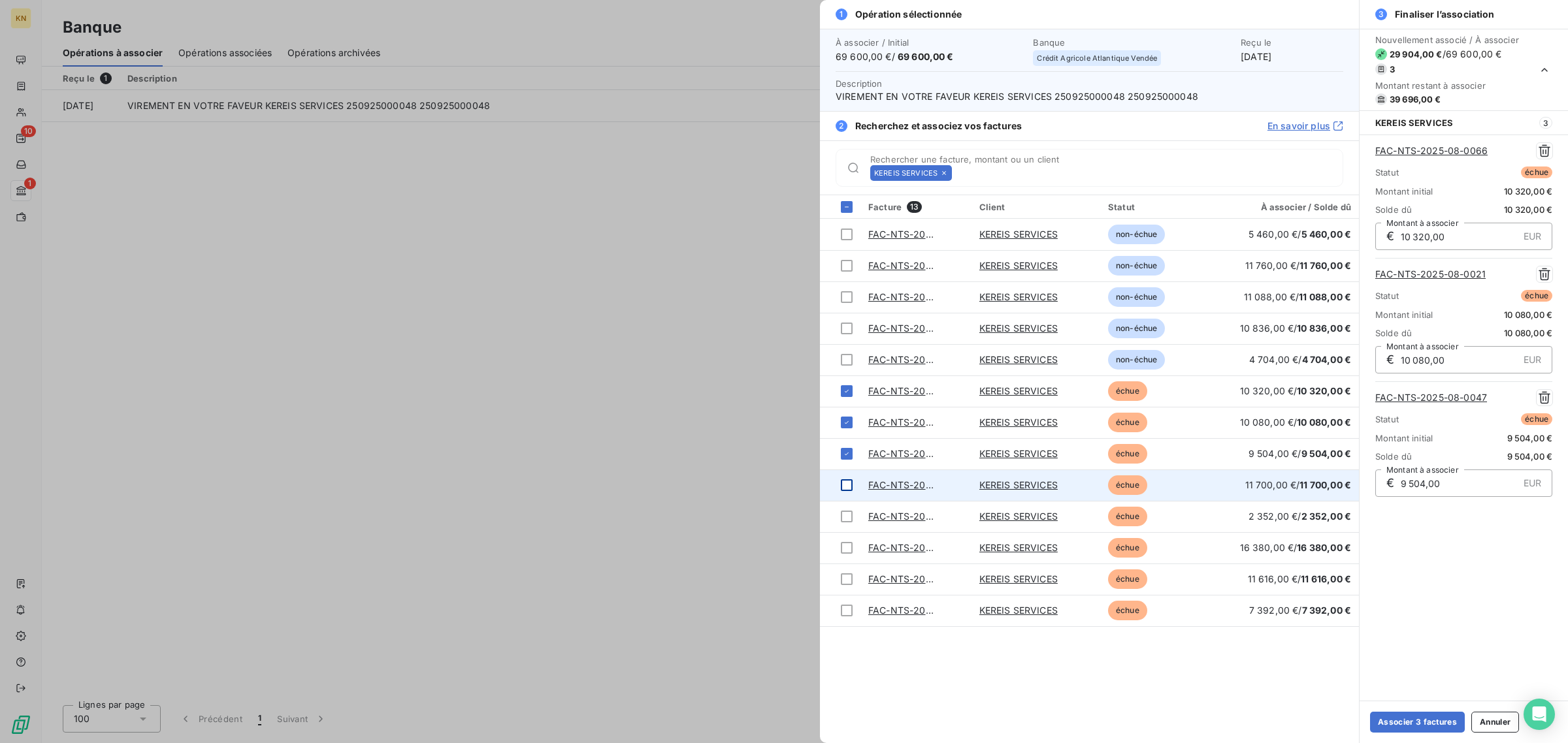
click at [850, 487] on div at bounding box center [847, 485] width 12 height 12
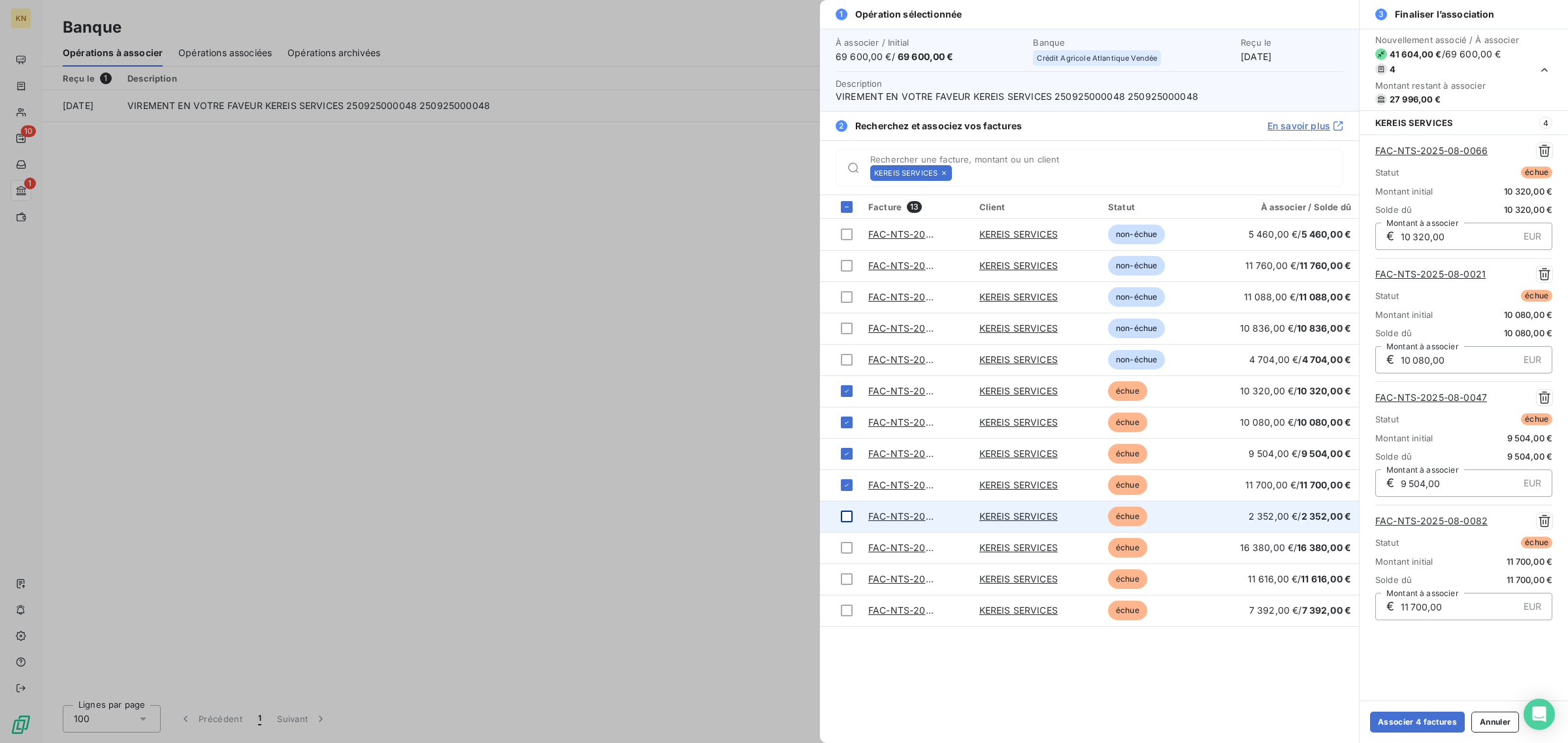
click at [845, 516] on div at bounding box center [847, 517] width 12 height 12
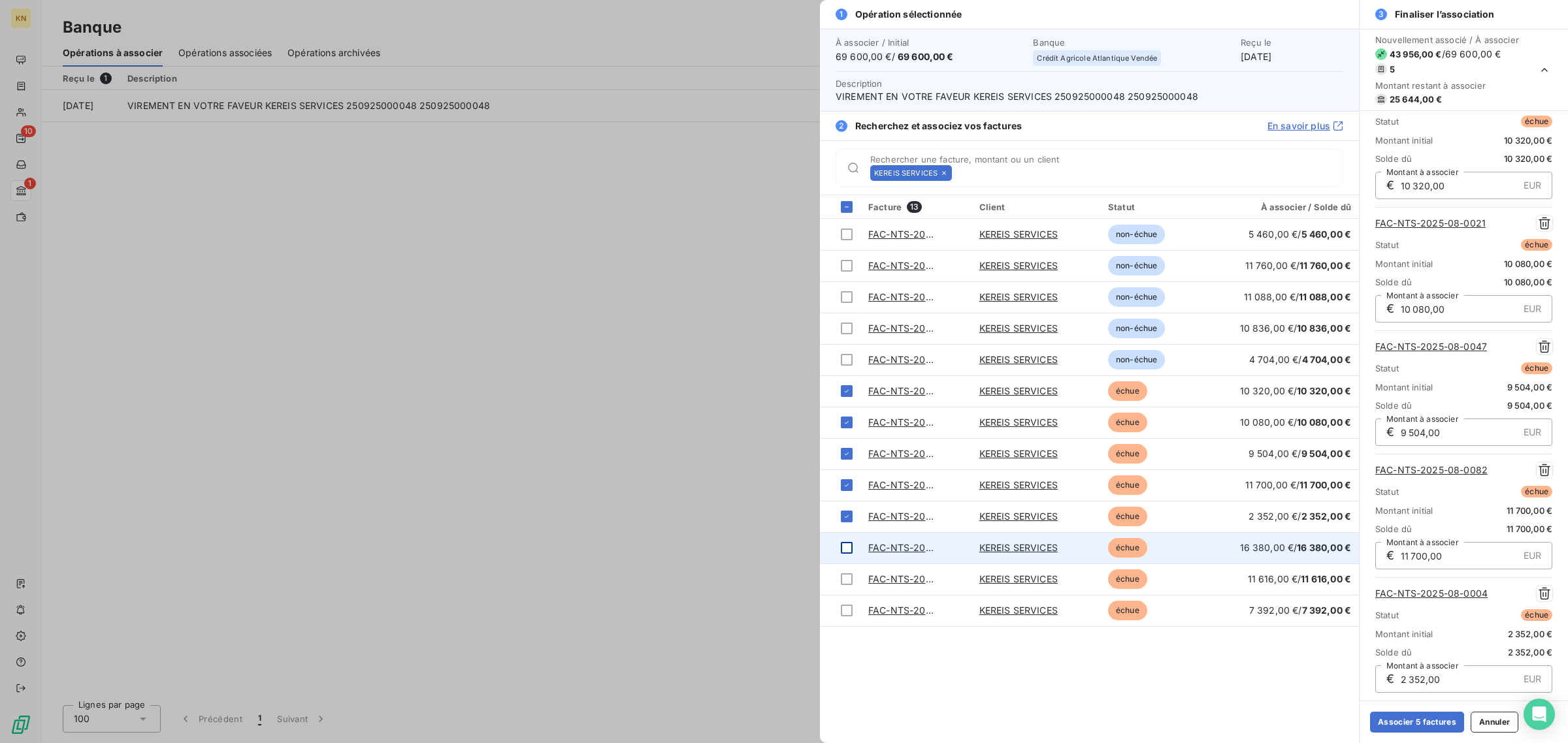
click at [852, 545] on td at bounding box center [839, 548] width 40 height 32
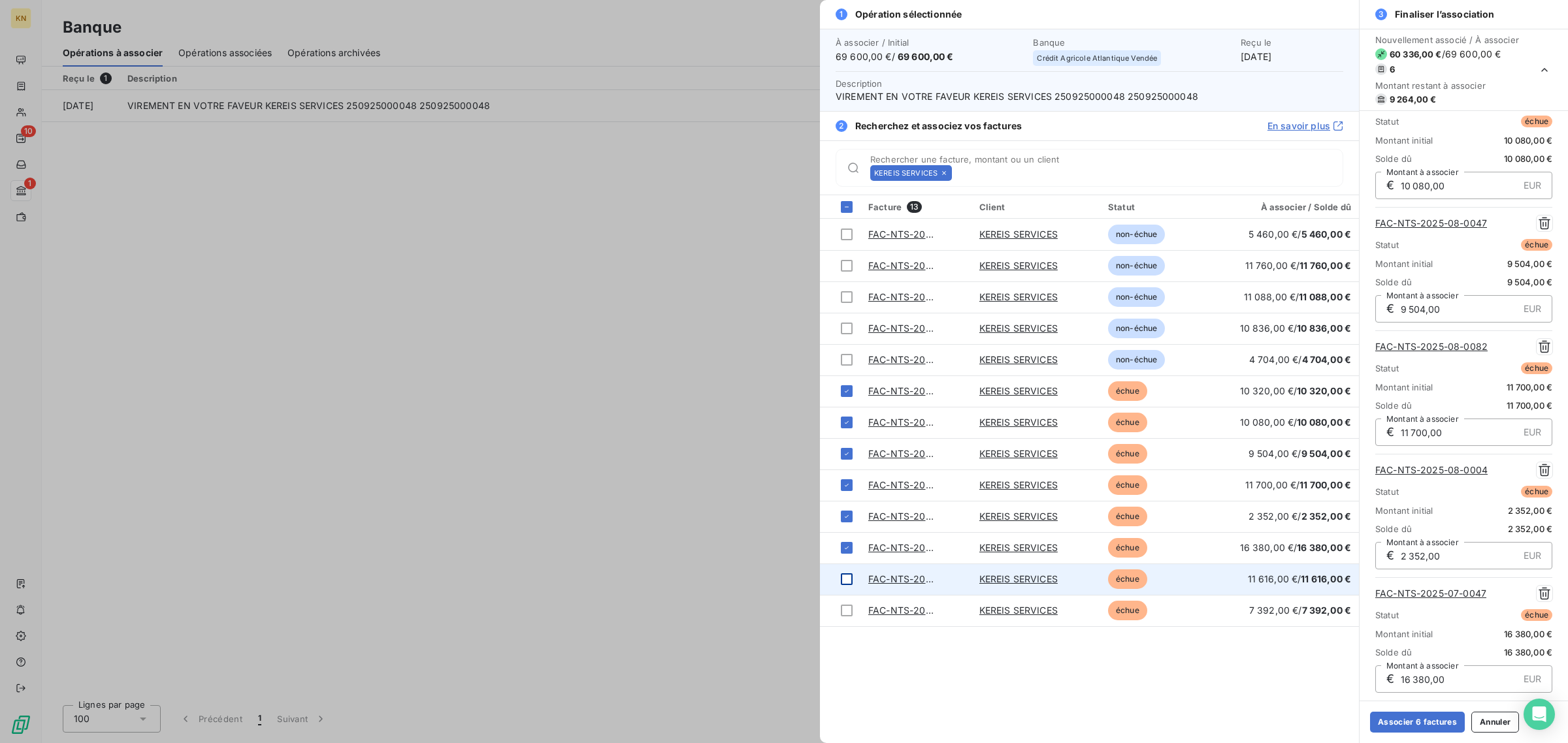
click at [845, 576] on div at bounding box center [847, 580] width 12 height 12
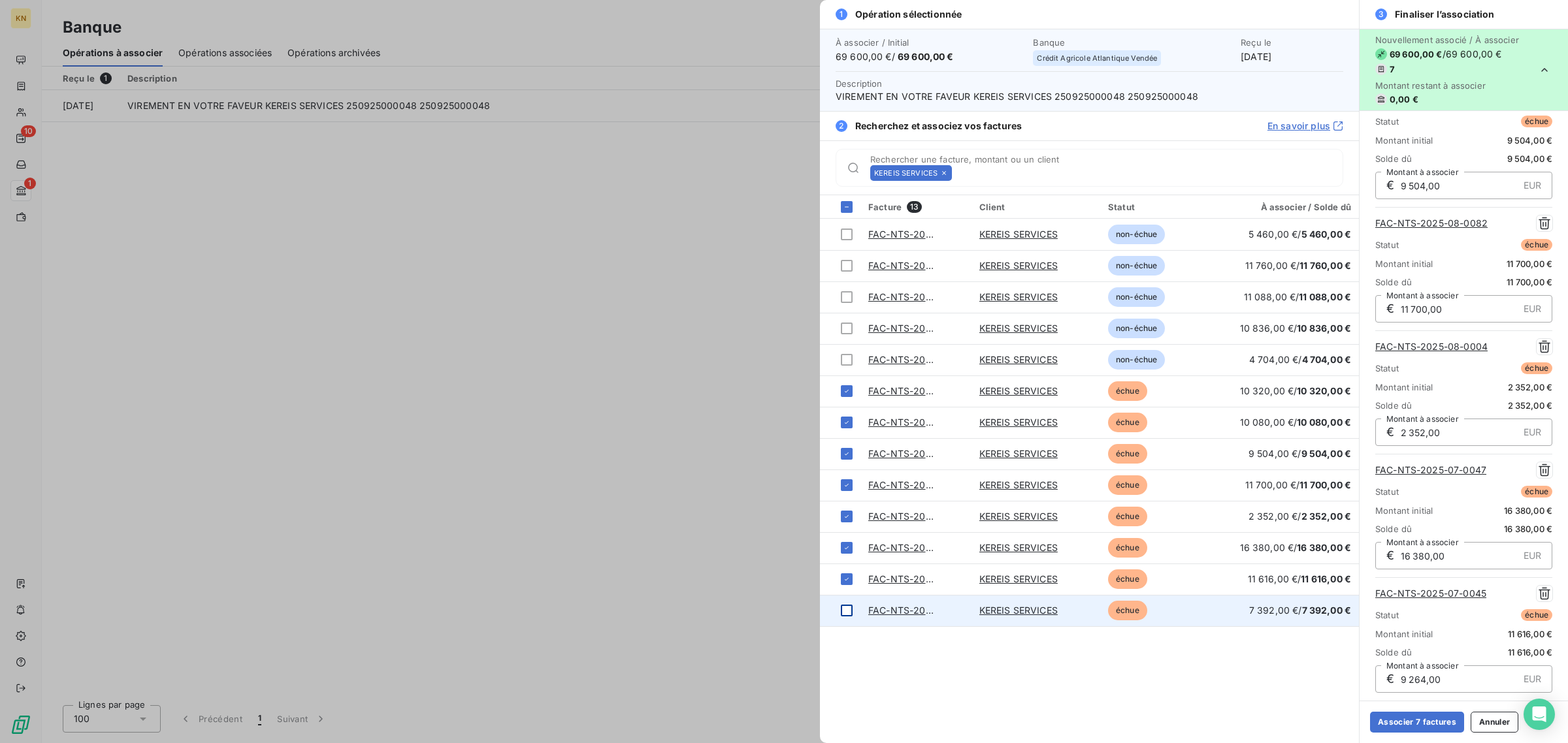
click at [846, 615] on div at bounding box center [847, 611] width 12 height 12
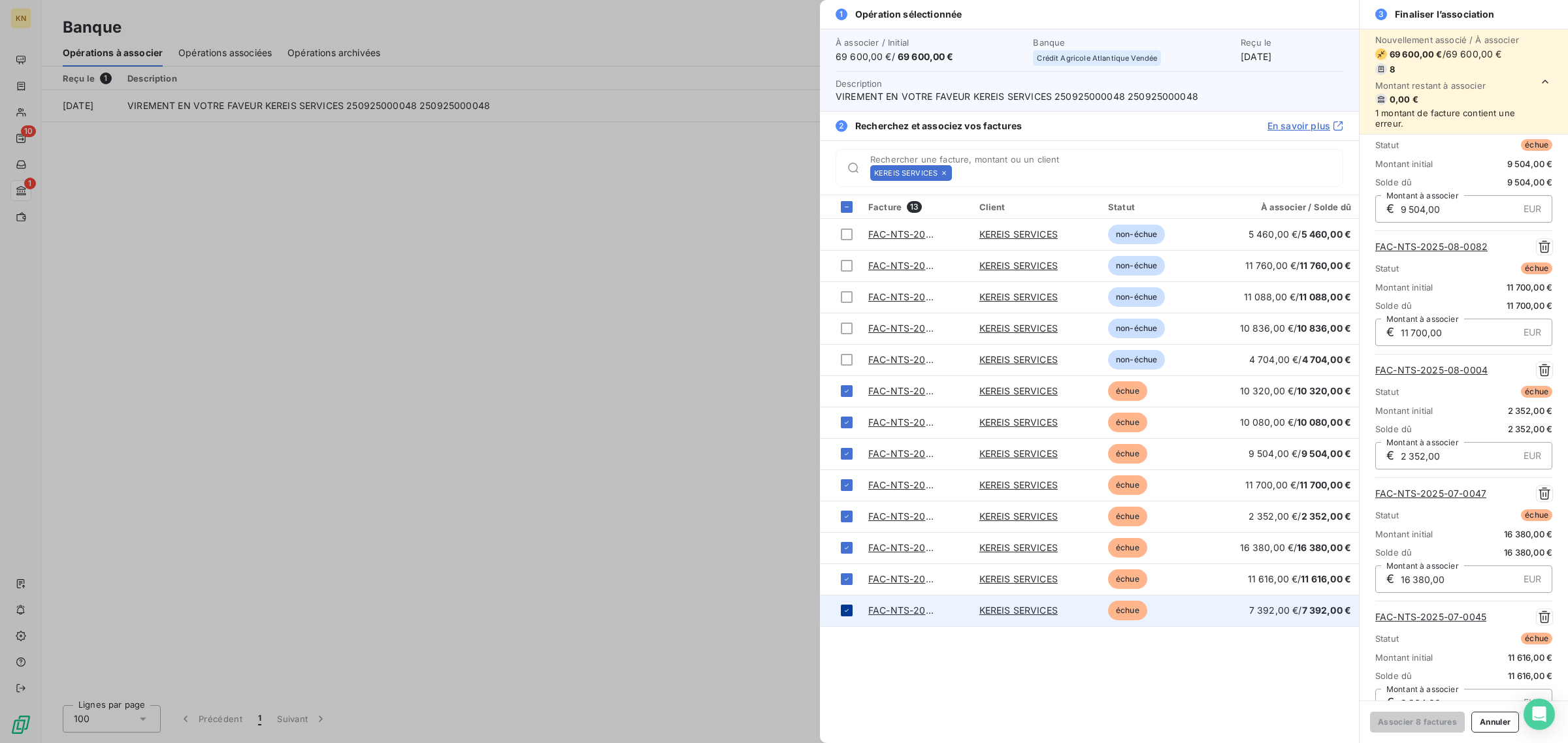
scroll to position [455, 0]
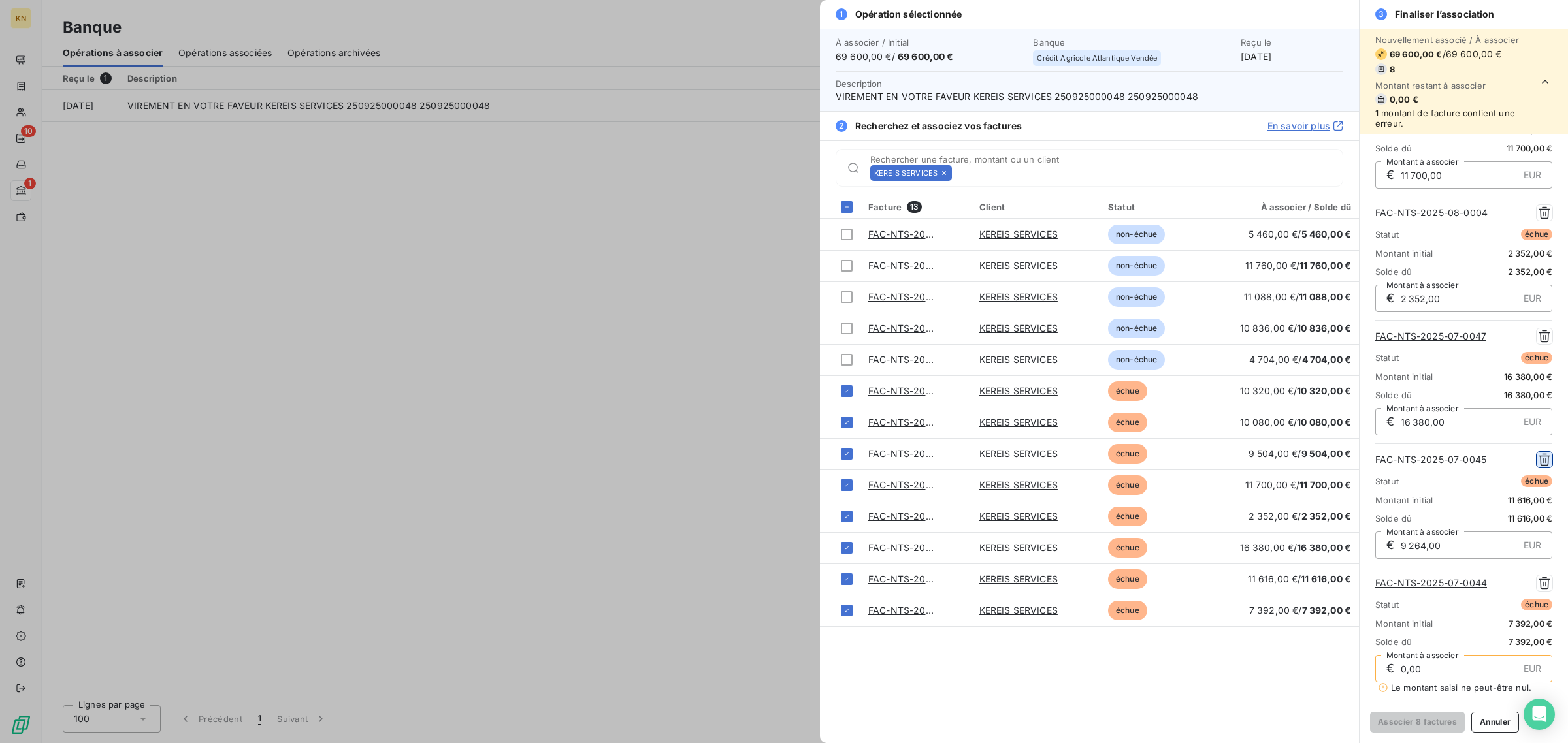
click at [1539, 461] on icon "button" at bounding box center [1545, 460] width 12 height 12
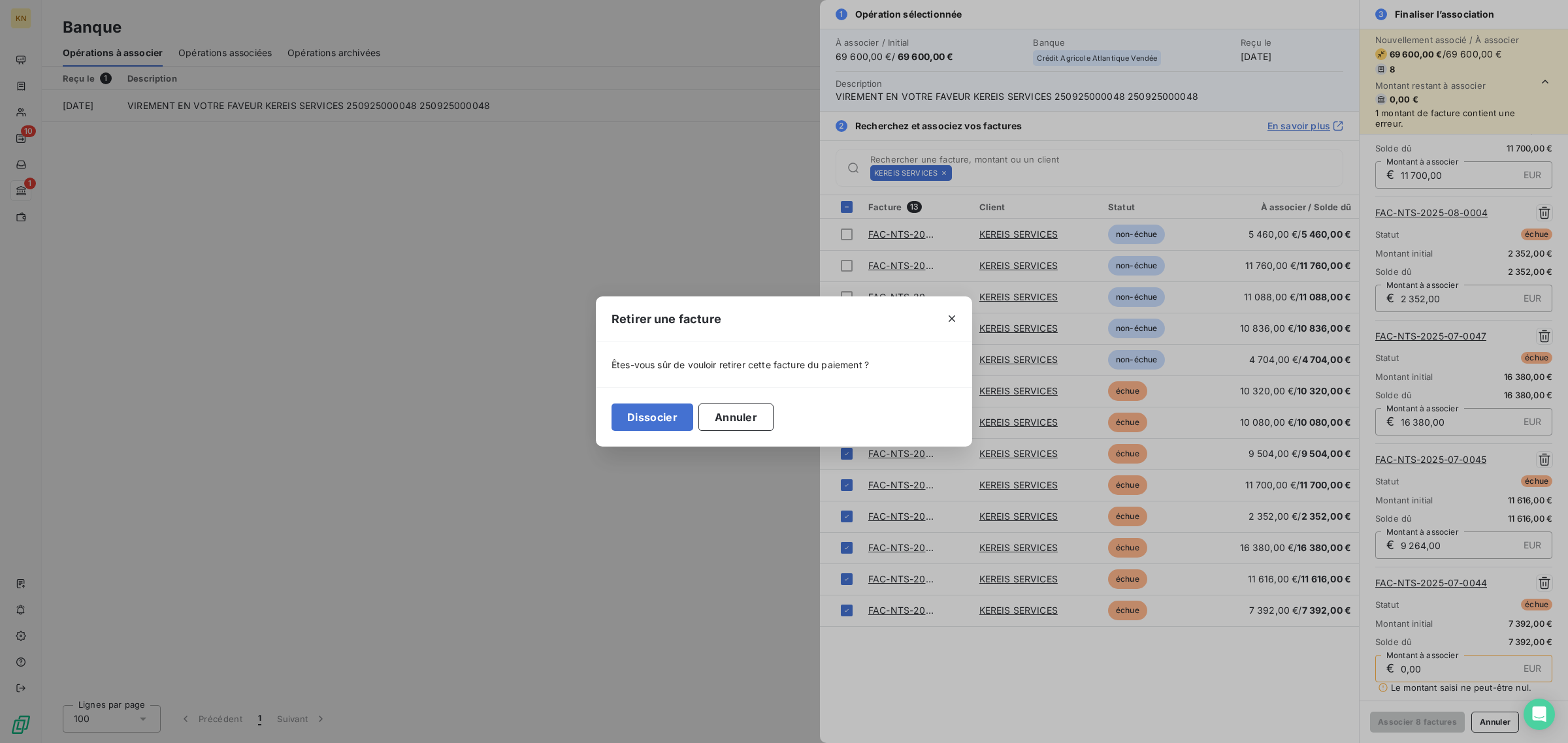
drag, startPoint x: 768, startPoint y: 423, endPoint x: 859, endPoint y: 402, distance: 93.4
click at [776, 423] on div "Dissocier Annuler" at bounding box center [784, 417] width 376 height 59
click at [1207, 63] on div "Retirer une facture Êtes-vous sûr de vouloir retirer cette facture du paiement …" at bounding box center [784, 371] width 1568 height 743
click at [957, 318] on icon "button" at bounding box center [951, 319] width 13 height 13
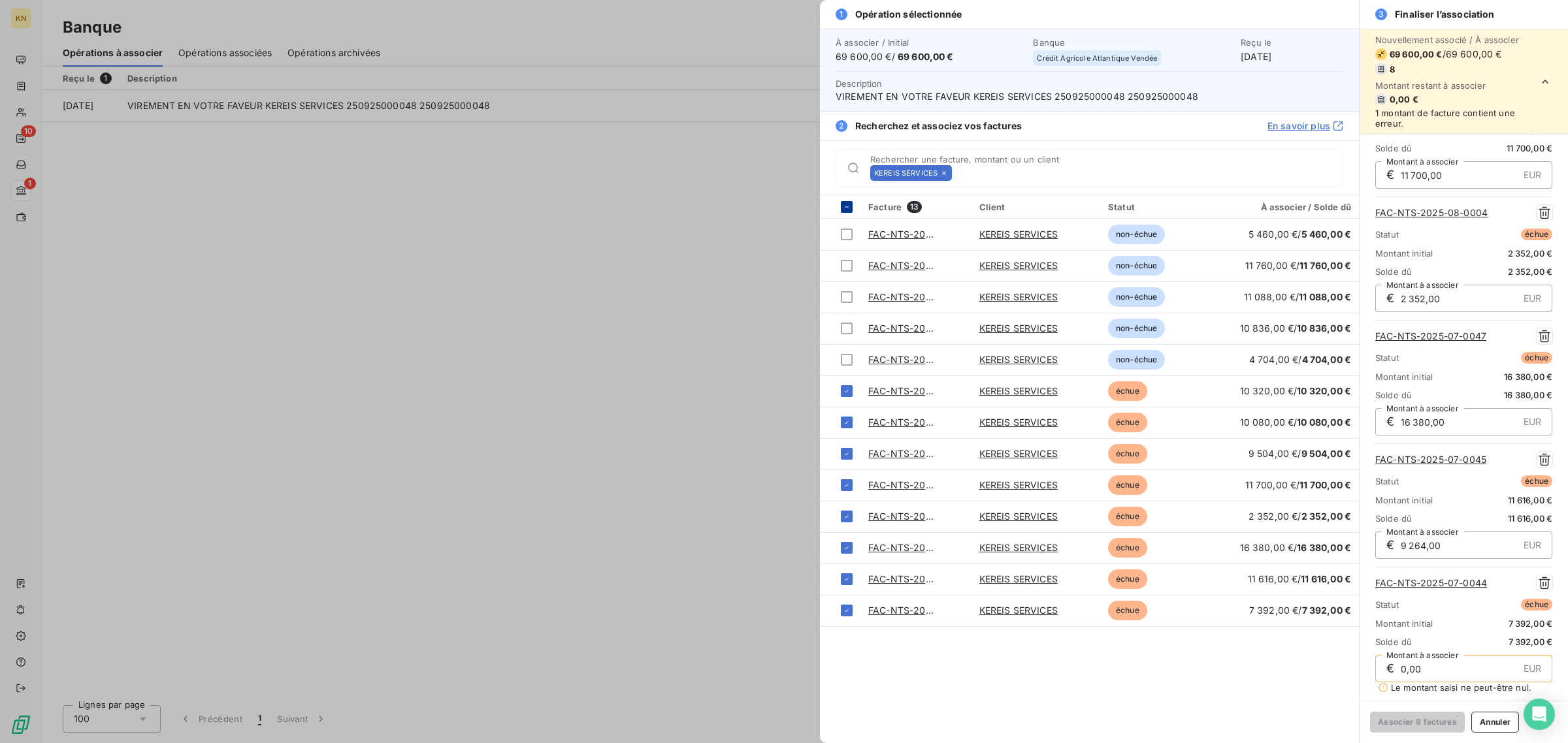
click at [850, 210] on icon at bounding box center [846, 207] width 8 height 8
type input "0,00"
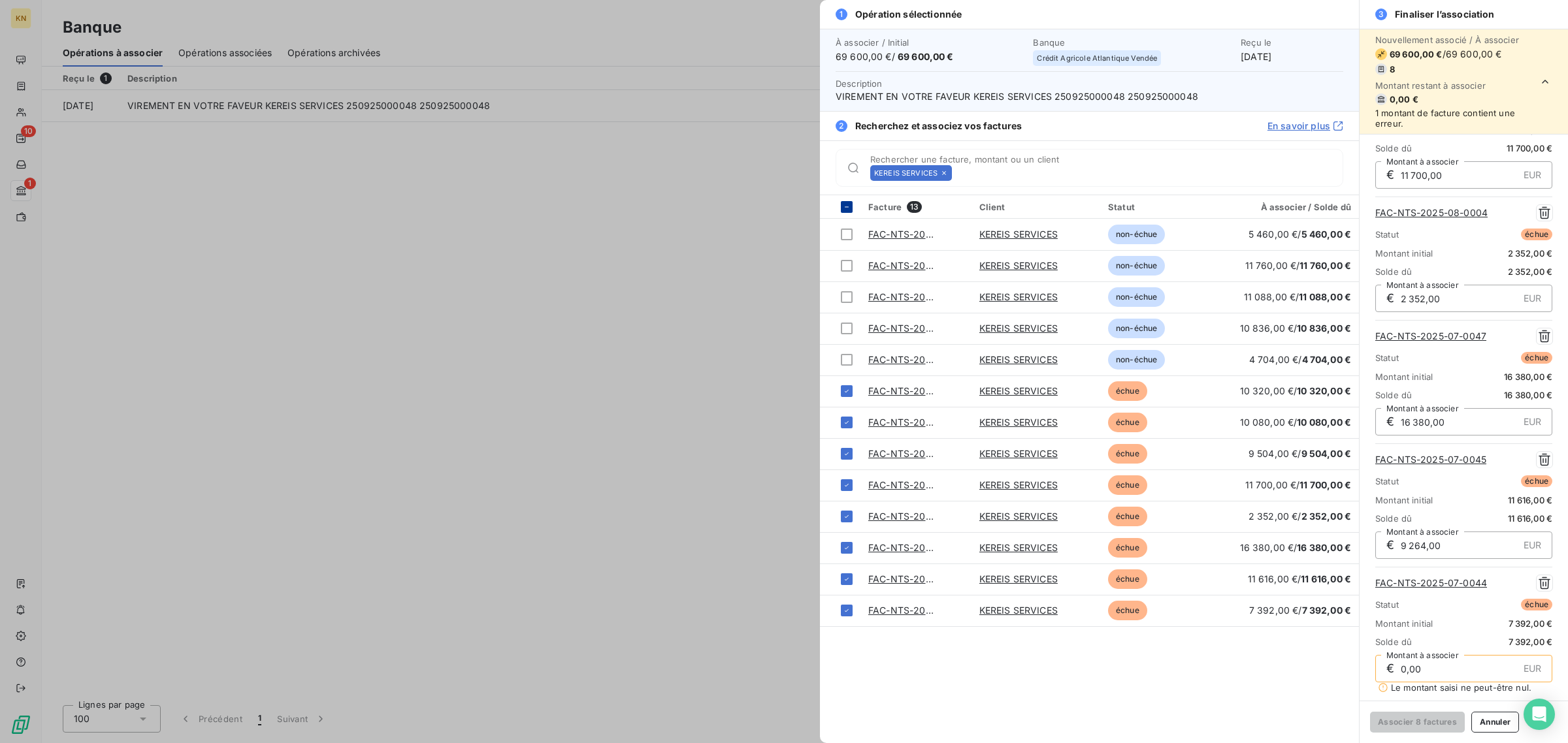
type input "0,00"
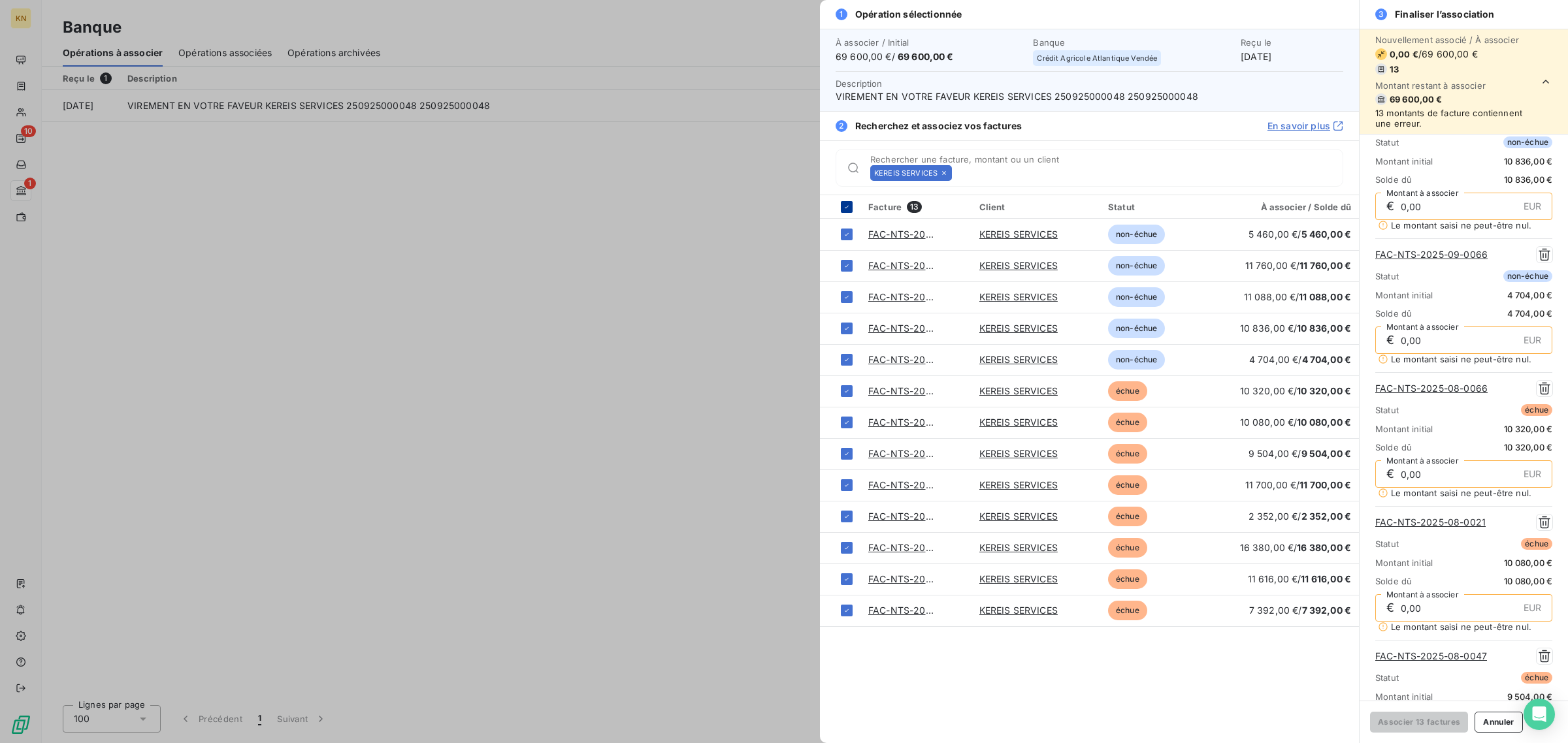
scroll to position [431, 0]
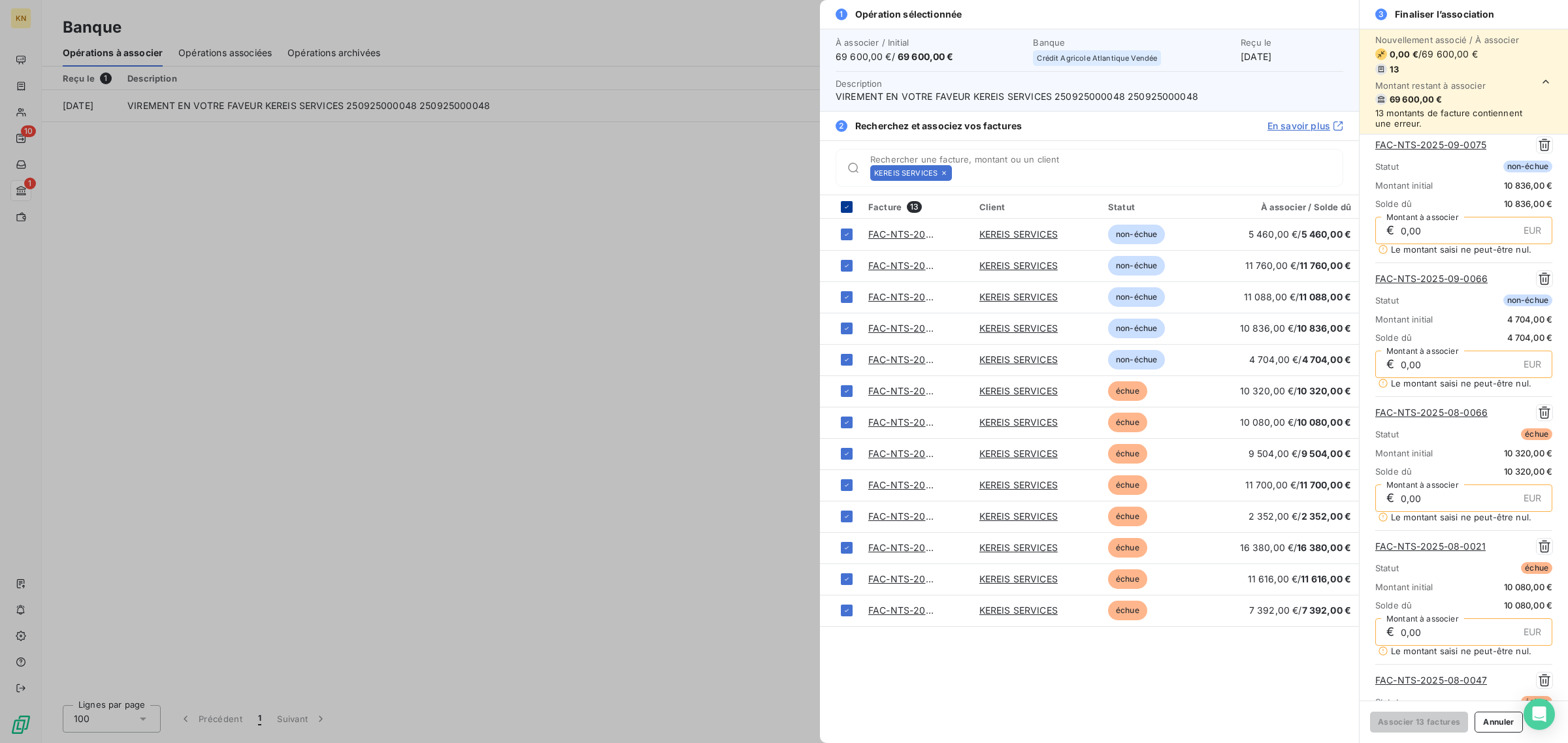
click at [850, 210] on icon at bounding box center [846, 207] width 8 height 8
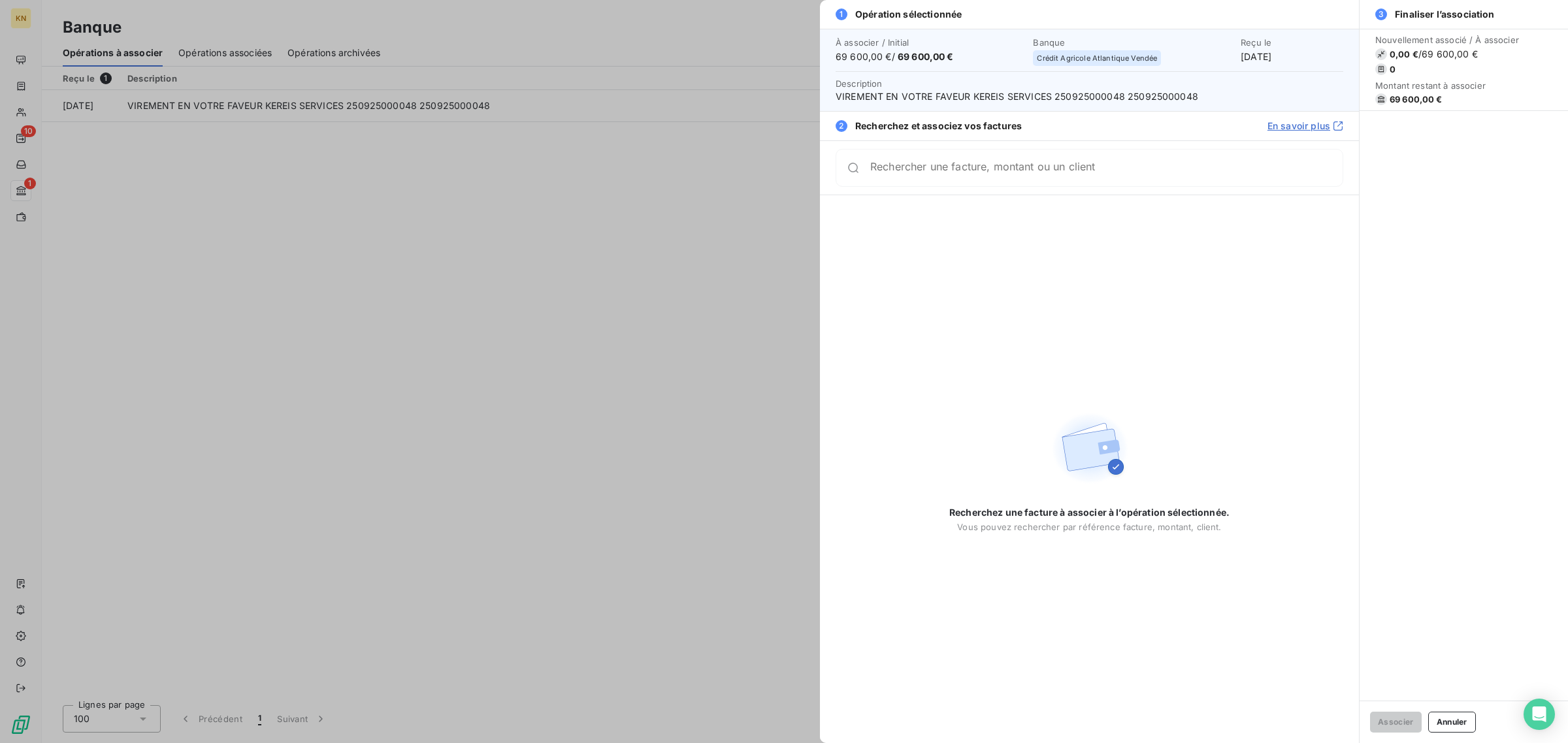
scroll to position [0, 0]
click at [860, 253] on div "Recherchez une facture à associer à l’opération sélectionnée. Vous pouvez reche…" at bounding box center [1089, 469] width 539 height 548
